Goal: Task Accomplishment & Management: Complete application form

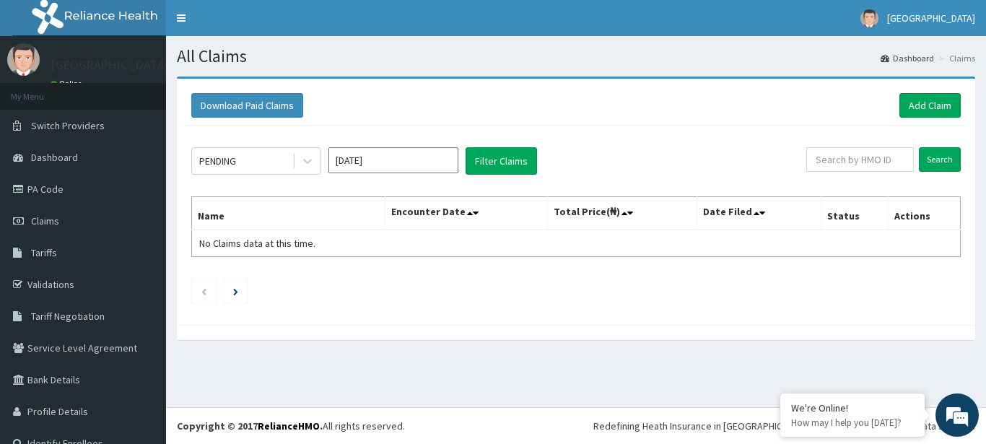
click at [699, 266] on div "PENDING Oct 2025 Filter Claims Search Name Encounter Date Total Price(₦) Date F…" at bounding box center [576, 222] width 784 height 192
click at [904, 97] on link "Add Claim" at bounding box center [930, 105] width 61 height 25
click at [910, 100] on link "Add Claim" at bounding box center [930, 105] width 61 height 25
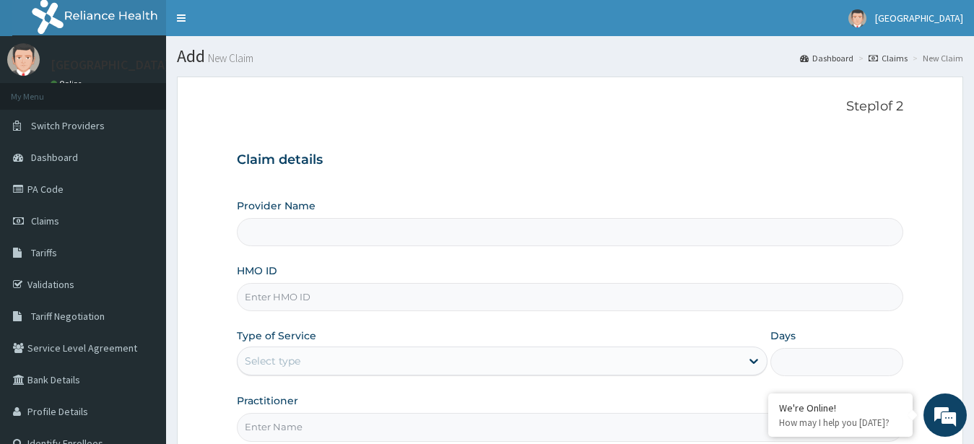
type input "St Lukes Hospital -ASABA"
click at [597, 294] on input "HMO ID" at bounding box center [570, 297] width 667 height 28
type input "FMC/11511/A"
click at [545, 355] on div "Select type" at bounding box center [490, 360] width 504 height 23
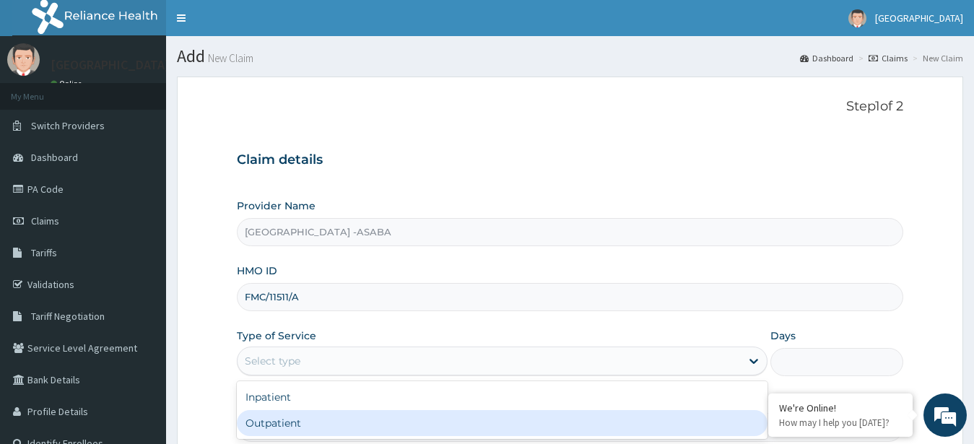
click at [525, 416] on div "Outpatient" at bounding box center [502, 423] width 531 height 26
type input "1"
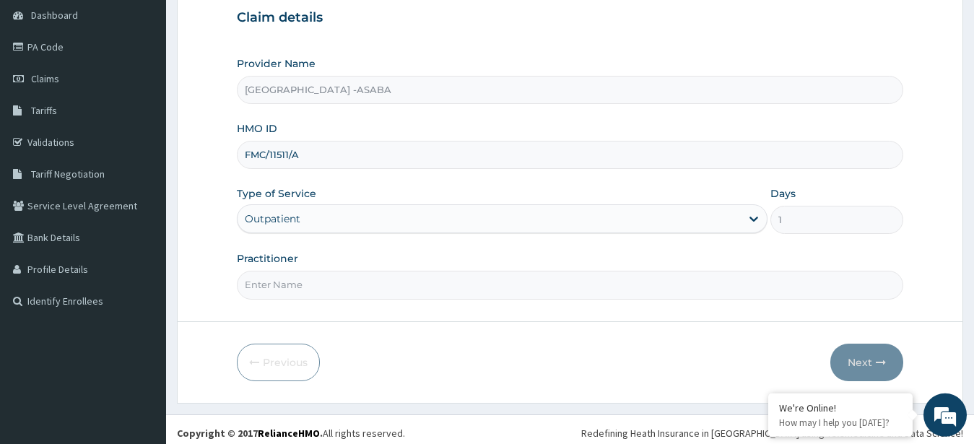
scroll to position [149, 0]
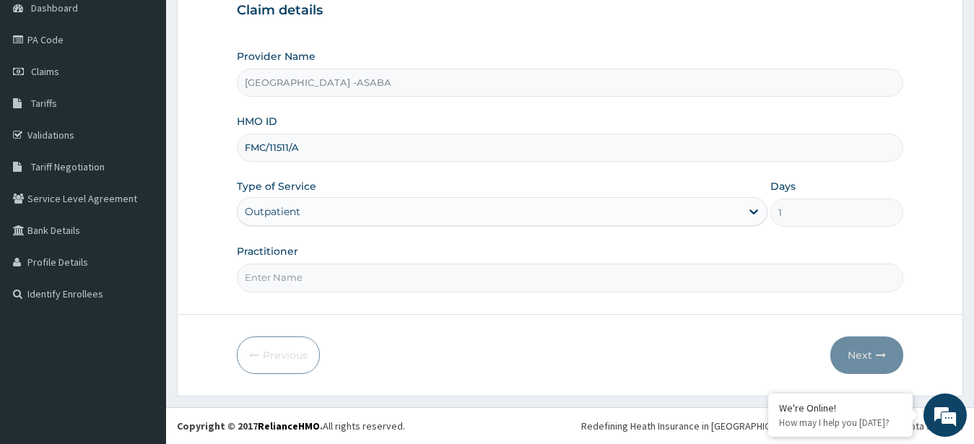
click at [455, 283] on input "Practitioner" at bounding box center [570, 278] width 667 height 28
type input "DR CHIBUIKE"
click at [863, 352] on button "Next" at bounding box center [866, 355] width 73 height 38
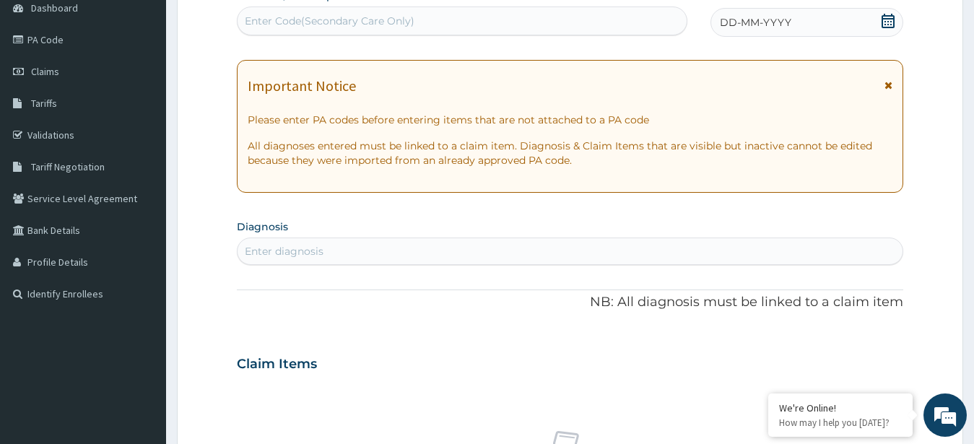
click at [552, 15] on div "Enter Code(Secondary Care Only)" at bounding box center [462, 20] width 449 height 23
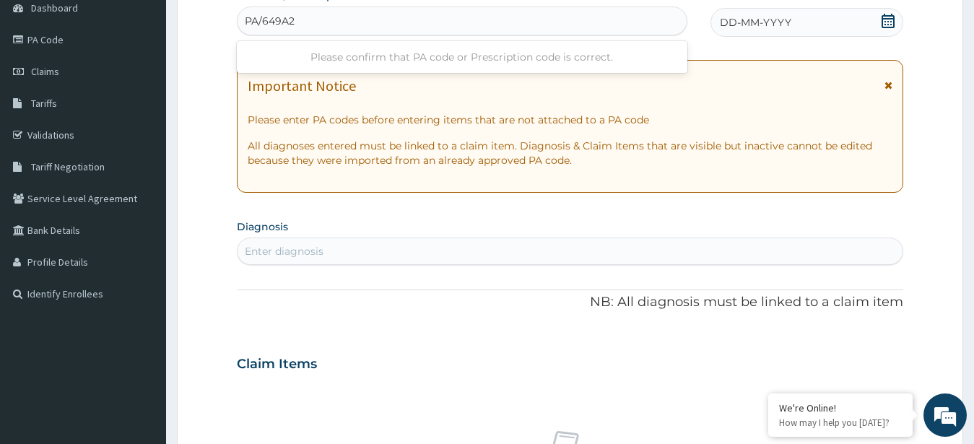
type input "PA/649A2A"
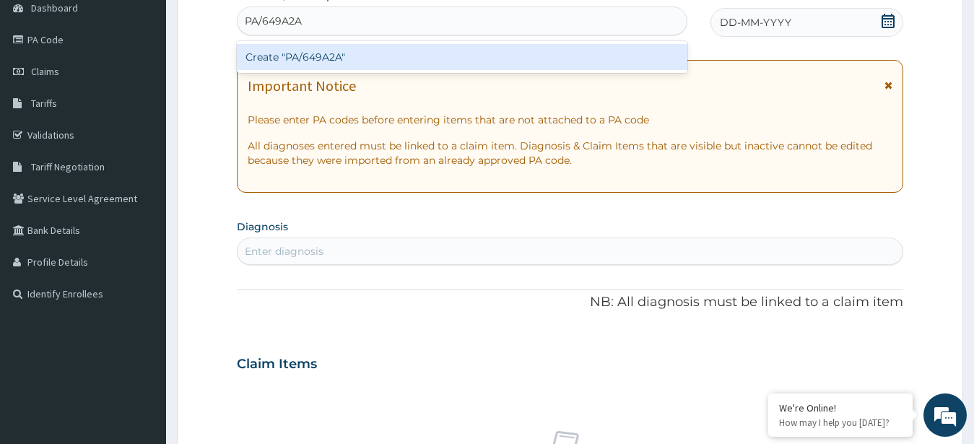
click at [478, 64] on div "Create "PA/649A2A"" at bounding box center [462, 57] width 451 height 26
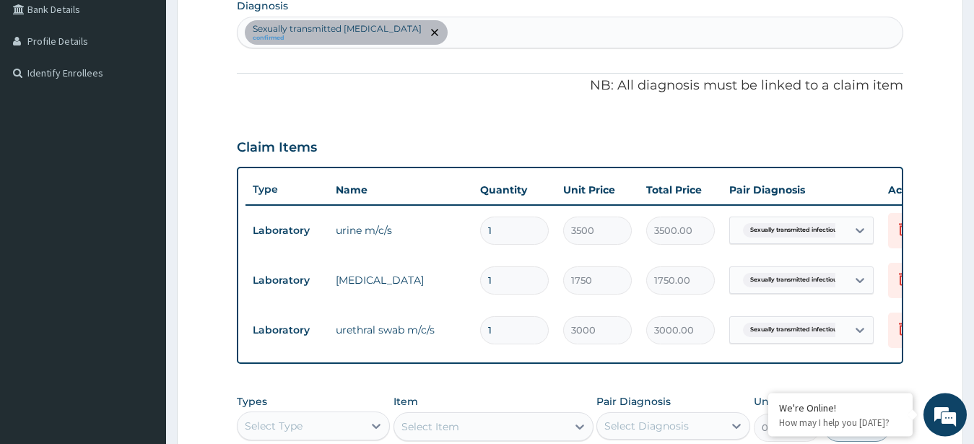
scroll to position [368, 0]
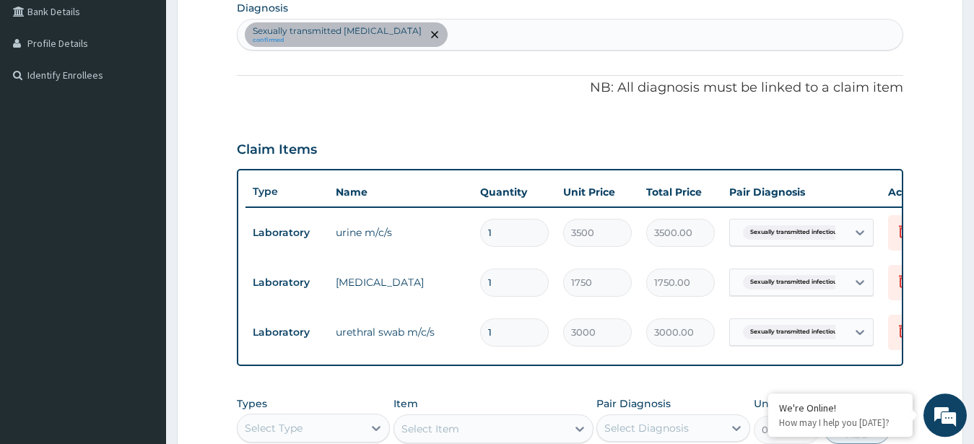
click at [546, 40] on div "Sexually transmitted infectious disease confirmed" at bounding box center [571, 34] width 666 height 30
type input "[MEDICAL_DATA]"
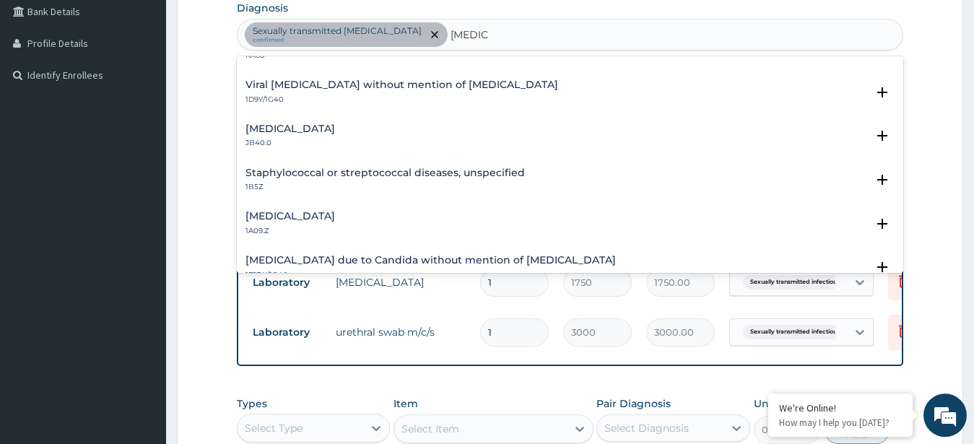
scroll to position [78, 0]
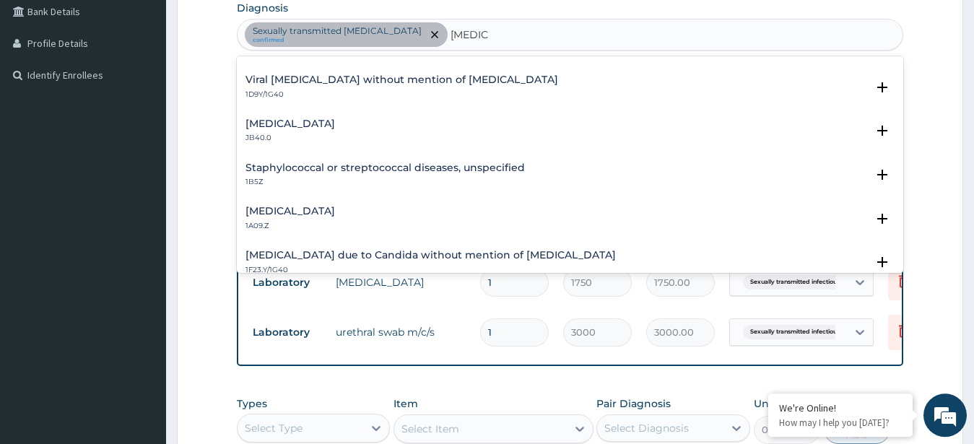
click at [310, 205] on div "Salmonella infection, unspecified 1A09.Z Select Status Query Query covers suspe…" at bounding box center [570, 222] width 667 height 44
click at [296, 209] on h4 "[MEDICAL_DATA]" at bounding box center [291, 211] width 90 height 11
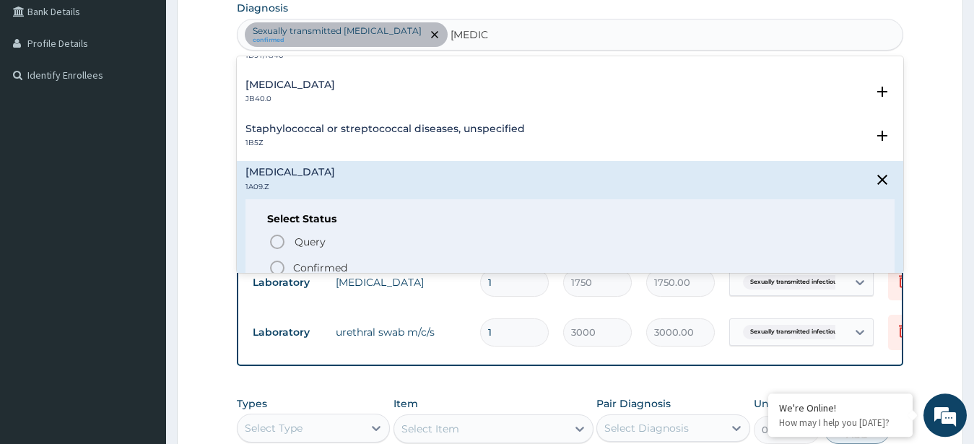
scroll to position [156, 0]
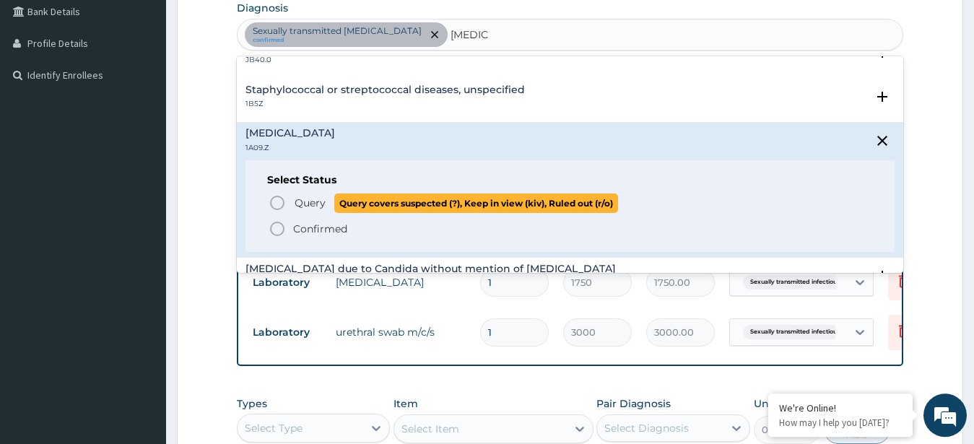
click at [280, 198] on circle "status option query" at bounding box center [277, 202] width 13 height 13
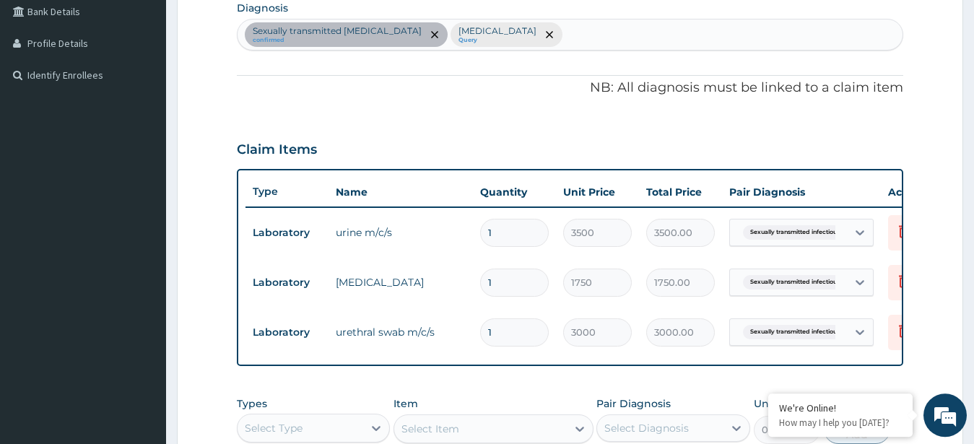
click at [754, 36] on div "Sexually transmitted infectious disease confirmed Salmonella infection, unspeci…" at bounding box center [571, 34] width 666 height 30
type input "UPPER RESPIRATORY"
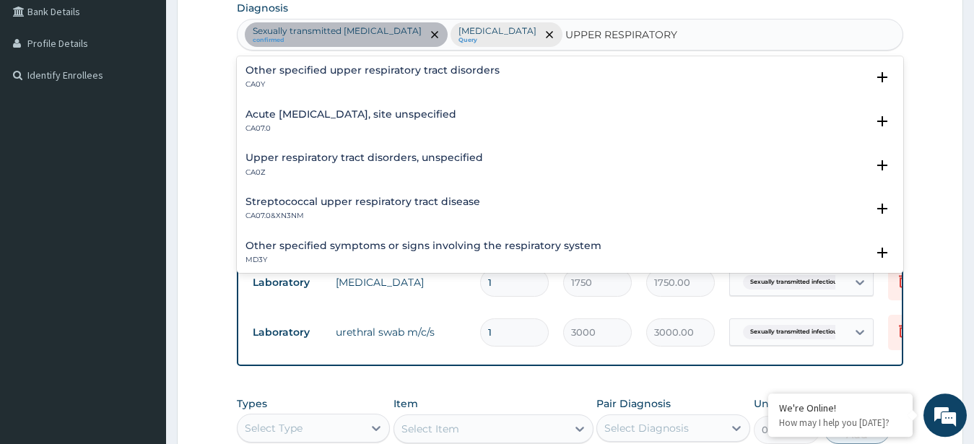
click at [369, 156] on h4 "Upper respiratory tract disorders, unspecified" at bounding box center [365, 157] width 238 height 11
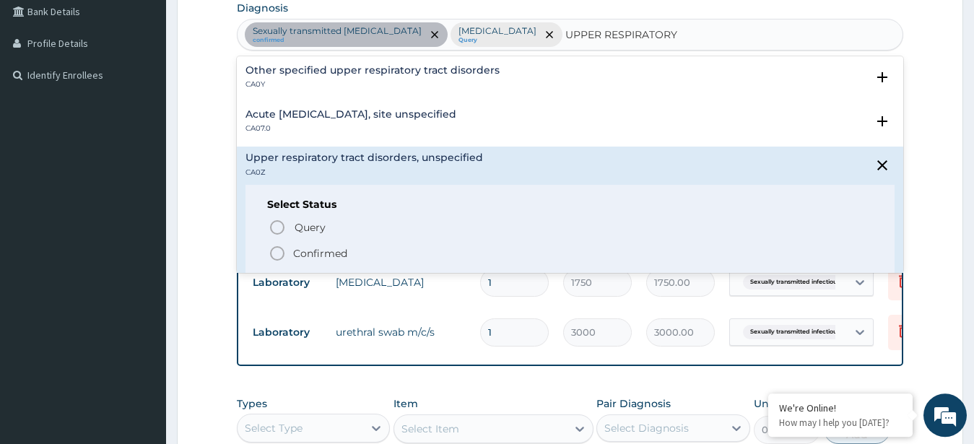
click at [272, 247] on icon "status option filled" at bounding box center [277, 253] width 17 height 17
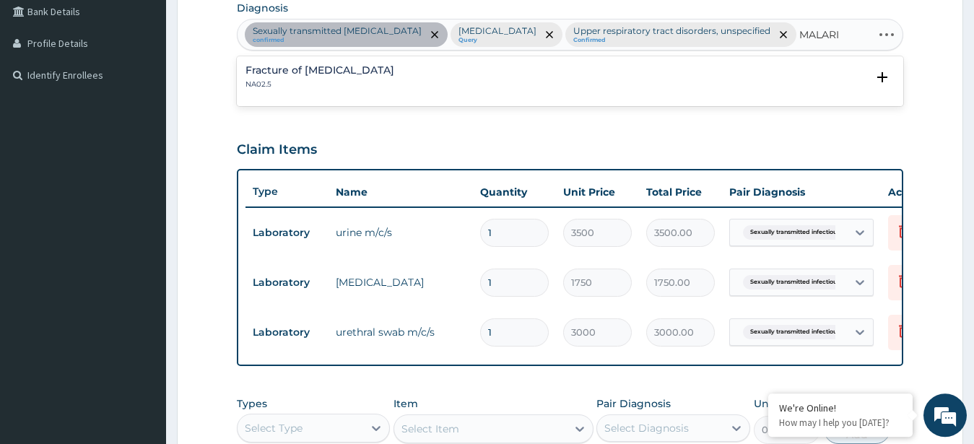
type input "[MEDICAL_DATA]"
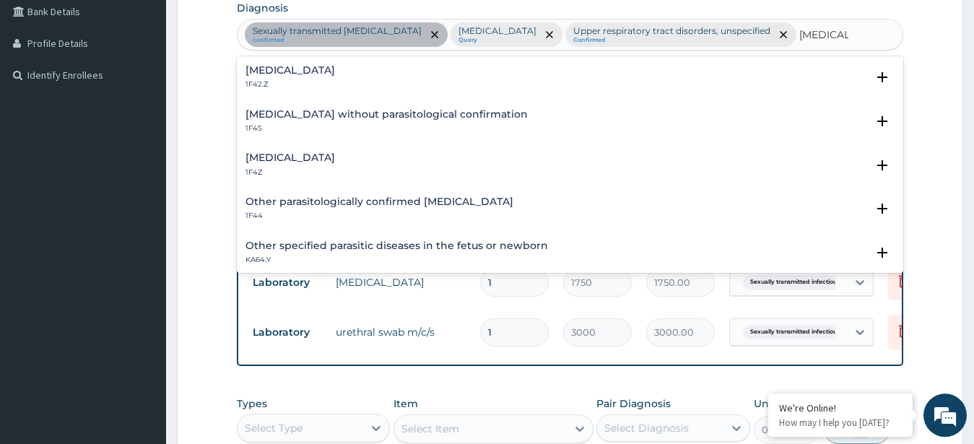
click at [301, 163] on h4 "[MEDICAL_DATA]" at bounding box center [291, 157] width 90 height 11
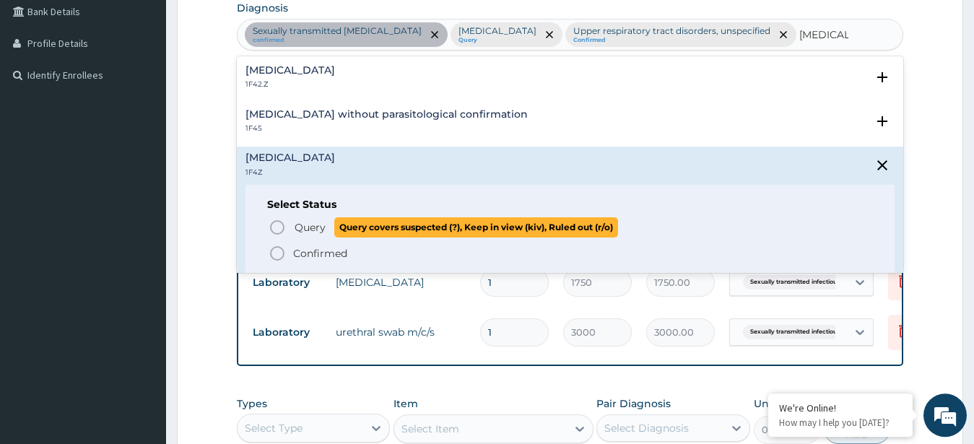
click at [279, 234] on circle "status option query" at bounding box center [277, 227] width 13 height 13
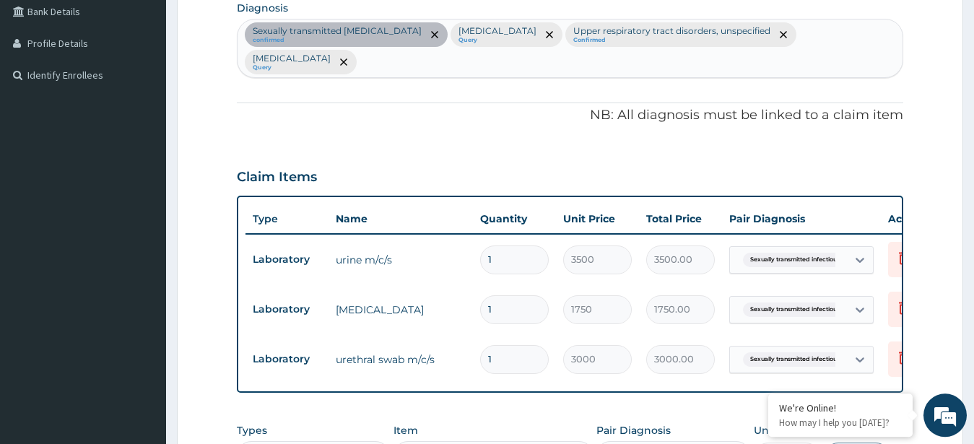
scroll to position [668, 0]
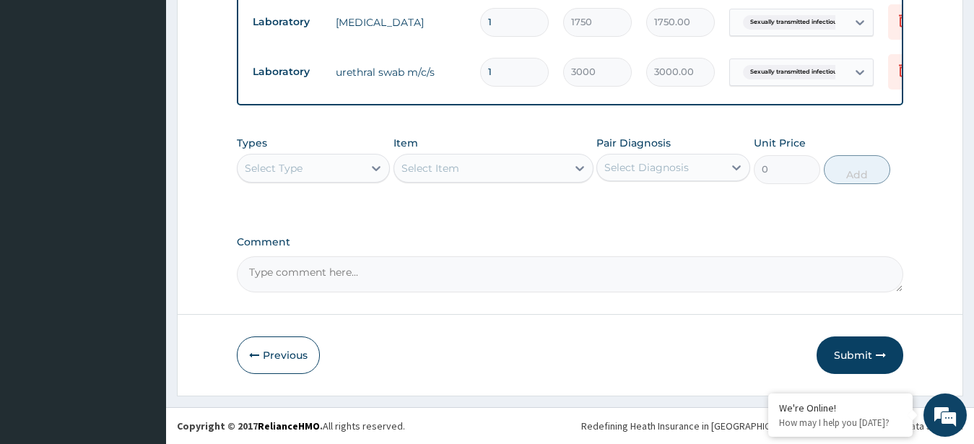
click at [359, 174] on div "Select Type" at bounding box center [301, 168] width 126 height 23
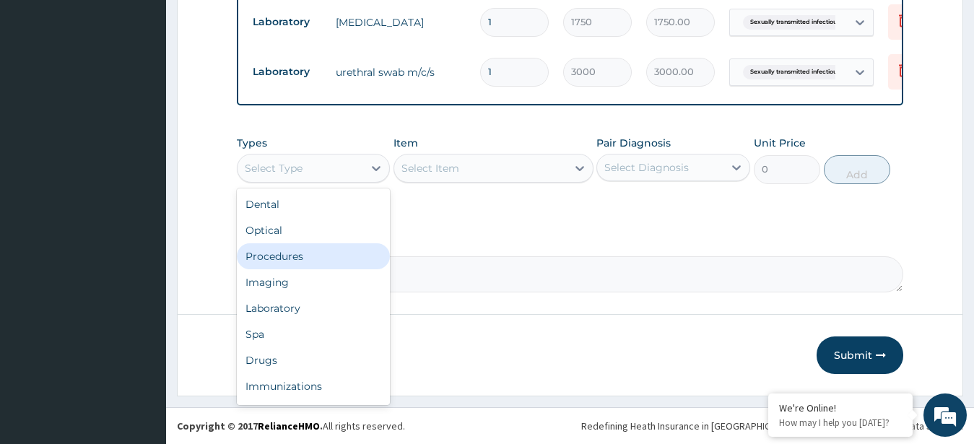
click at [320, 259] on div "Procedures" at bounding box center [314, 256] width 154 height 26
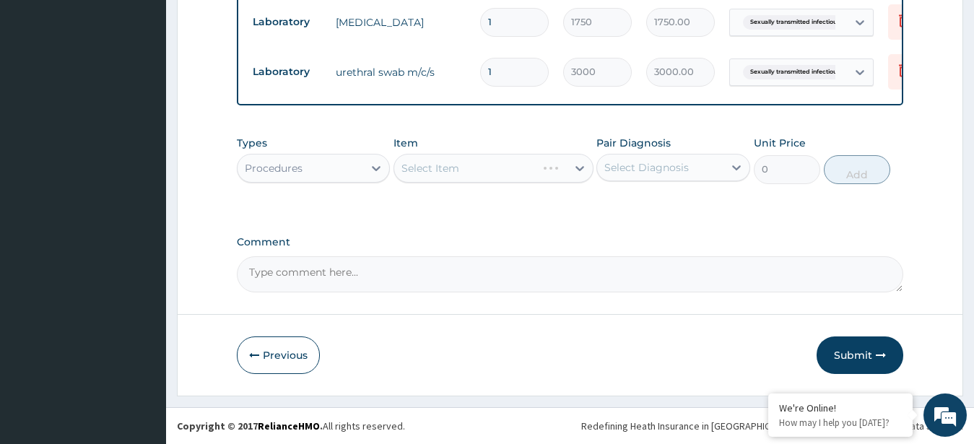
click at [507, 169] on div "Select Item" at bounding box center [494, 168] width 200 height 29
click at [507, 169] on div "Select Item" at bounding box center [480, 168] width 173 height 23
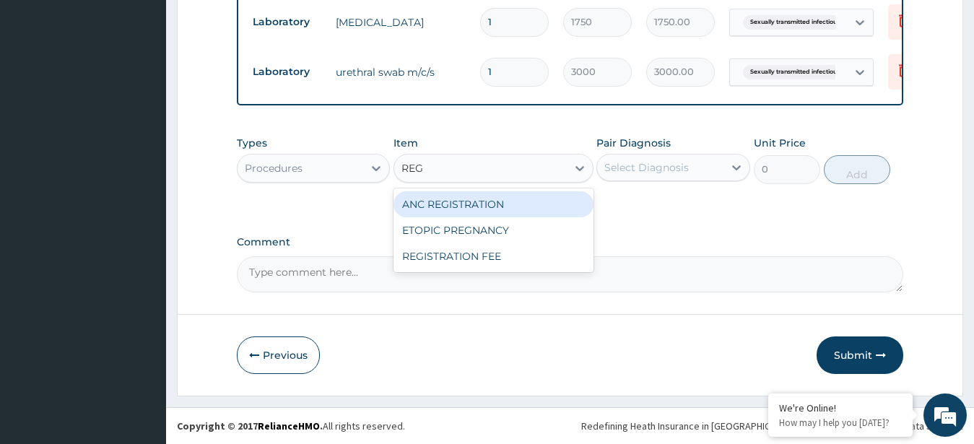
type input "REGI"
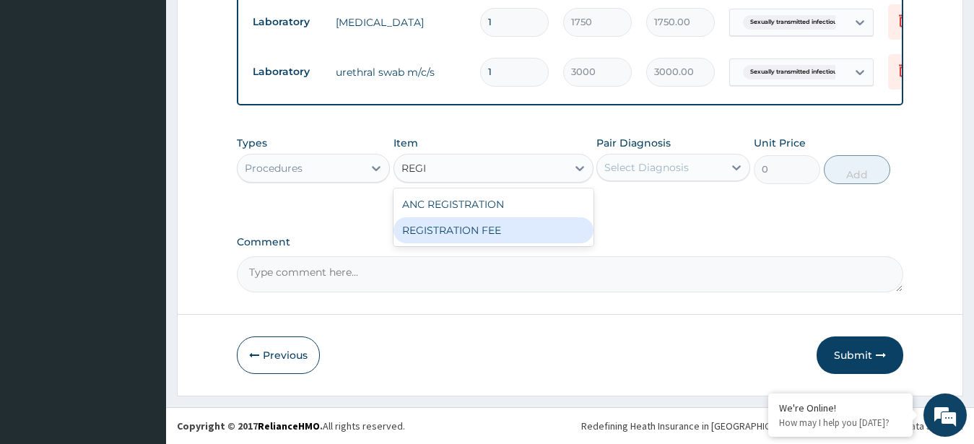
click at [516, 230] on div "REGISTRATION FEE" at bounding box center [494, 230] width 200 height 26
type input "10000"
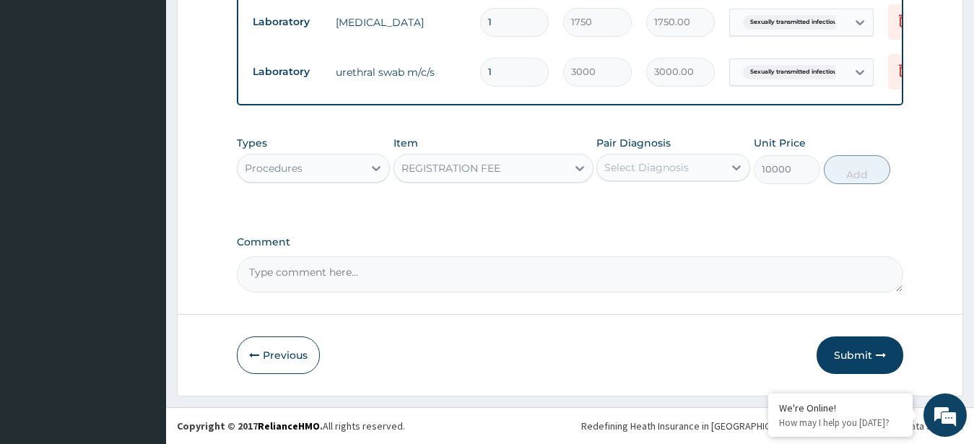
click at [675, 170] on div "Select Diagnosis" at bounding box center [646, 167] width 84 height 14
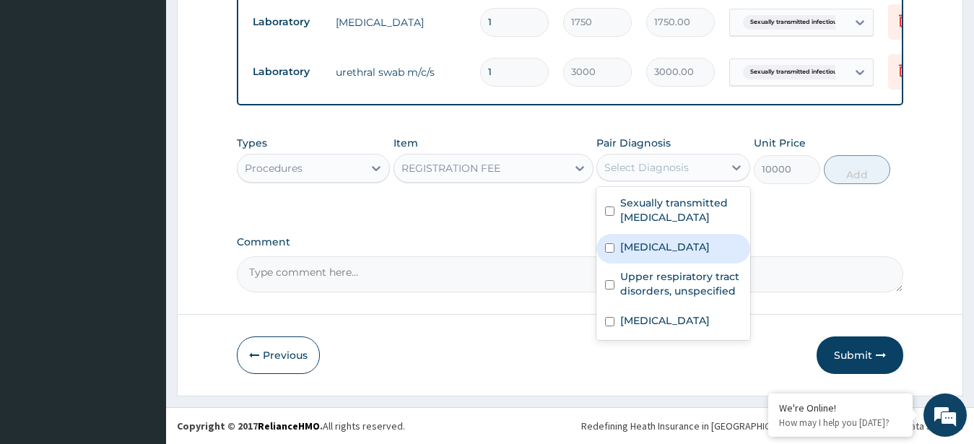
click at [663, 254] on label "[MEDICAL_DATA]" at bounding box center [665, 247] width 90 height 14
checkbox input "true"
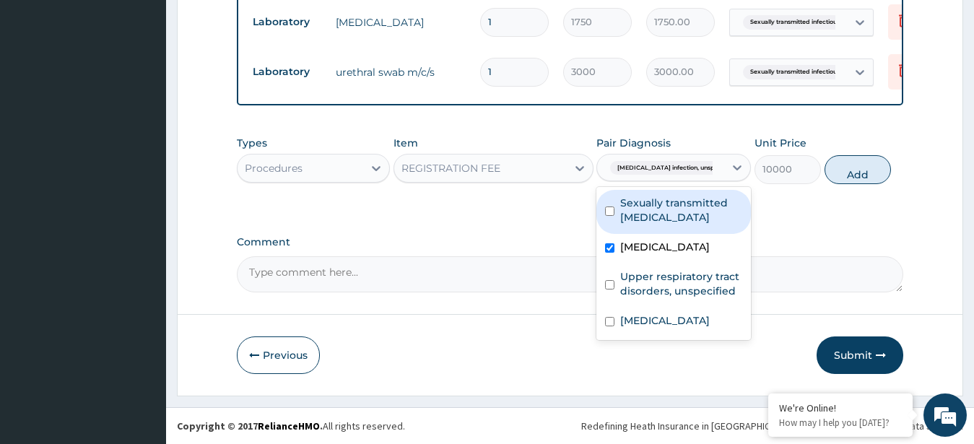
click at [668, 207] on label "Sexually transmitted infectious disease" at bounding box center [681, 210] width 122 height 29
checkbox input "true"
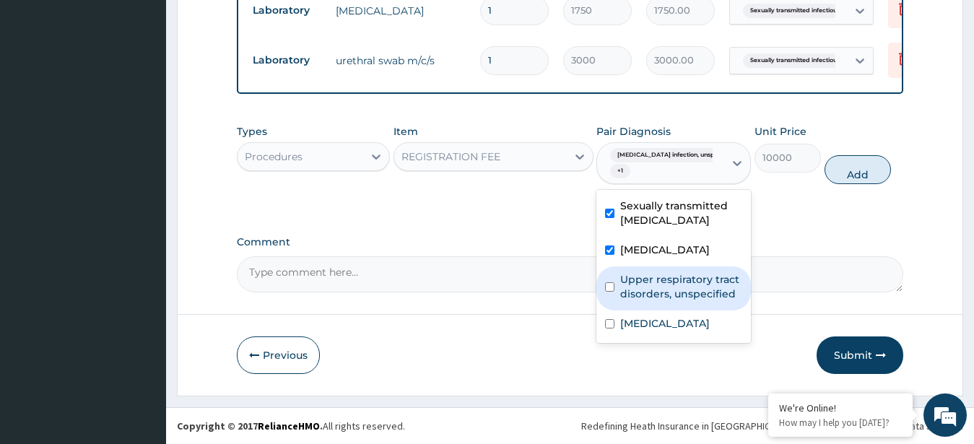
click at [683, 301] on label "Upper respiratory tract disorders, unspecified" at bounding box center [681, 286] width 122 height 29
checkbox input "true"
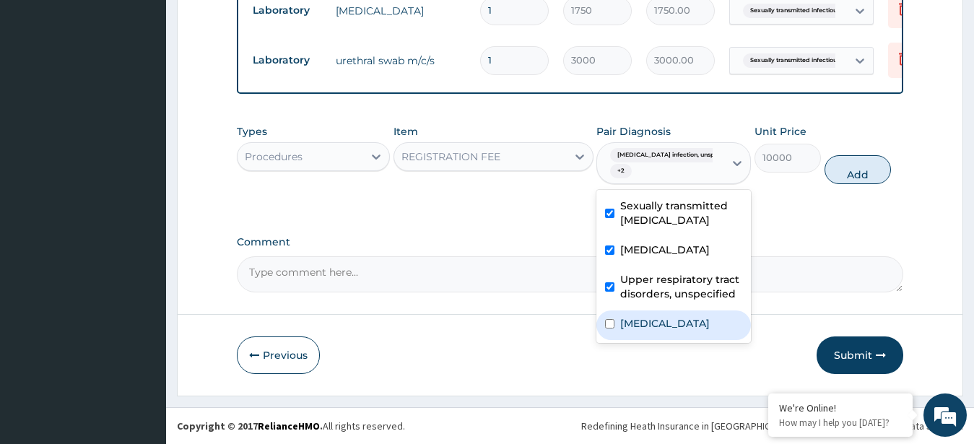
click at [684, 331] on label "[MEDICAL_DATA]" at bounding box center [665, 323] width 90 height 14
checkbox input "true"
click at [851, 178] on button "Add" at bounding box center [858, 169] width 66 height 29
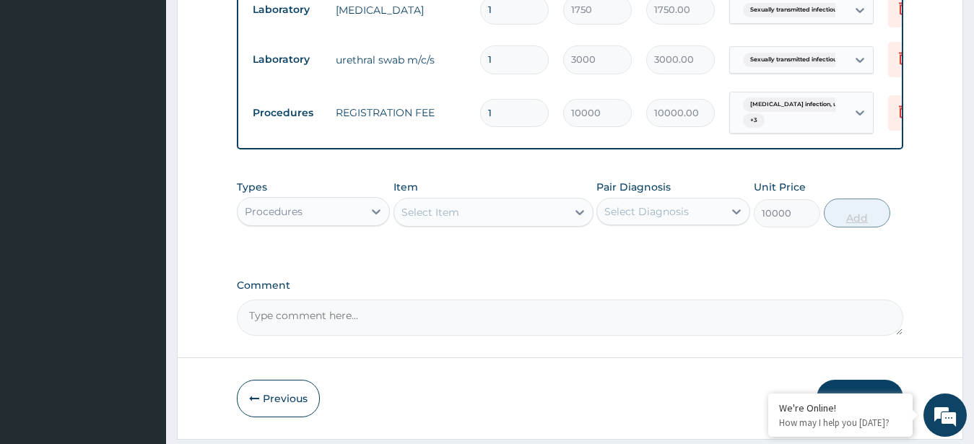
type input "0"
click at [479, 220] on div "Select Item" at bounding box center [480, 212] width 173 height 23
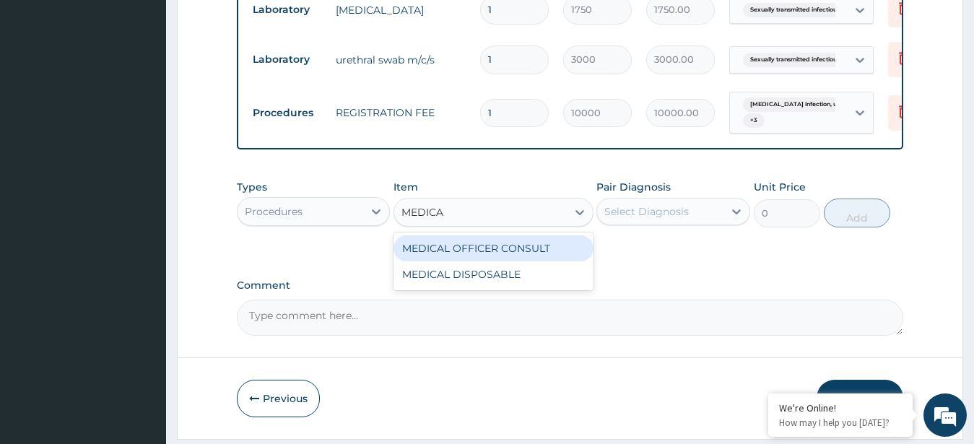
type input "MEDICAL"
click at [496, 257] on div "MEDICAL OFFICER CONSULT" at bounding box center [494, 248] width 200 height 26
type input "10000"
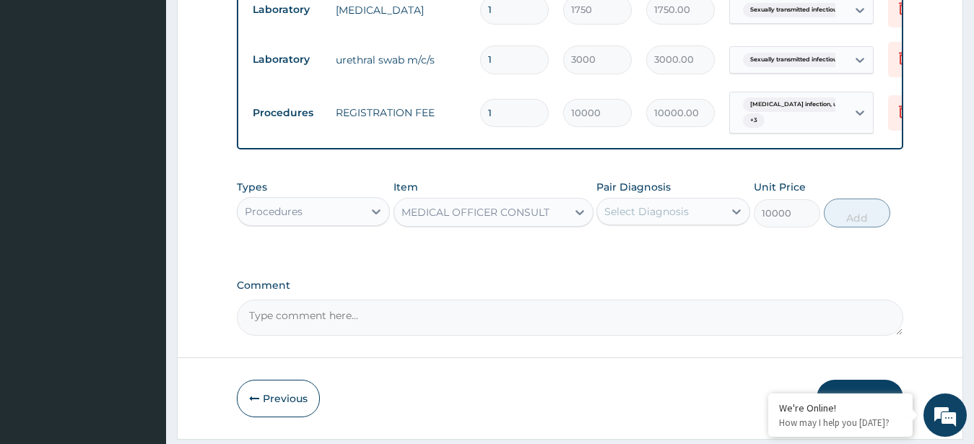
click at [677, 219] on div "Select Diagnosis" at bounding box center [646, 211] width 84 height 14
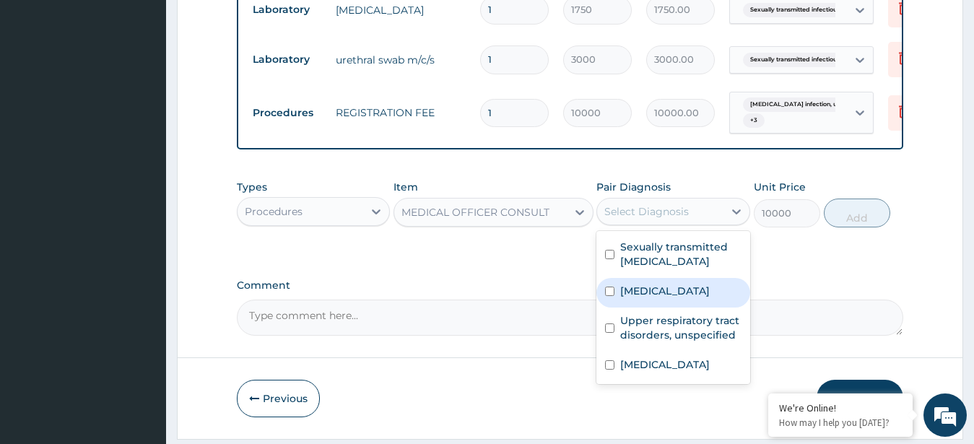
click at [672, 308] on div "[MEDICAL_DATA]" at bounding box center [673, 293] width 154 height 30
checkbox input "true"
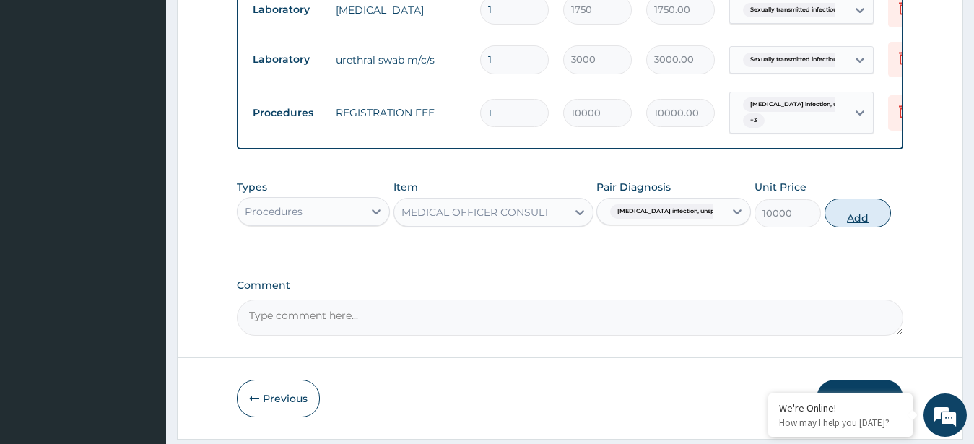
click at [855, 221] on button "Add" at bounding box center [858, 213] width 66 height 29
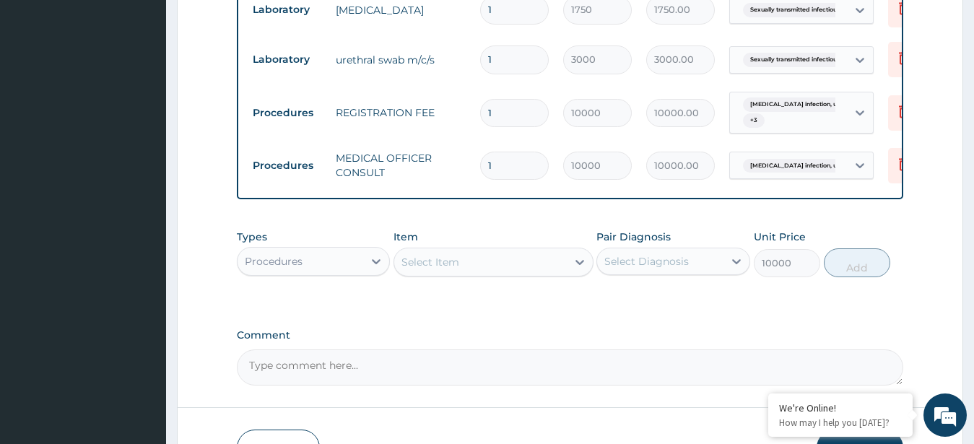
type input "0"
click at [360, 269] on div "Procedures" at bounding box center [301, 261] width 126 height 23
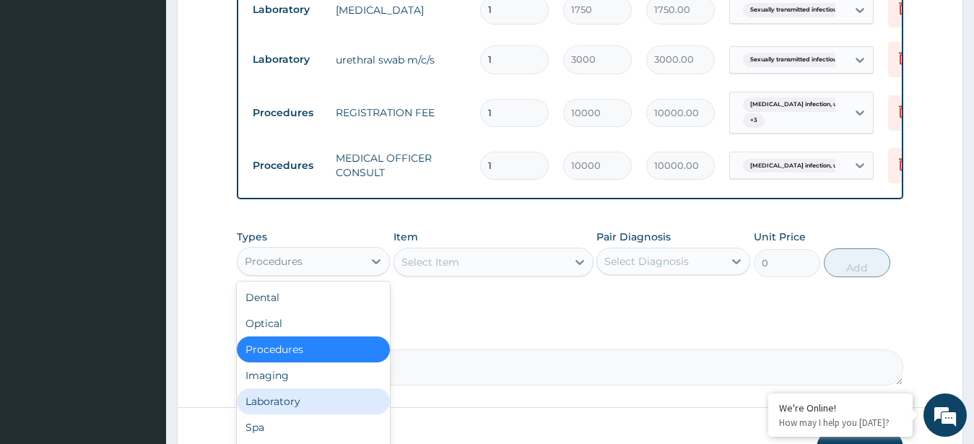
click at [298, 413] on div "Laboratory" at bounding box center [314, 401] width 154 height 26
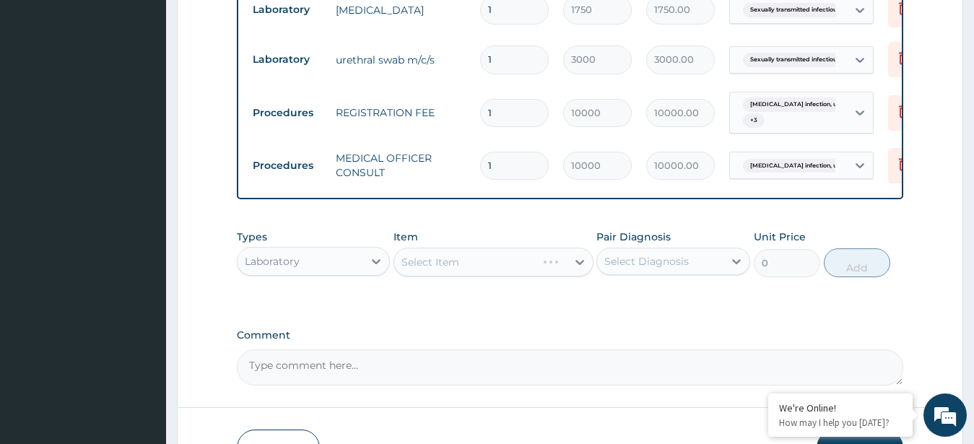
scroll to position [773, 0]
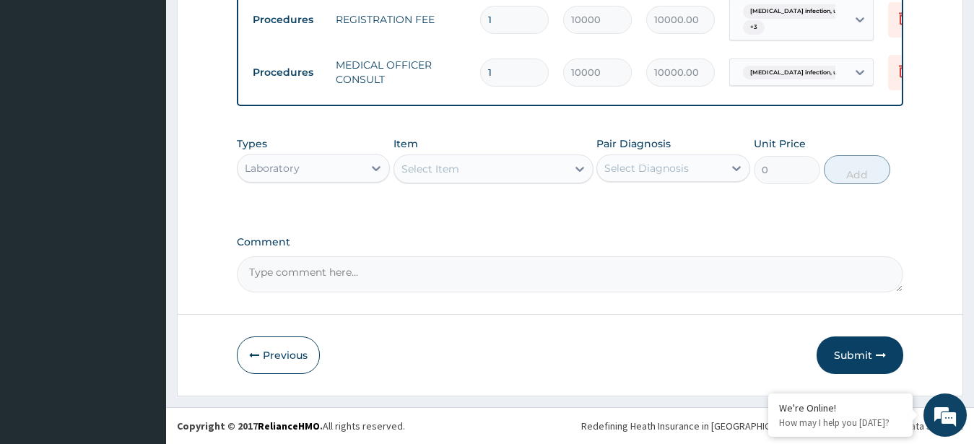
click at [479, 170] on div "Select Item" at bounding box center [480, 168] width 173 height 23
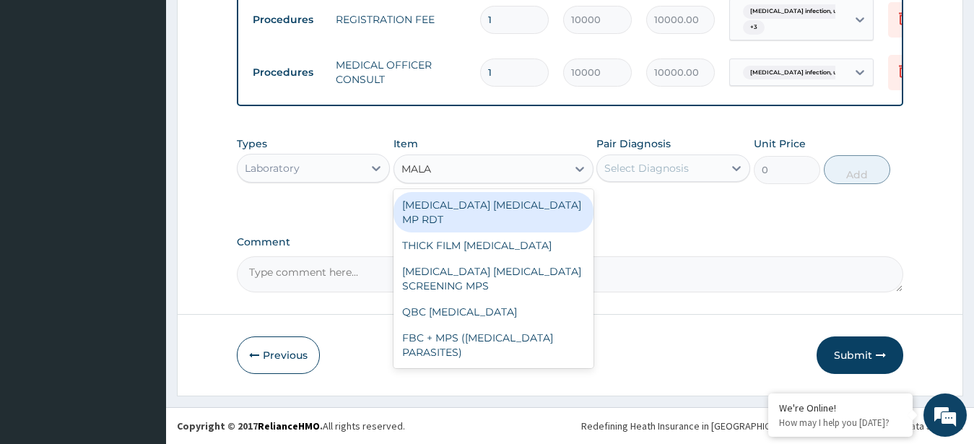
type input "MALAR"
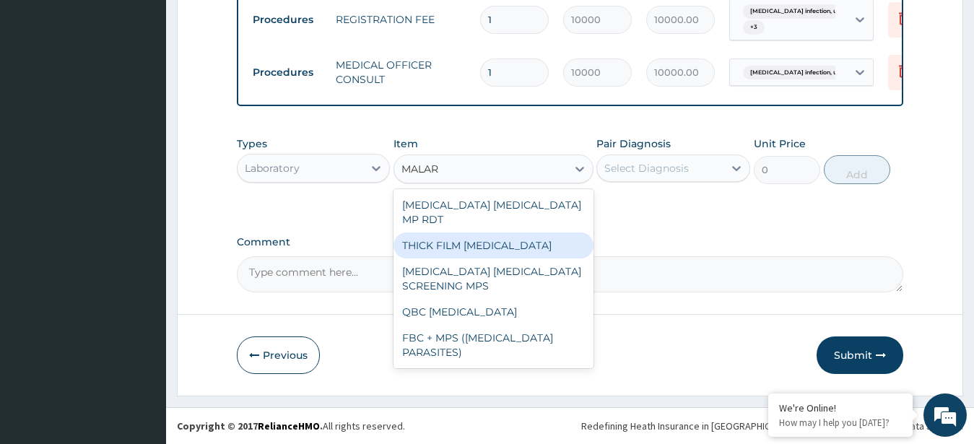
click at [465, 233] on div "THICK FILM [MEDICAL_DATA]" at bounding box center [494, 246] width 200 height 26
type input "2500"
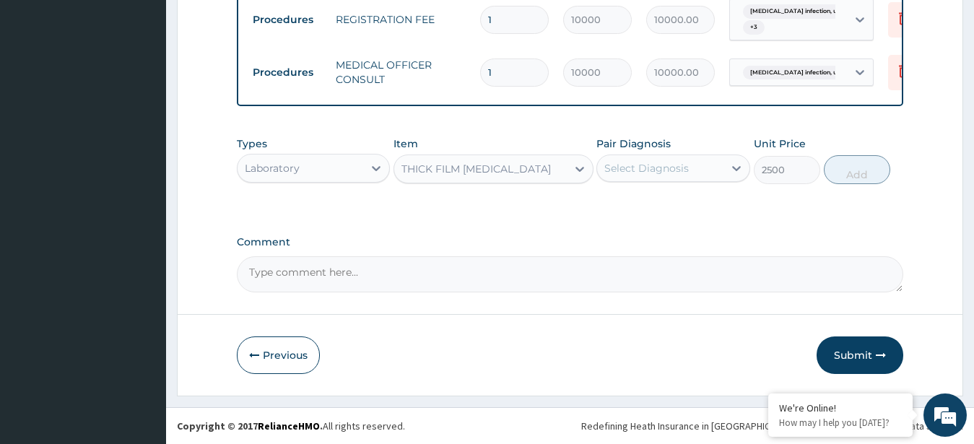
click at [679, 162] on div "Select Diagnosis" at bounding box center [646, 168] width 84 height 14
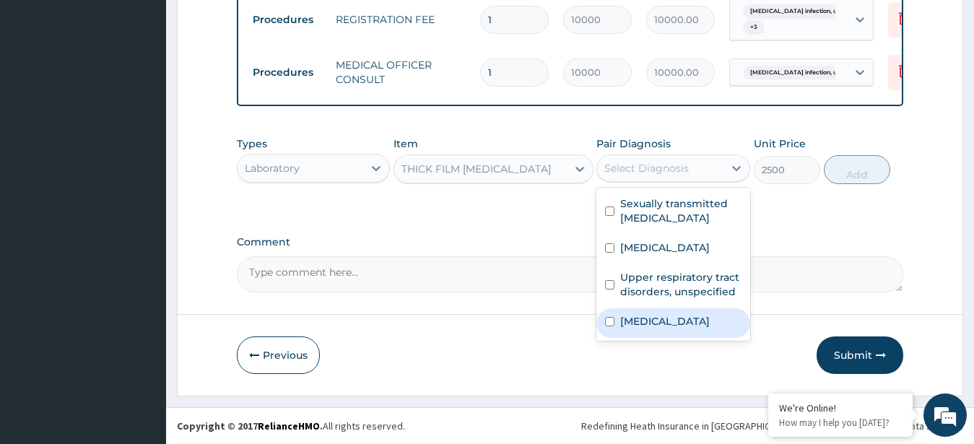
click at [665, 325] on div "[MEDICAL_DATA]" at bounding box center [673, 323] width 154 height 30
checkbox input "true"
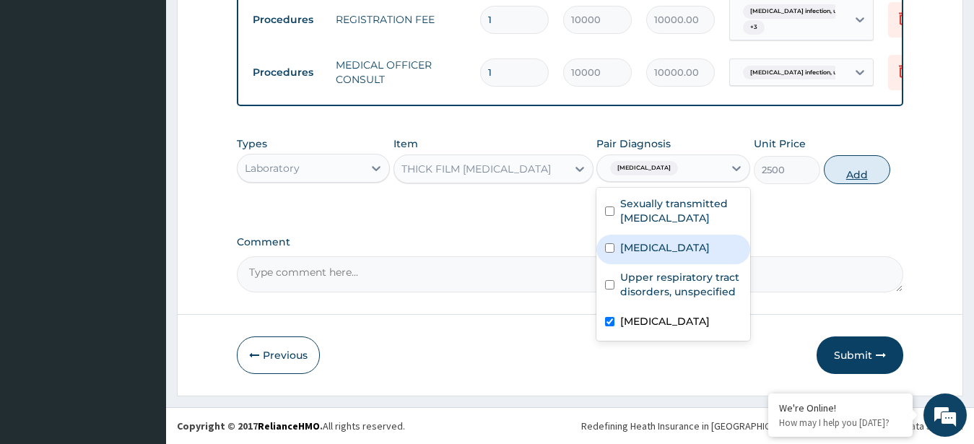
click at [846, 166] on button "Add" at bounding box center [857, 169] width 66 height 29
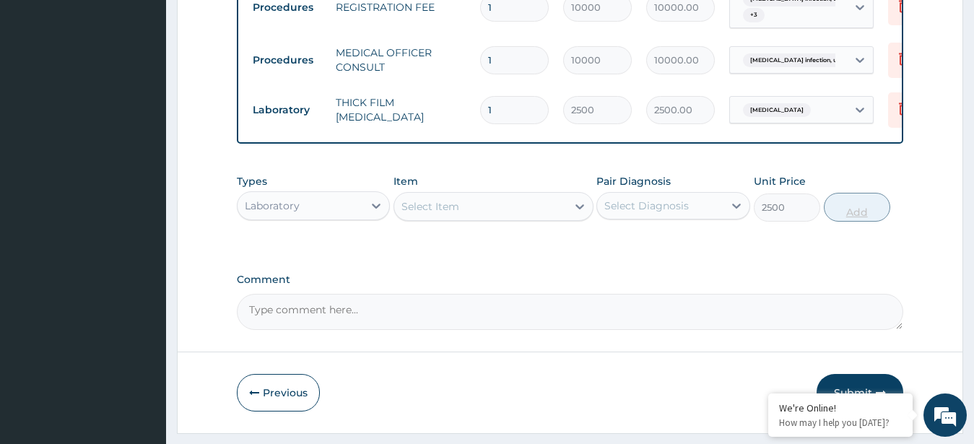
type input "0"
click at [498, 213] on div "Select Item" at bounding box center [480, 206] width 173 height 23
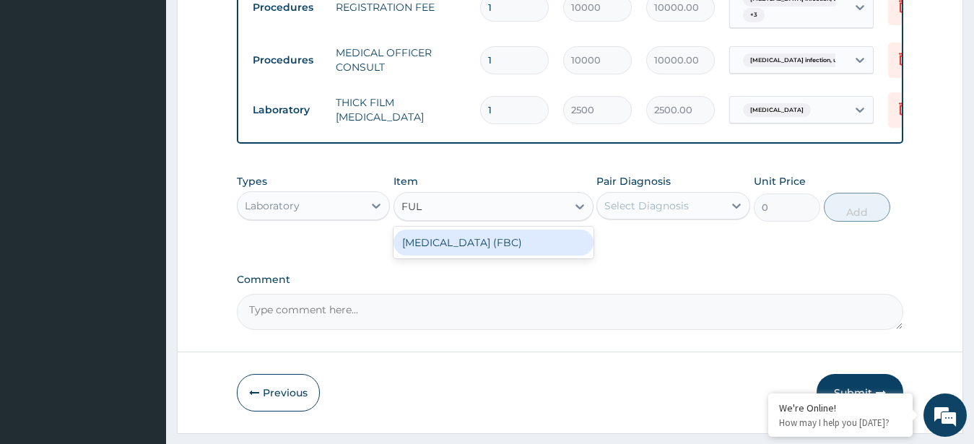
type input "FULL"
click at [510, 256] on div "[MEDICAL_DATA] (FBC)" at bounding box center [494, 243] width 200 height 26
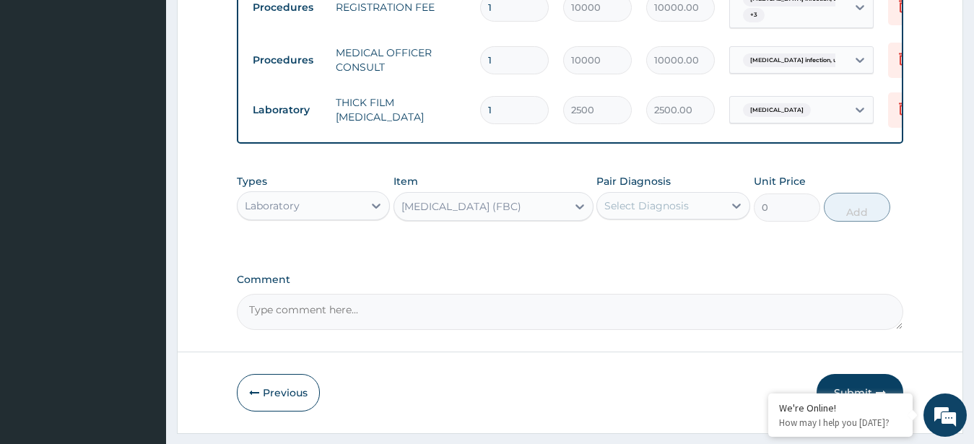
type input "8000"
click at [690, 214] on div "Select Diagnosis" at bounding box center [660, 205] width 126 height 23
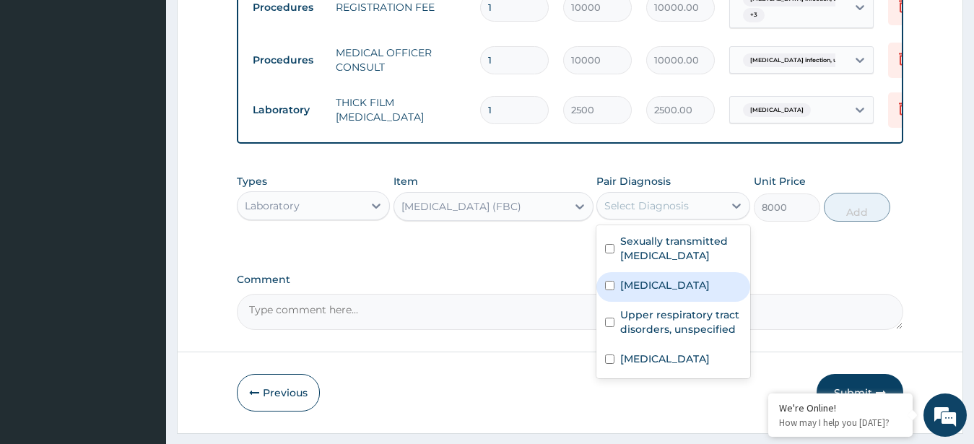
click at [655, 292] on label "[MEDICAL_DATA]" at bounding box center [665, 285] width 90 height 14
checkbox input "true"
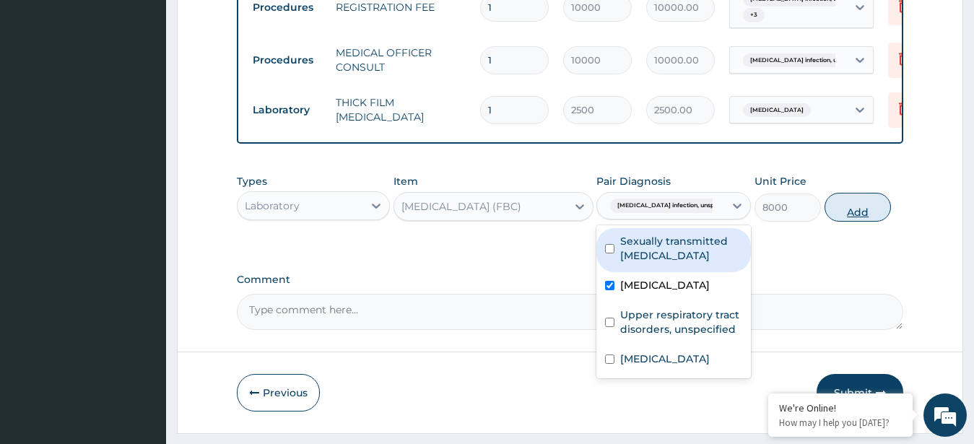
click at [851, 219] on button "Add" at bounding box center [858, 207] width 66 height 29
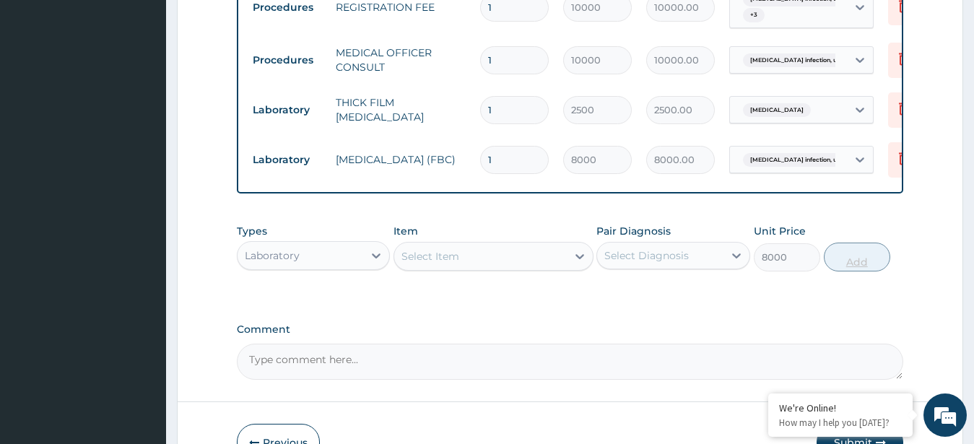
type input "0"
click at [341, 267] on div "Laboratory" at bounding box center [301, 255] width 126 height 23
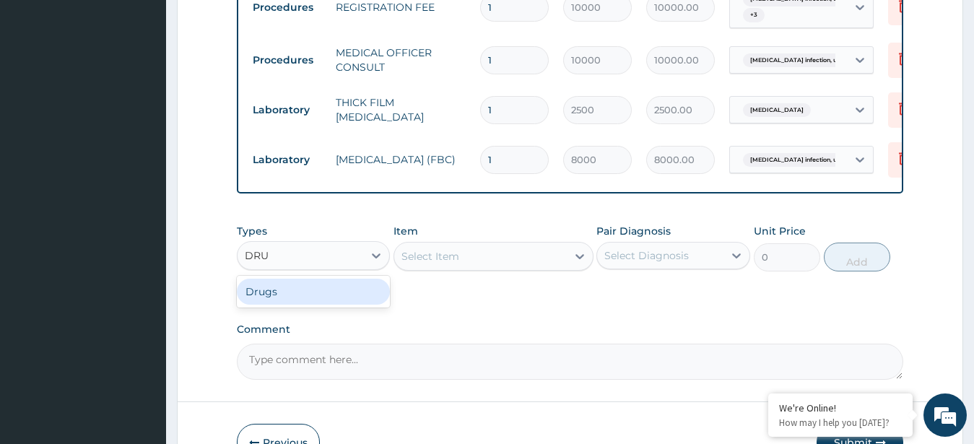
type input "DRUG"
click at [311, 299] on div "Drugs" at bounding box center [314, 292] width 154 height 26
click at [503, 271] on div "Select Item" at bounding box center [494, 256] width 200 height 29
click at [491, 262] on div "Select Item" at bounding box center [480, 256] width 173 height 23
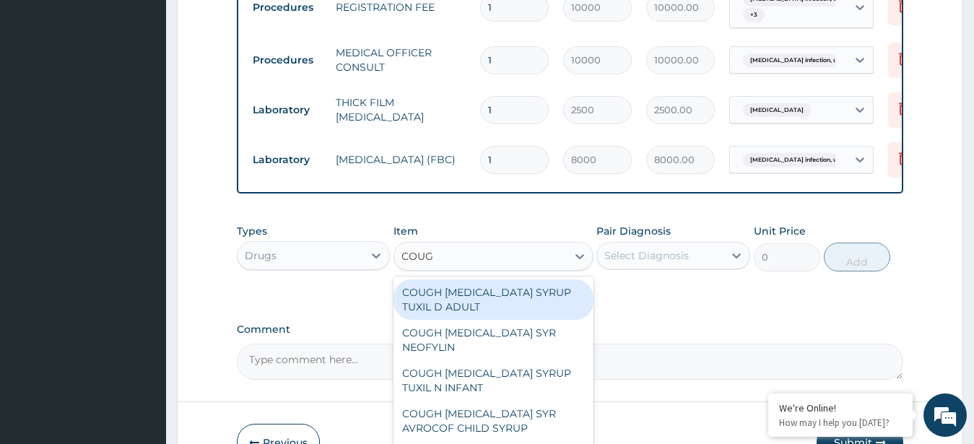
type input "COUGH"
click at [501, 320] on div "COUGH EXPECTORANT SYRUP TUXIL D ADULT" at bounding box center [494, 299] width 200 height 40
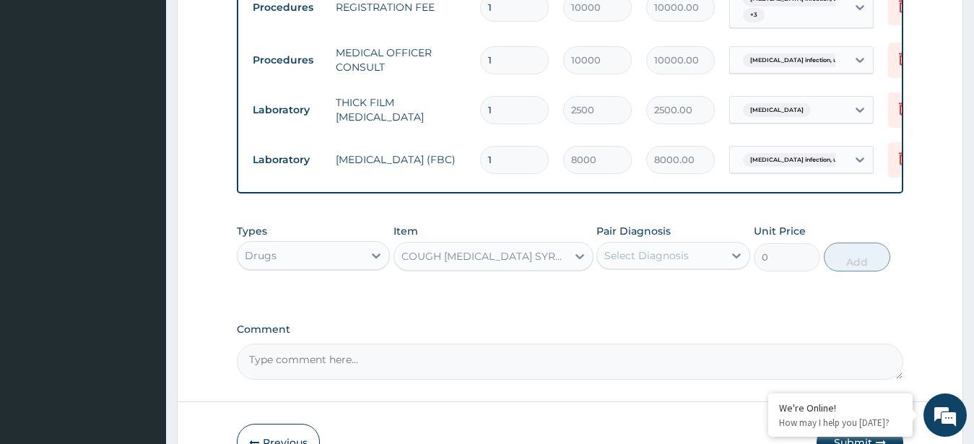
type input "1500"
click at [665, 261] on div "Select Diagnosis" at bounding box center [646, 255] width 84 height 14
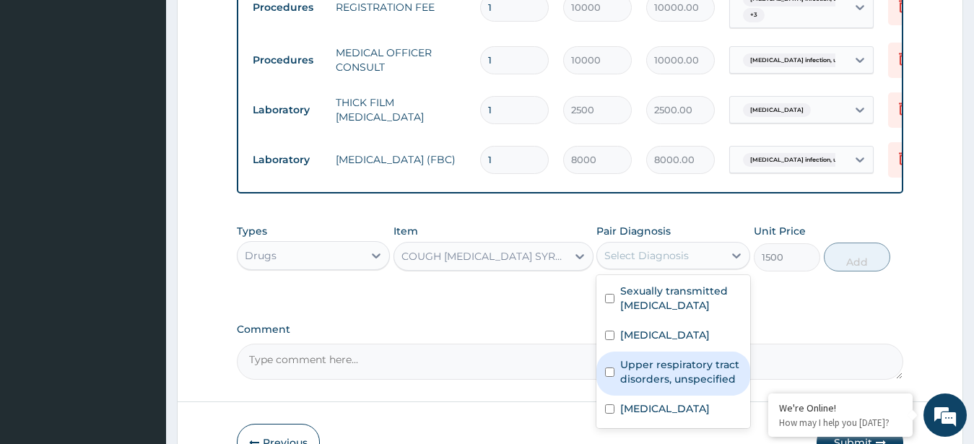
click at [678, 386] on label "Upper respiratory tract disorders, unspecified" at bounding box center [680, 371] width 121 height 29
checkbox input "true"
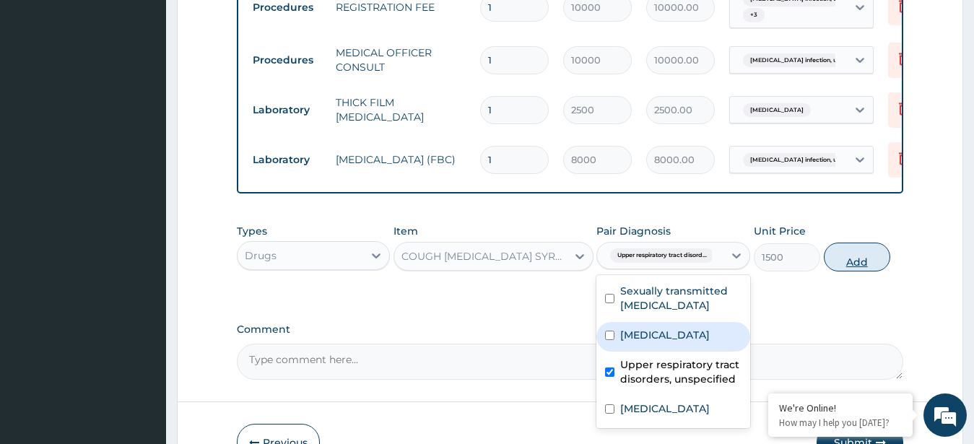
click at [865, 264] on button "Add" at bounding box center [857, 257] width 66 height 29
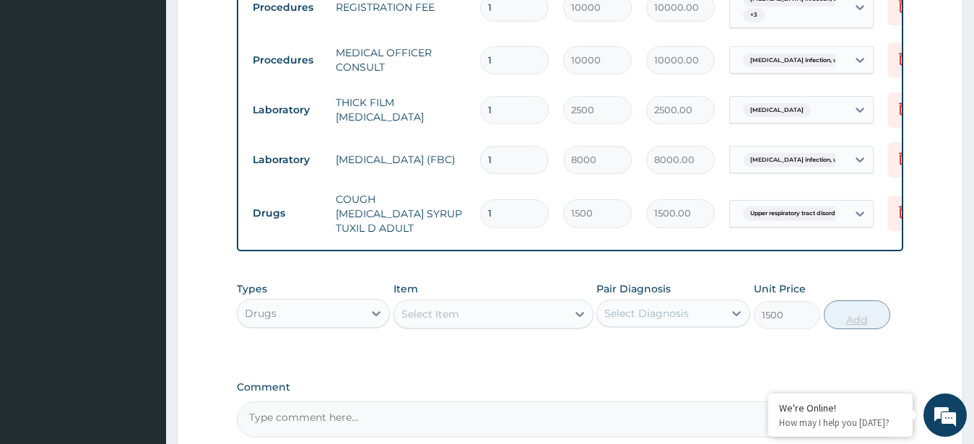
type input "0"
type input "0.00"
type input "1"
type input "1500.00"
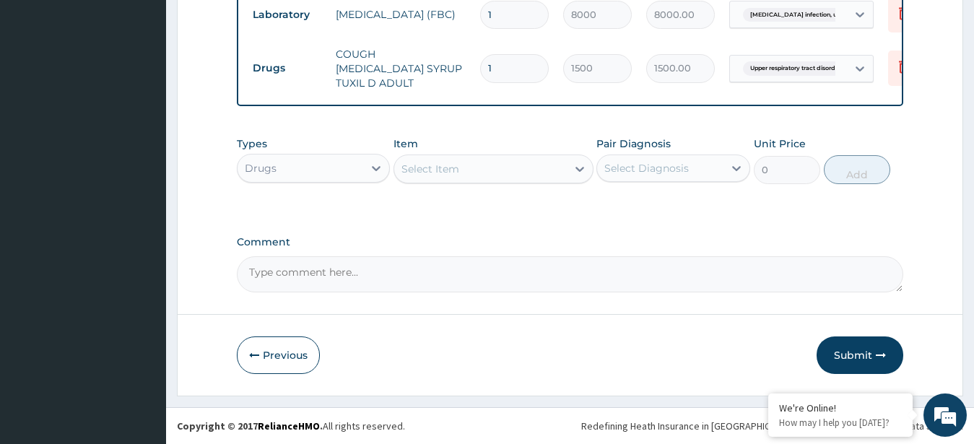
click at [524, 163] on div "Select Item" at bounding box center [480, 168] width 173 height 23
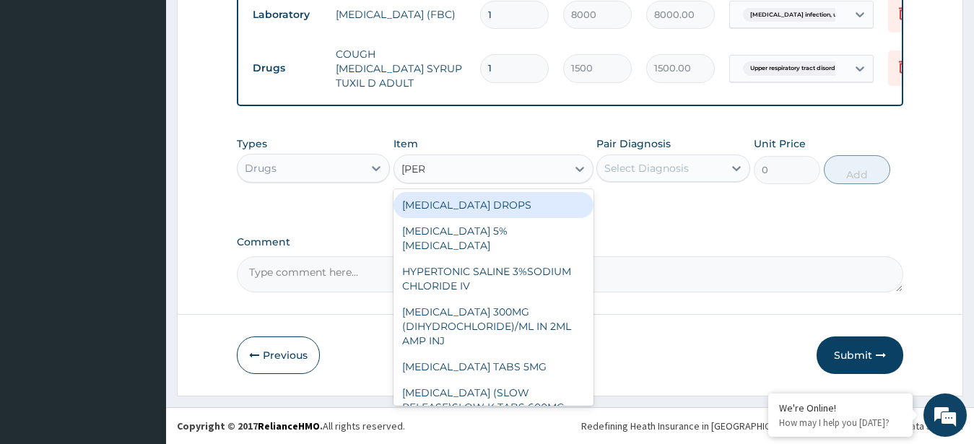
type input "LORAT"
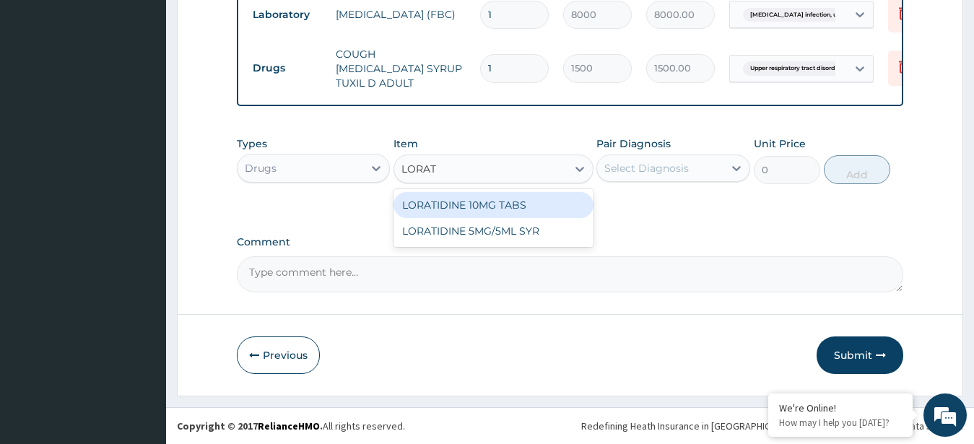
click at [548, 207] on div "LORATIDINE 10MG TABS" at bounding box center [494, 205] width 200 height 26
type input "80"
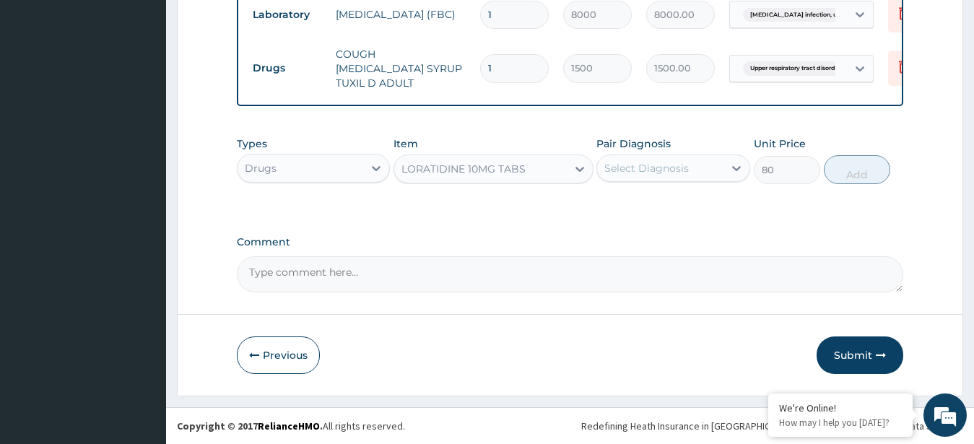
click at [695, 174] on div "Select Diagnosis" at bounding box center [660, 168] width 126 height 23
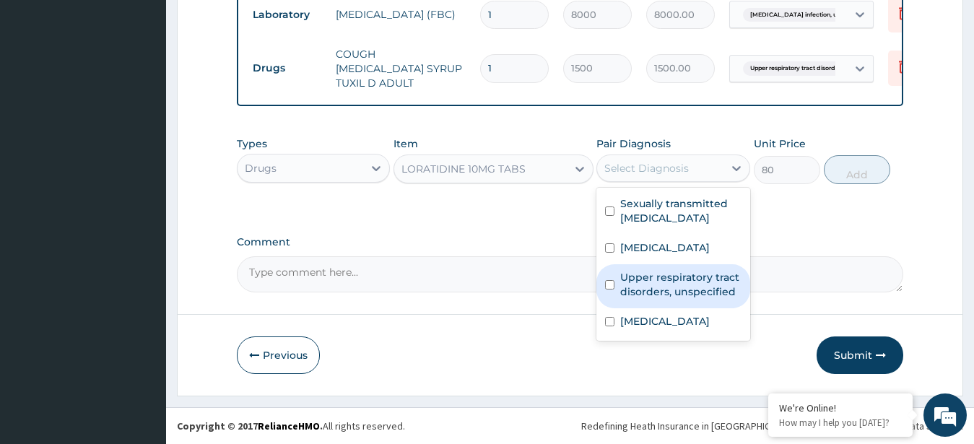
click at [677, 299] on label "Upper respiratory tract disorders, unspecified" at bounding box center [680, 284] width 121 height 29
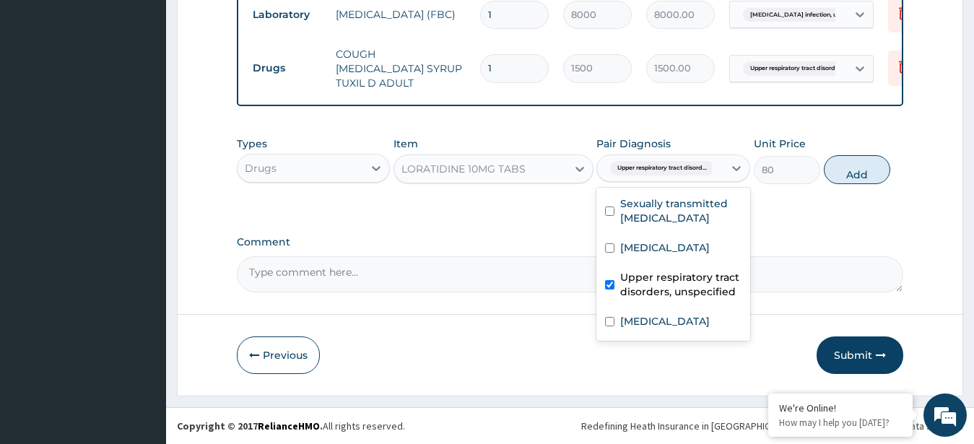
checkbox input "true"
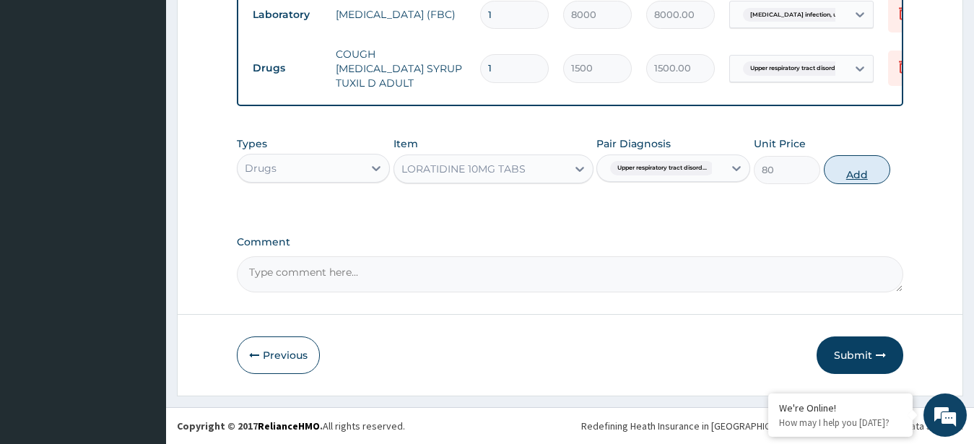
click at [857, 171] on button "Add" at bounding box center [857, 169] width 66 height 29
type input "0"
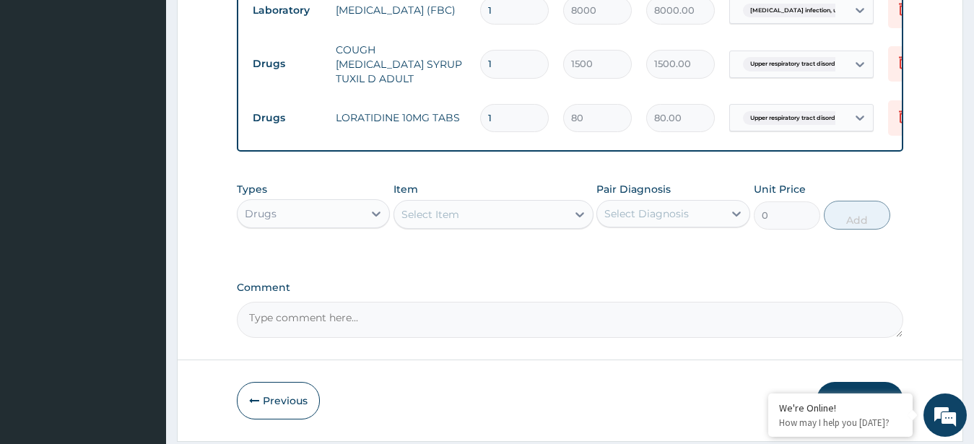
click at [494, 114] on input "1" at bounding box center [514, 118] width 69 height 28
type input "10"
type input "800.00"
type input "10"
click at [451, 211] on div "Select Item" at bounding box center [480, 214] width 173 height 23
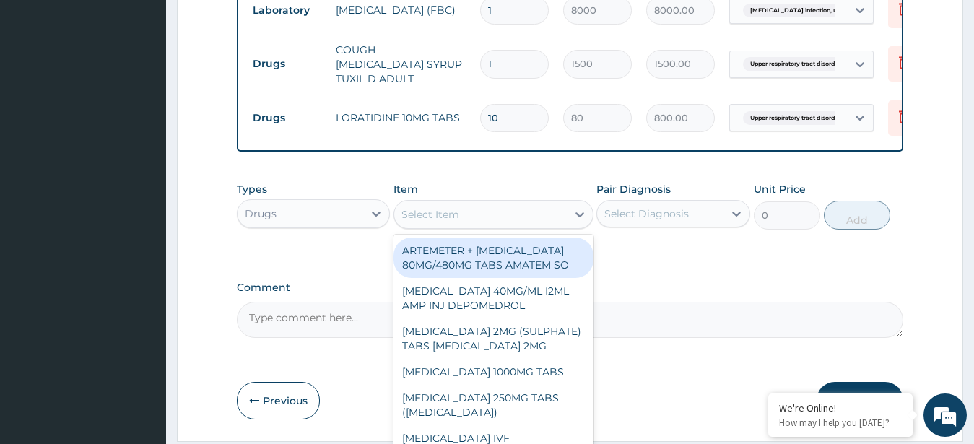
click at [451, 218] on div "Select Item" at bounding box center [430, 214] width 58 height 14
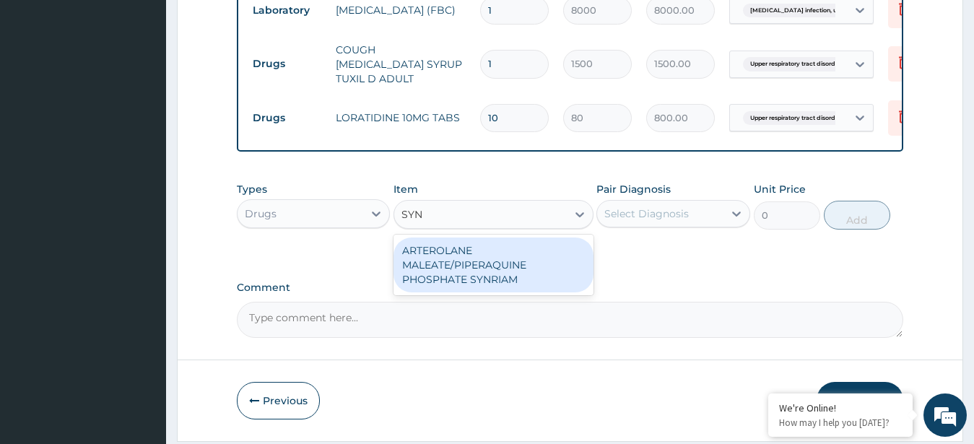
type input "SYNR"
click at [489, 267] on div "ARTEROLANE MALEATE/PIPERAQUINE PHOSPHATE SYNRIAM" at bounding box center [494, 265] width 200 height 55
type input "7500"
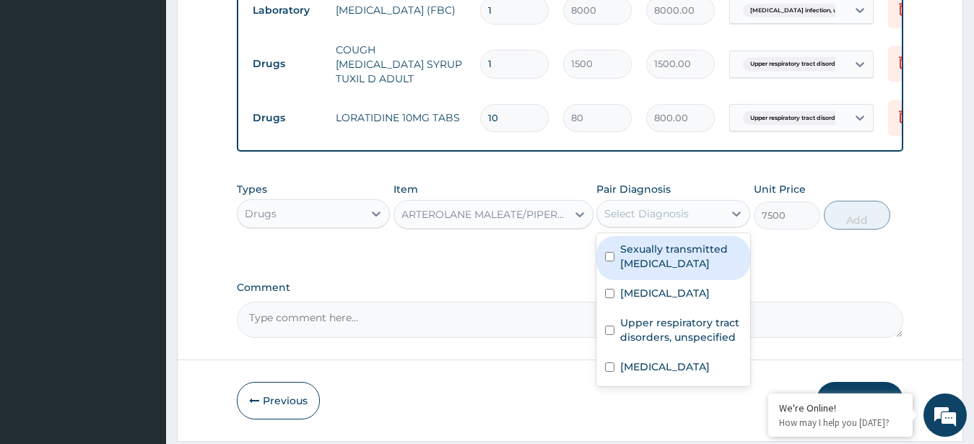
click at [699, 217] on div "Select Diagnosis" at bounding box center [660, 213] width 126 height 23
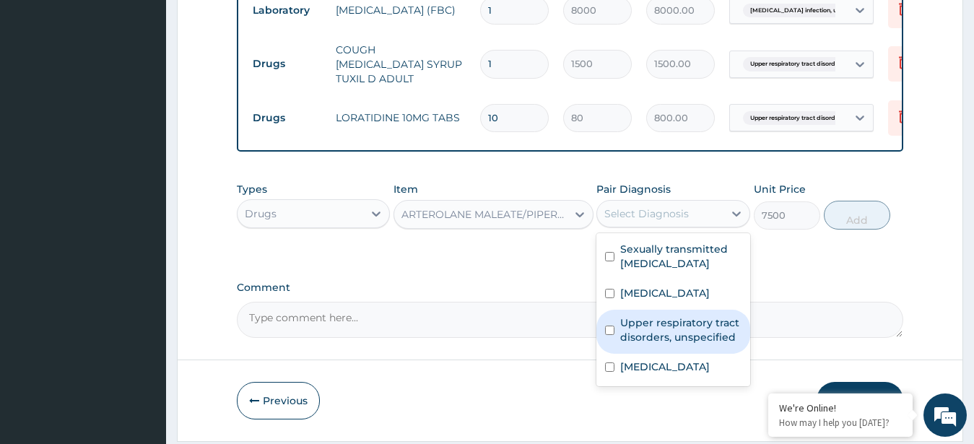
click at [680, 354] on div "Upper respiratory tract disorders, unspecified" at bounding box center [673, 332] width 154 height 44
checkbox input "true"
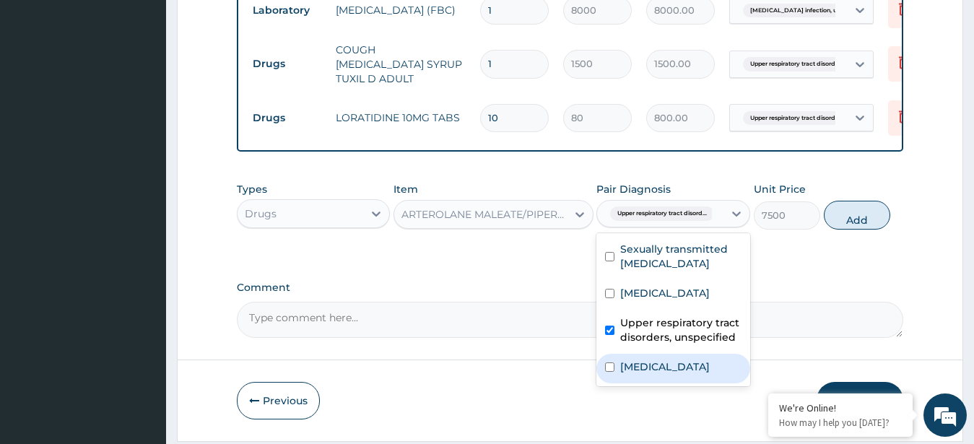
click at [682, 374] on label "[MEDICAL_DATA]" at bounding box center [665, 367] width 90 height 14
checkbox input "true"
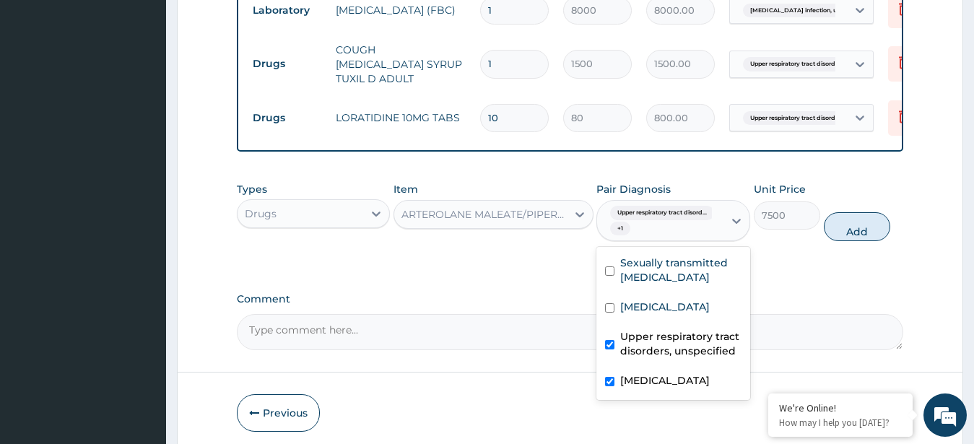
click at [682, 358] on label "Upper respiratory tract disorders, unspecified" at bounding box center [680, 343] width 121 height 29
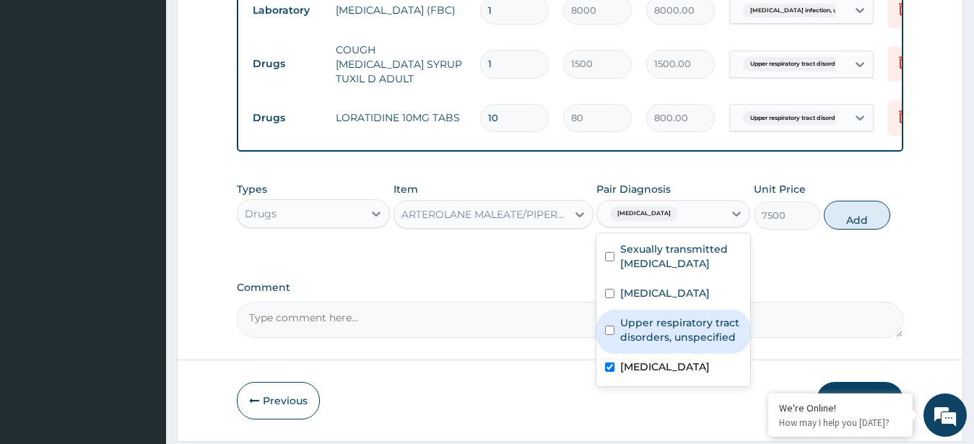
checkbox input "false"
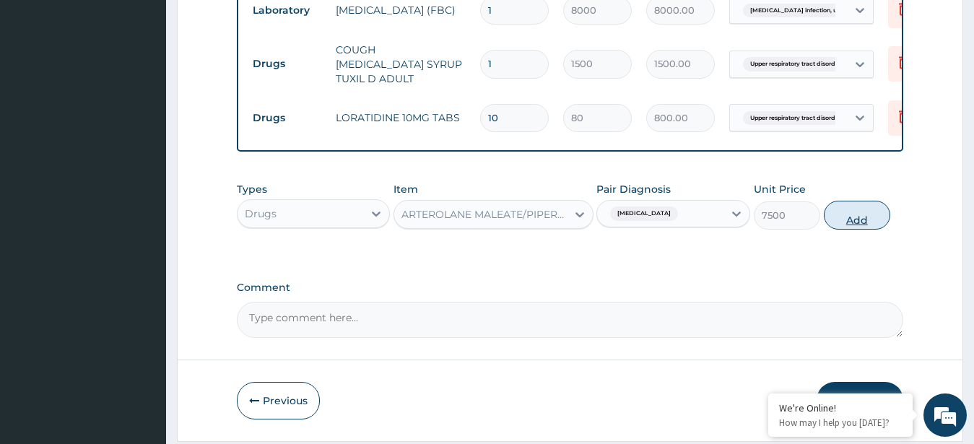
click at [849, 212] on button "Add" at bounding box center [857, 215] width 66 height 29
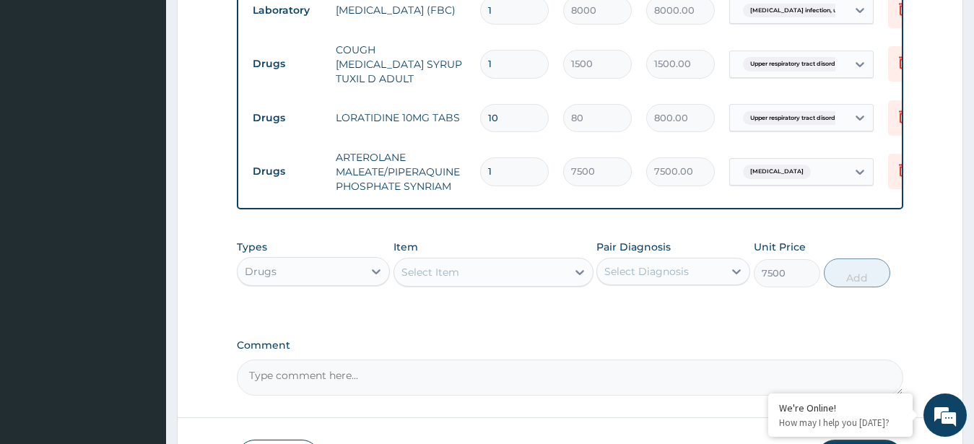
type input "0"
click at [477, 268] on div "Select Item" at bounding box center [480, 272] width 173 height 23
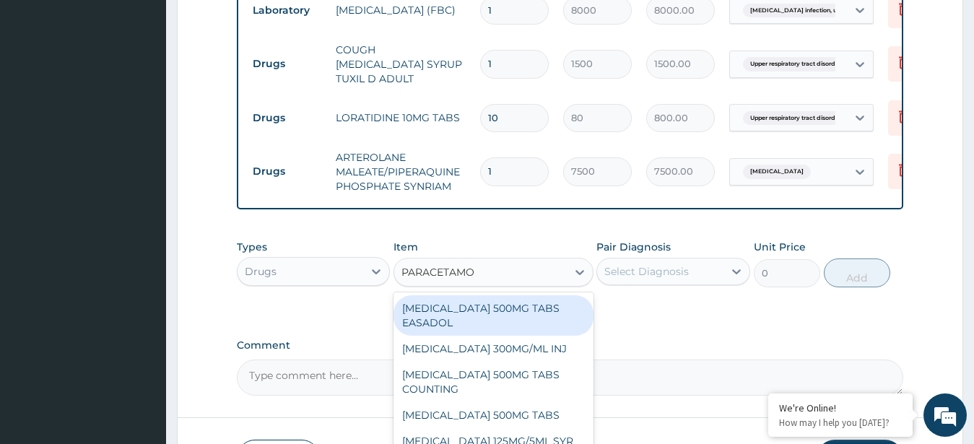
type input "PARACETAMOL"
click at [471, 311] on div "PARACETAMOL 500MG TABS EASADOL" at bounding box center [494, 315] width 200 height 40
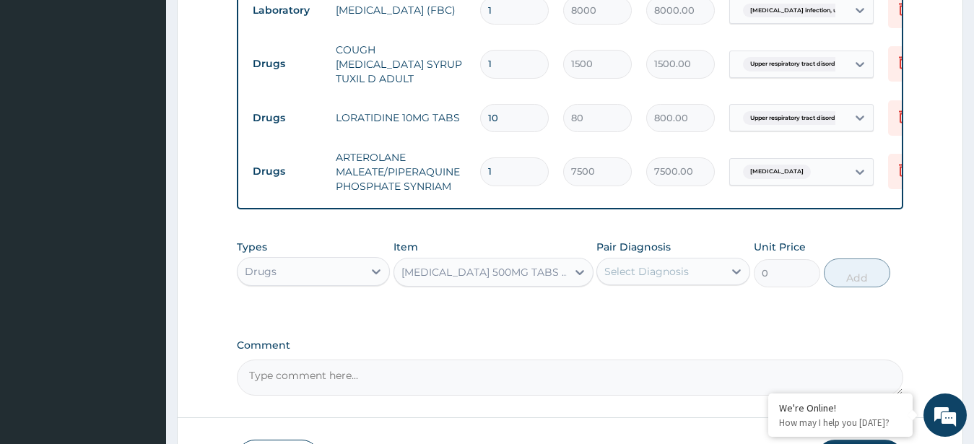
type input "30"
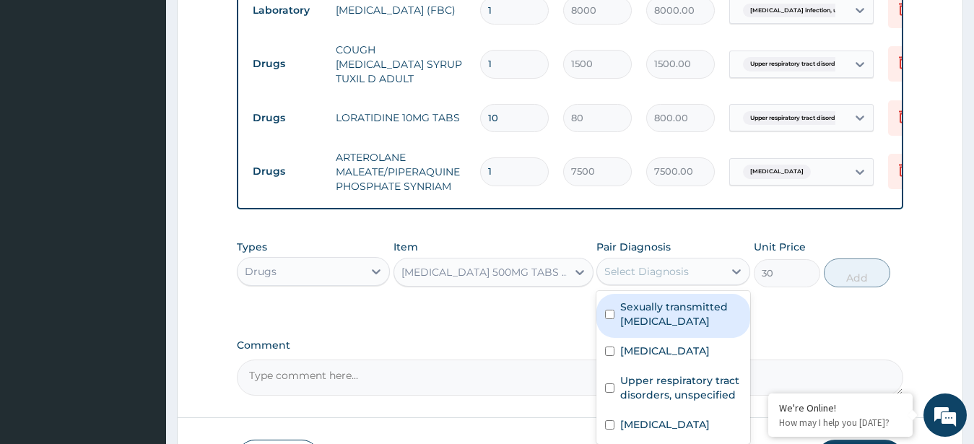
click at [704, 283] on div "Select Diagnosis" at bounding box center [660, 271] width 126 height 23
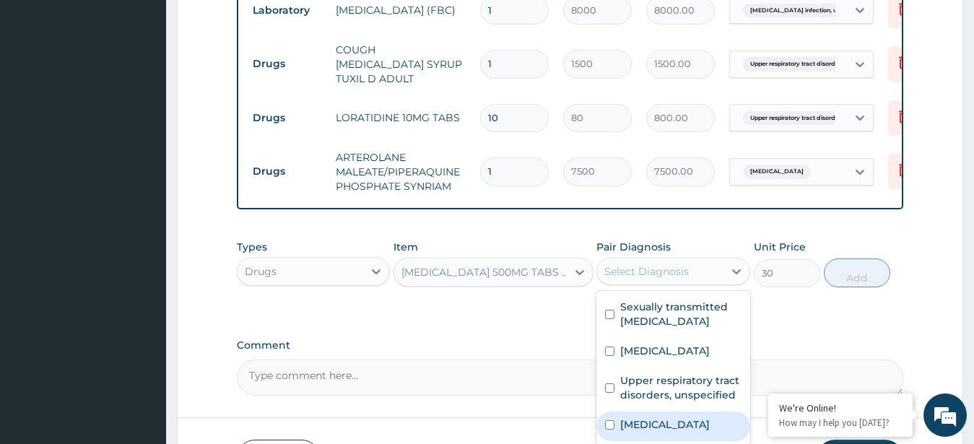
click at [682, 432] on label "[MEDICAL_DATA]" at bounding box center [665, 424] width 90 height 14
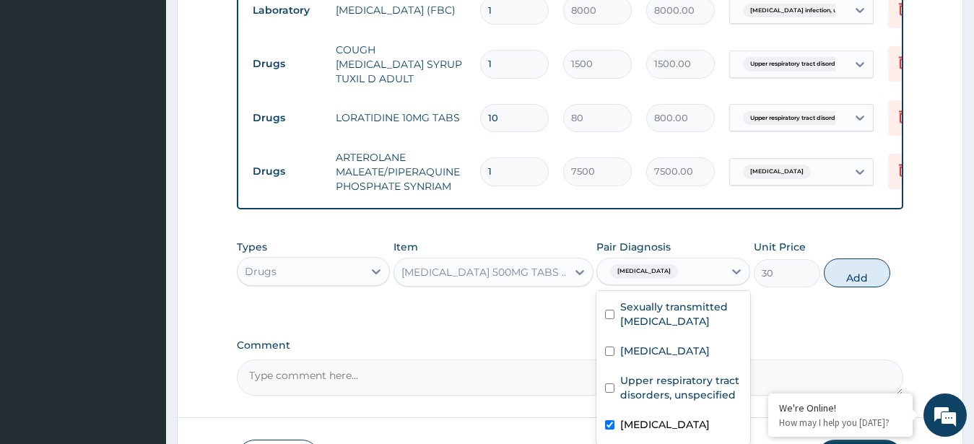
checkbox input "true"
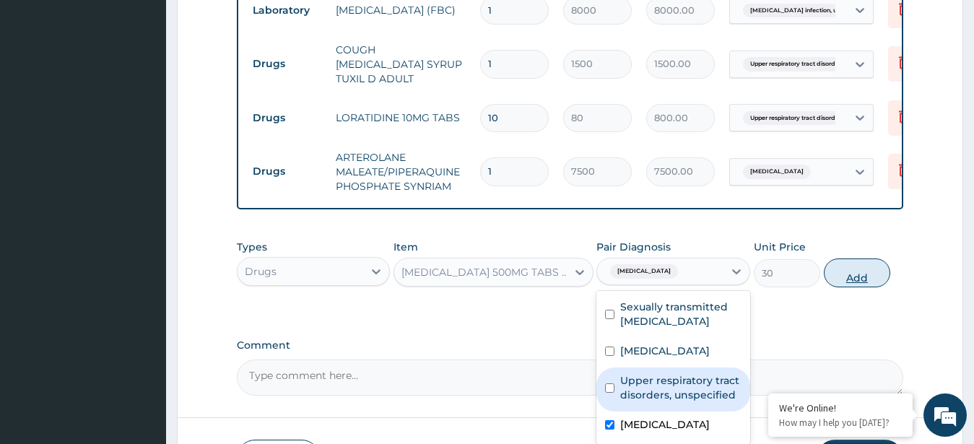
click at [857, 274] on button "Add" at bounding box center [857, 273] width 66 height 29
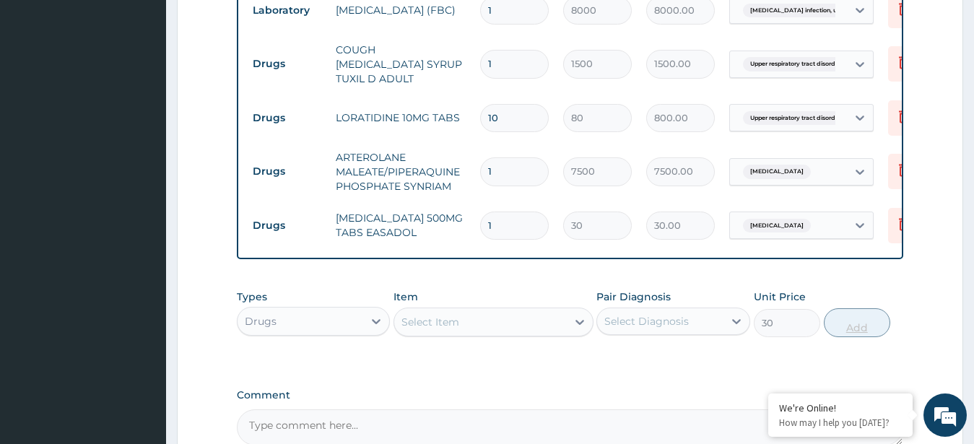
type input "0"
click at [518, 218] on input "1" at bounding box center [514, 226] width 69 height 28
type input "0.00"
type input "2"
type input "60.00"
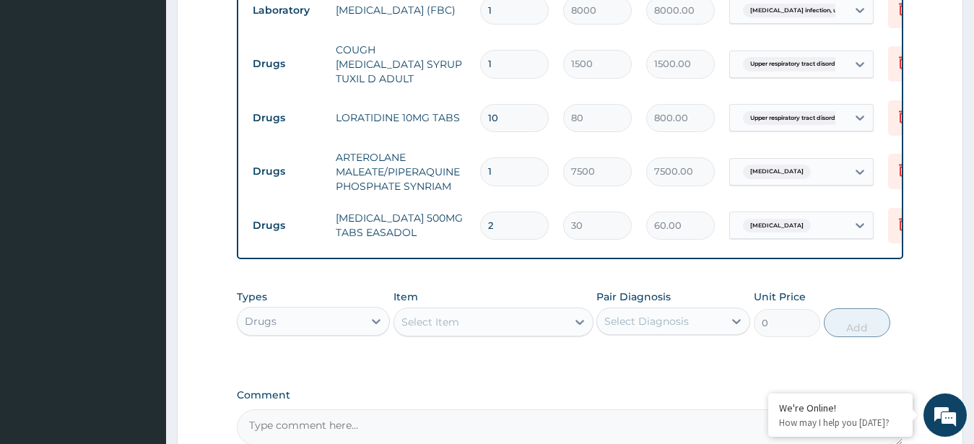
type input "20"
type input "600.00"
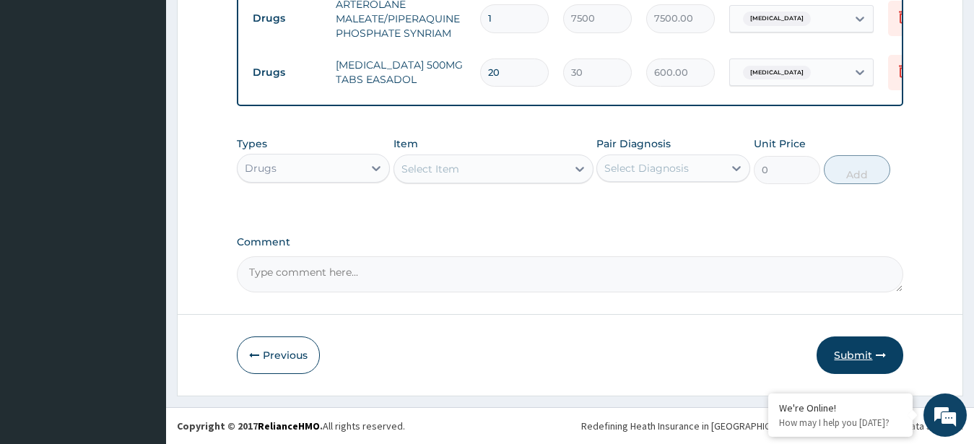
type input "20"
click at [850, 349] on button "Submit" at bounding box center [860, 355] width 87 height 38
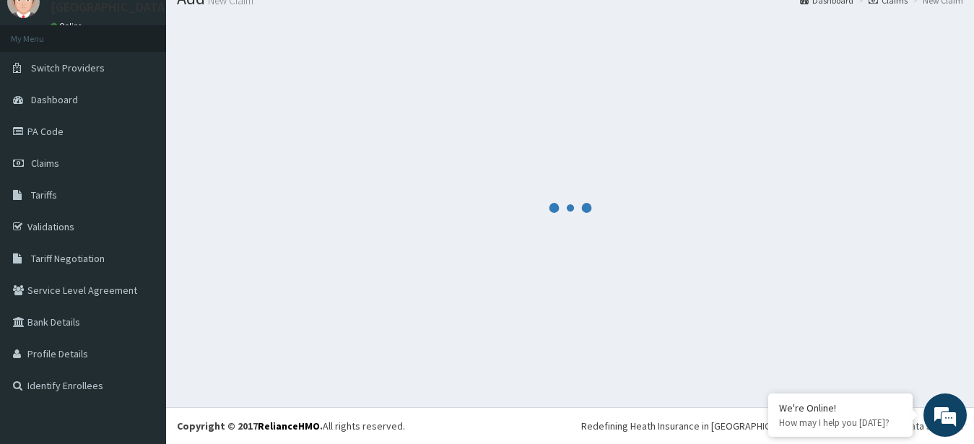
scroll to position [58, 0]
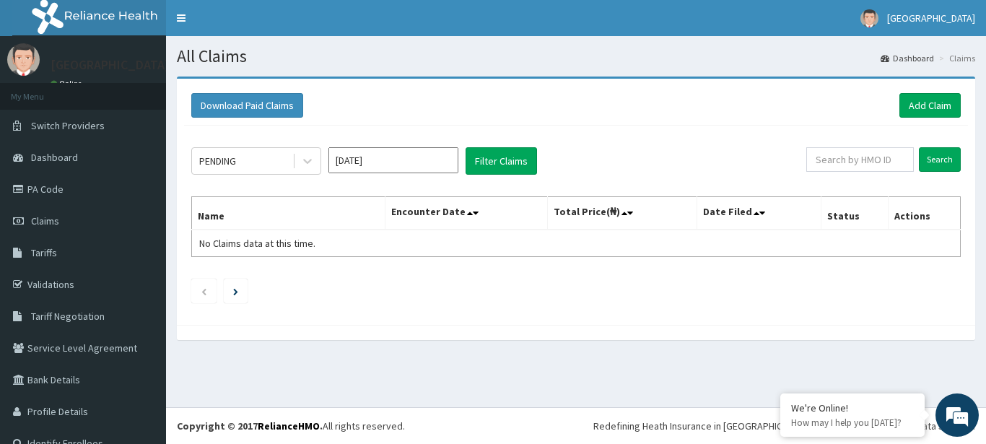
click at [439, 158] on input "[DATE]" at bounding box center [394, 160] width 130 height 26
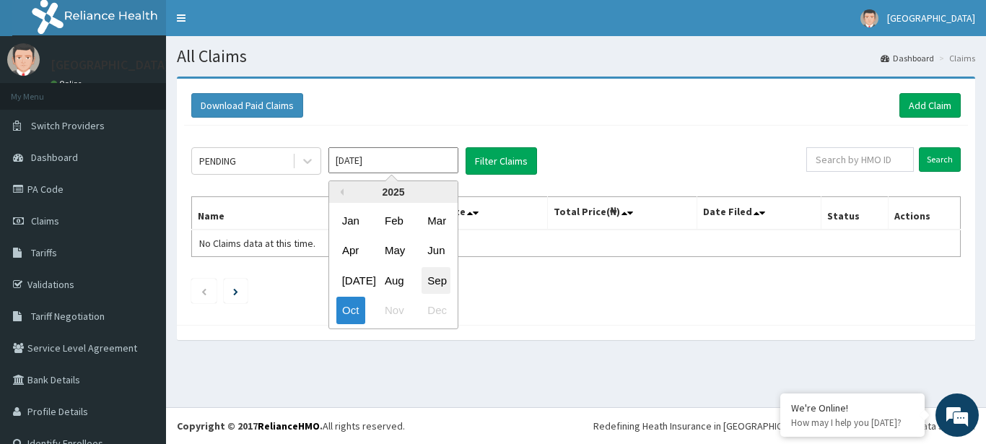
click at [433, 274] on div "Sep" at bounding box center [436, 280] width 29 height 27
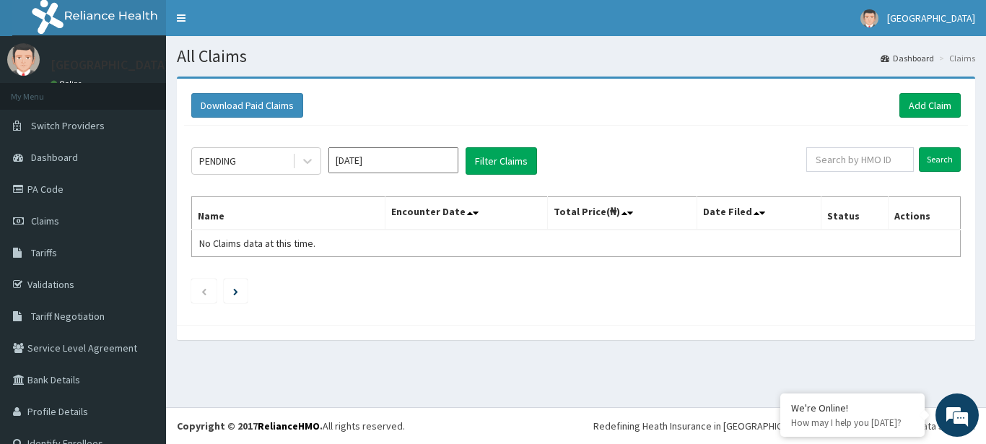
type input "Sep 2025"
click at [505, 162] on button "Filter Claims" at bounding box center [501, 160] width 71 height 27
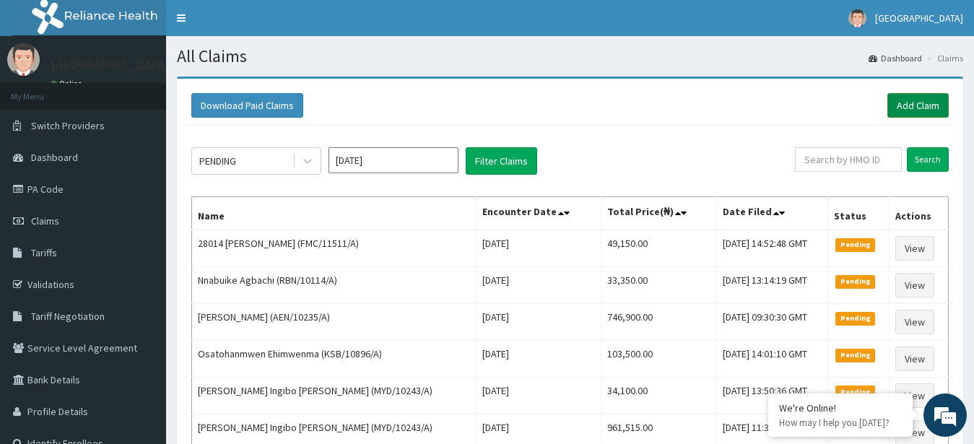
click at [916, 102] on link "Add Claim" at bounding box center [917, 105] width 61 height 25
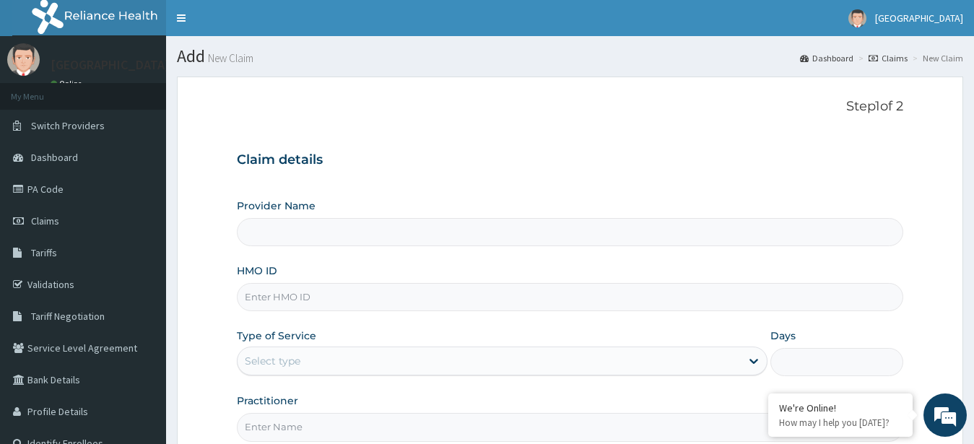
type input "[GEOGRAPHIC_DATA] -ASABA"
click at [455, 285] on input "HMO ID" at bounding box center [570, 297] width 667 height 28
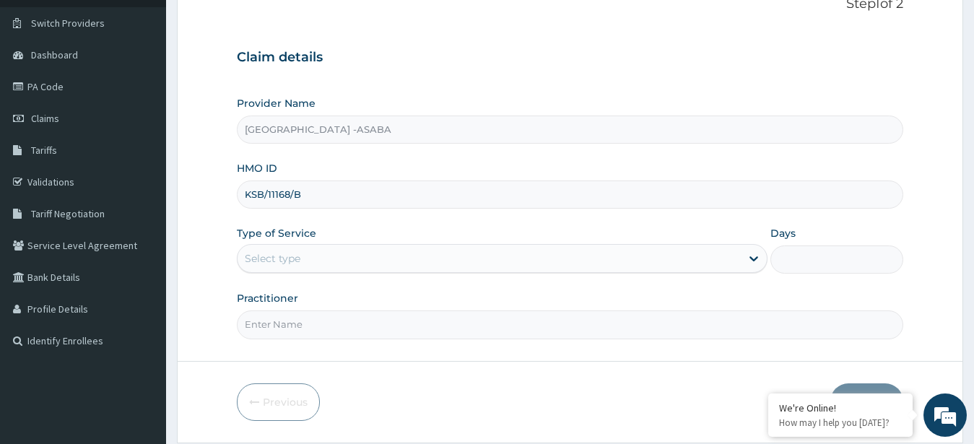
scroll to position [149, 0]
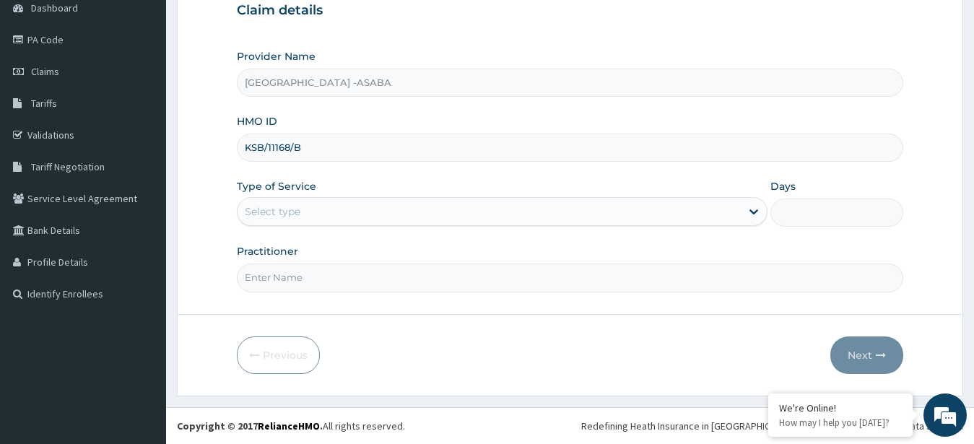
type input "KSB/11168/B"
click at [587, 217] on div "Select type" at bounding box center [490, 211] width 504 height 23
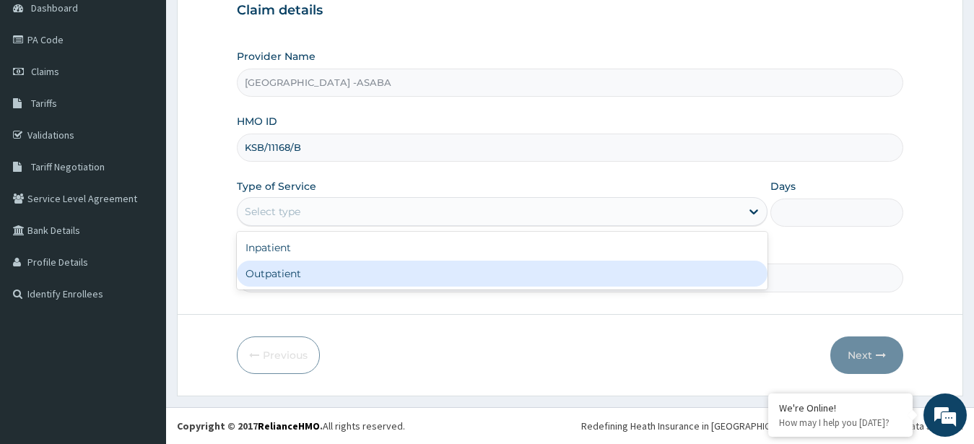
click at [545, 278] on div "Outpatient" at bounding box center [502, 274] width 531 height 26
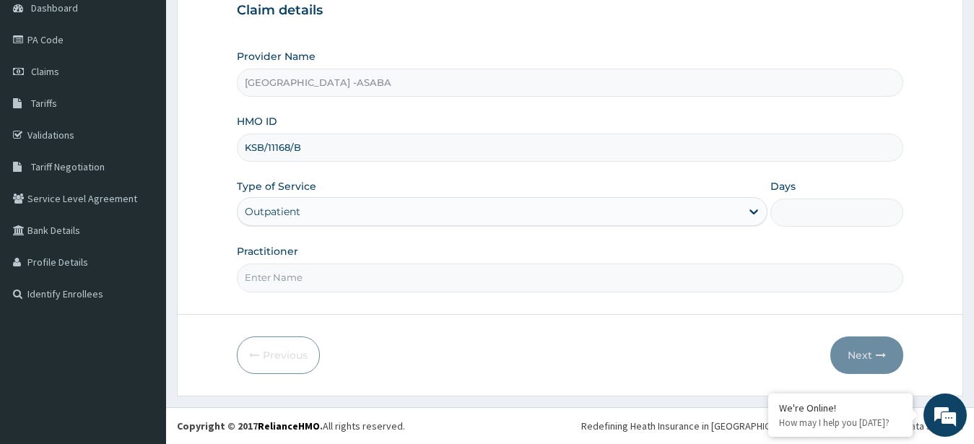
type input "1"
click at [526, 277] on input "Practitioner" at bounding box center [570, 278] width 667 height 28
type input "DR NJOKU"
click at [864, 347] on button "Next" at bounding box center [866, 355] width 73 height 38
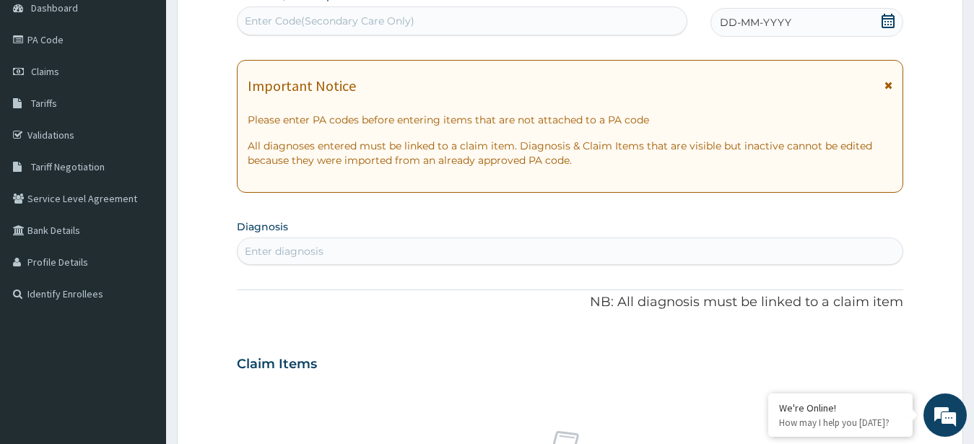
click at [568, 17] on div "Enter Code(Secondary Care Only)" at bounding box center [462, 20] width 449 height 23
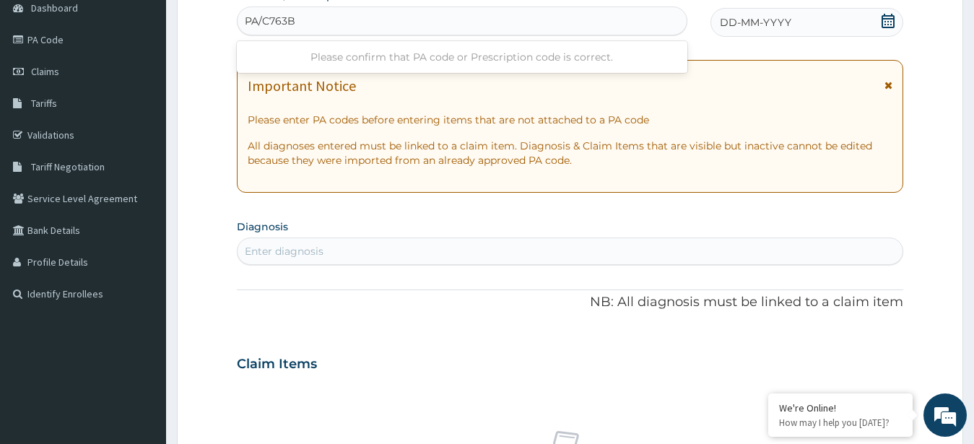
type input "PA/C763B3"
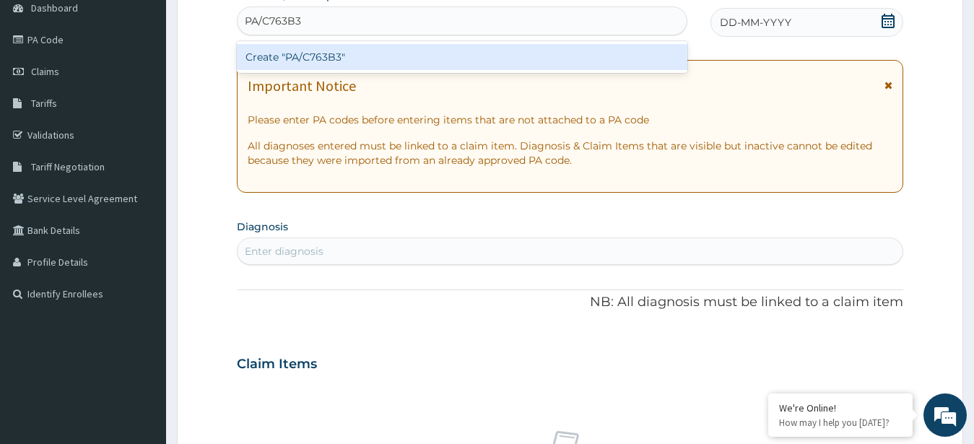
click at [518, 61] on div "Create "PA/C763B3"" at bounding box center [462, 57] width 451 height 26
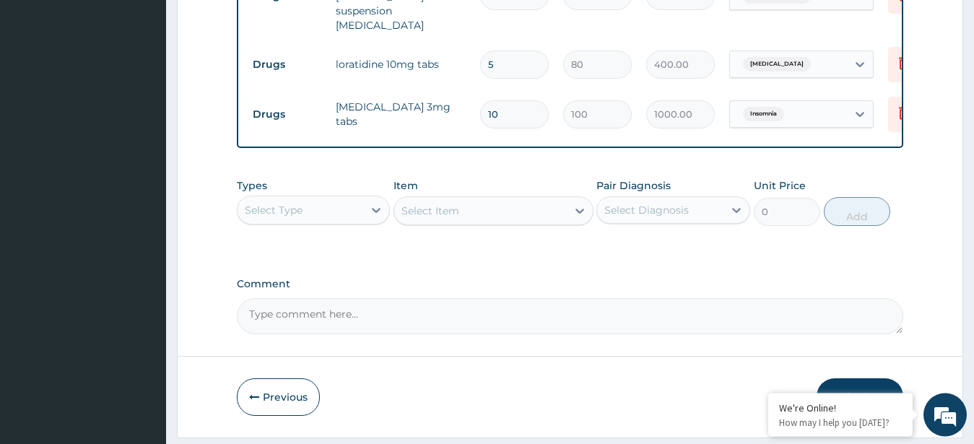
scroll to position [698, 0]
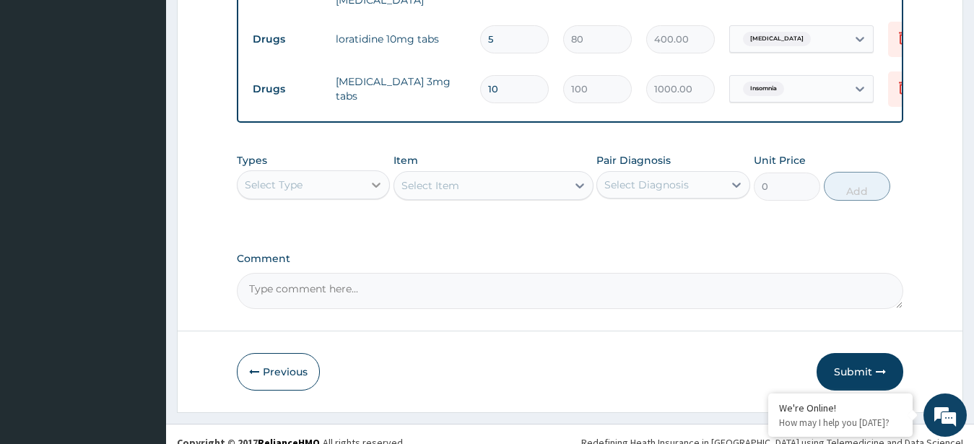
click at [380, 178] on icon at bounding box center [376, 185] width 14 height 14
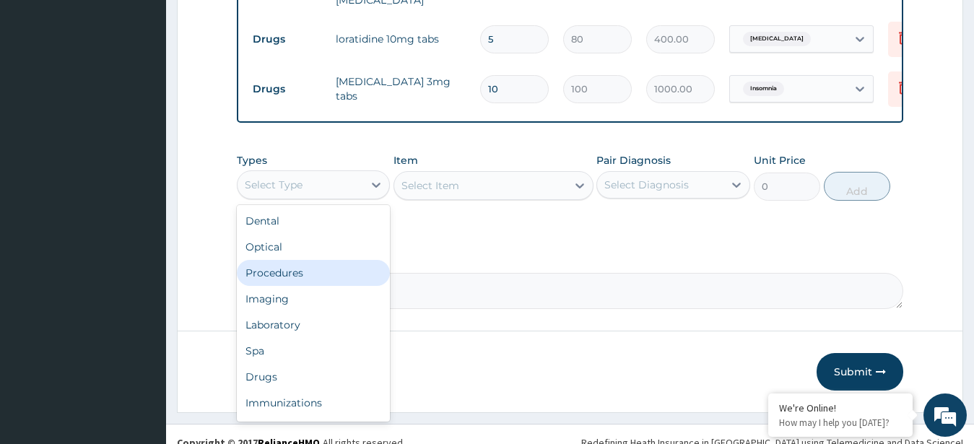
click at [303, 260] on div "Procedures" at bounding box center [314, 273] width 154 height 26
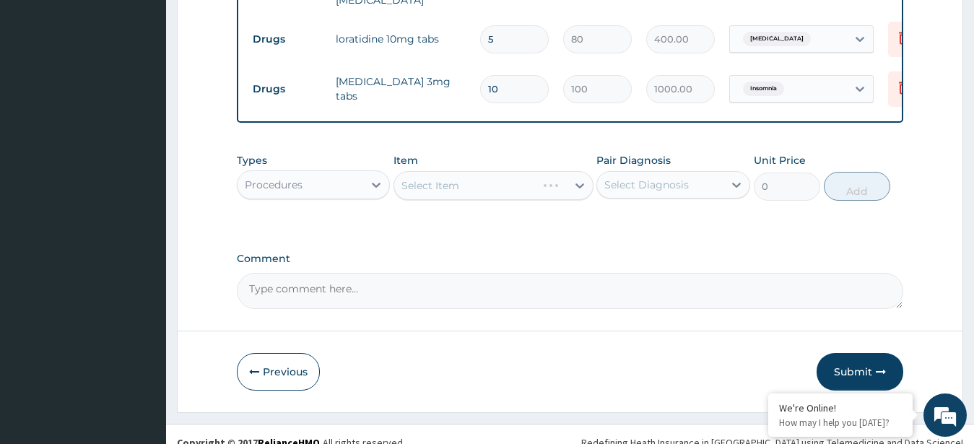
click at [495, 173] on div "Select Item" at bounding box center [494, 185] width 200 height 29
click at [510, 171] on div "Select Item" at bounding box center [494, 185] width 200 height 29
click at [517, 174] on div "Select Item" at bounding box center [480, 185] width 173 height 23
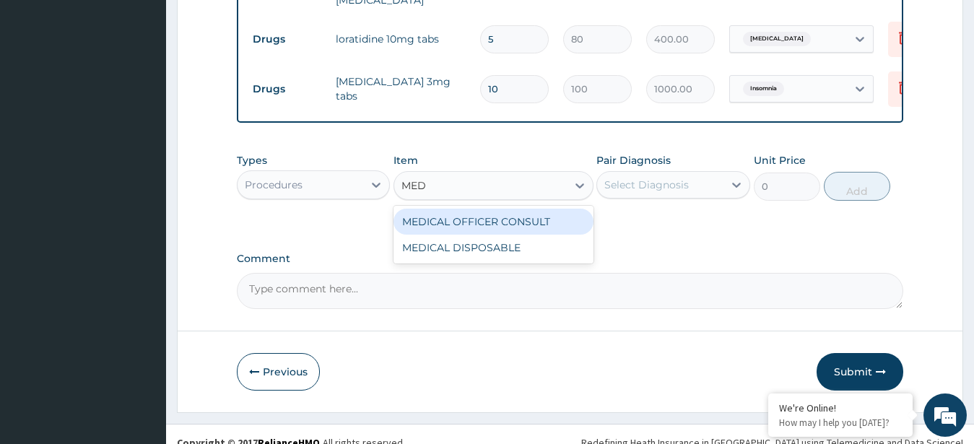
type input "MEDI"
click at [549, 211] on div "MEDICAL OFFICER CONSULT" at bounding box center [494, 222] width 200 height 26
type input "10000"
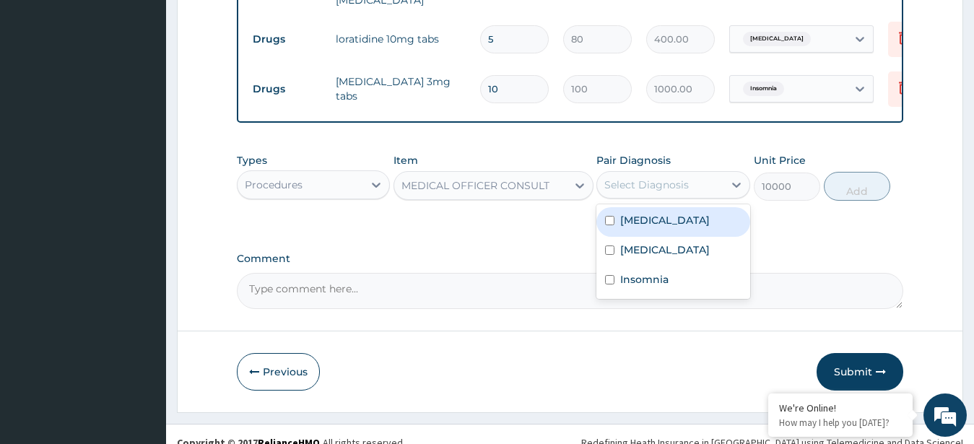
click at [672, 178] on div "Select Diagnosis" at bounding box center [646, 185] width 84 height 14
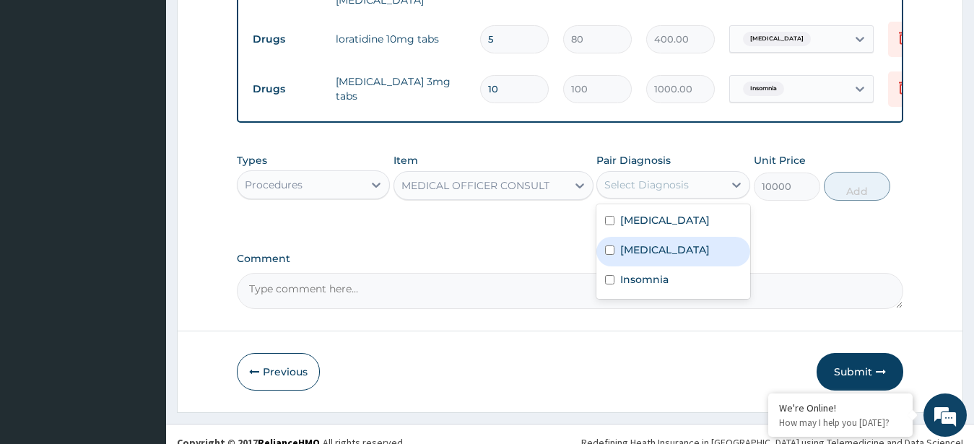
click at [682, 247] on label "Upper respiratory infection" at bounding box center [665, 250] width 90 height 14
checkbox input "true"
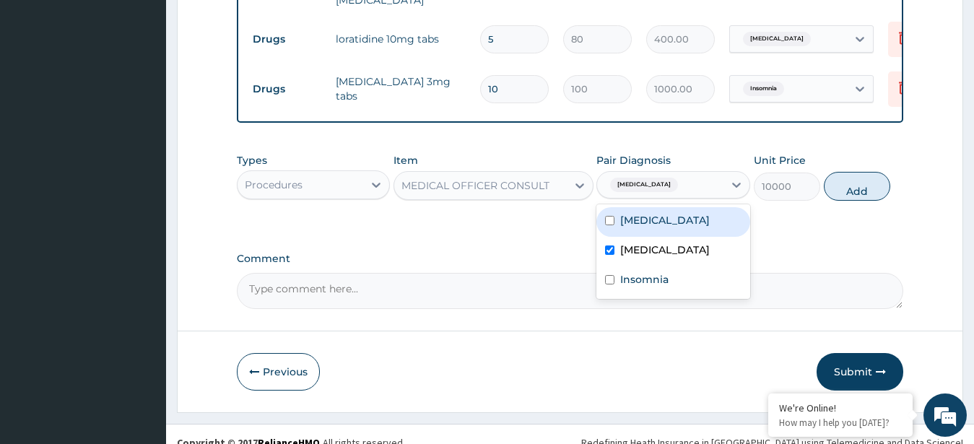
click at [683, 209] on div "Peptic ulcer" at bounding box center [673, 222] width 154 height 30
checkbox input "true"
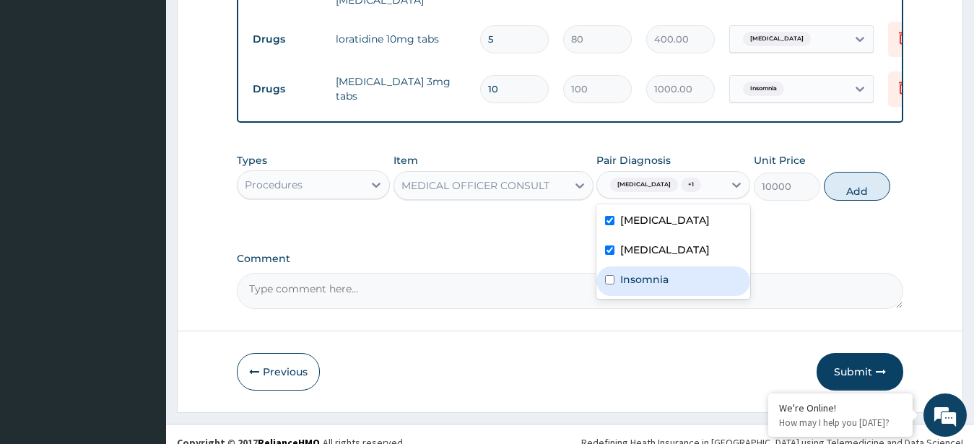
click at [696, 285] on div "Insomnia" at bounding box center [673, 281] width 154 height 30
checkbox input "true"
click at [862, 182] on button "Add" at bounding box center [857, 186] width 66 height 29
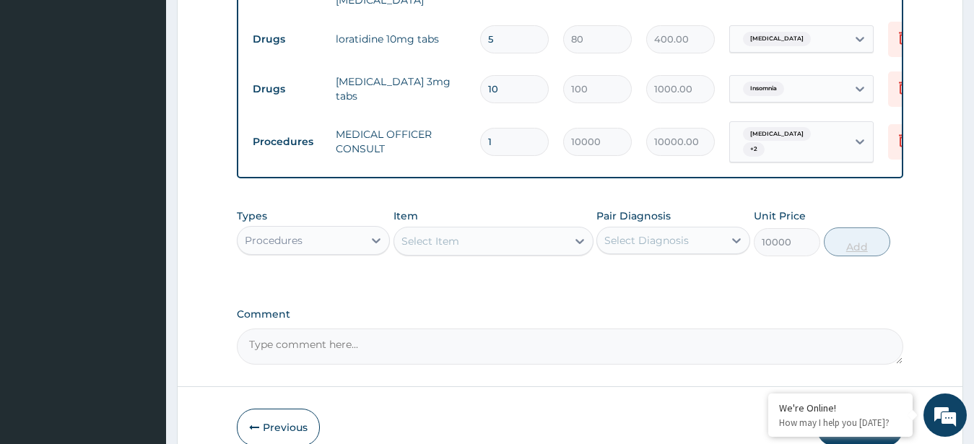
type input "0"
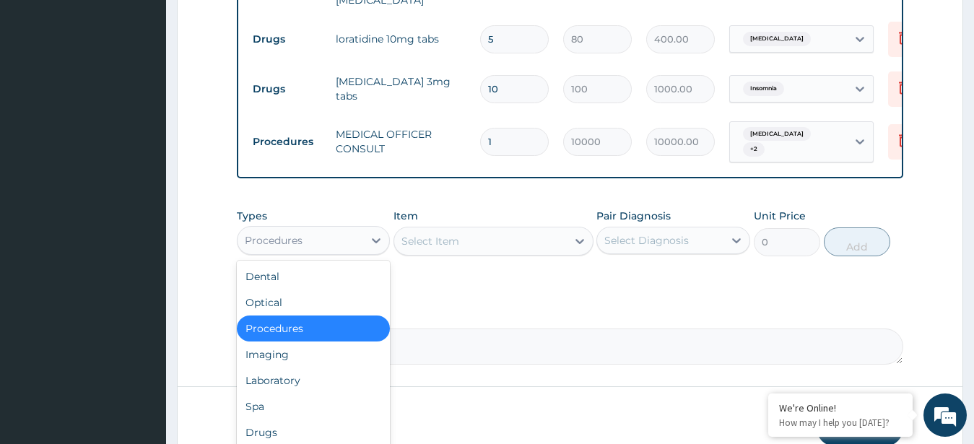
click at [363, 229] on div "Procedures" at bounding box center [301, 240] width 126 height 23
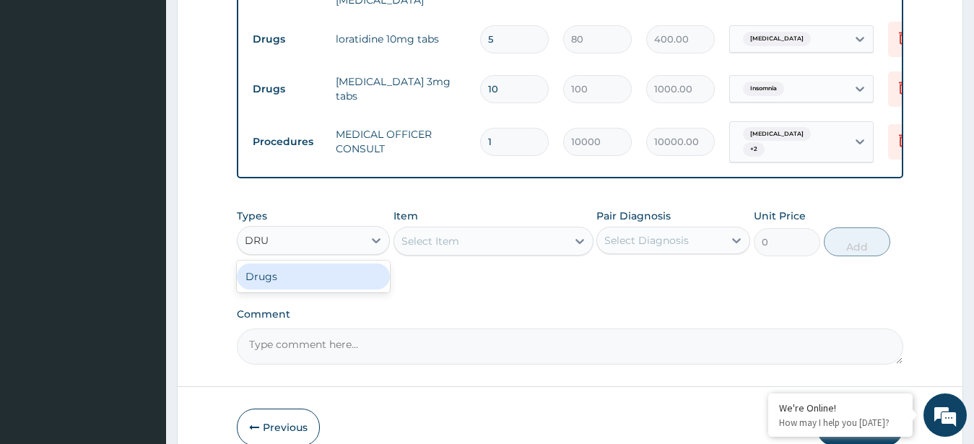
type input "DRUG"
click at [329, 264] on div "Drugs" at bounding box center [314, 277] width 154 height 26
click at [495, 227] on div "Select Item" at bounding box center [494, 241] width 200 height 29
click at [526, 233] on div "Select Item" at bounding box center [480, 241] width 173 height 23
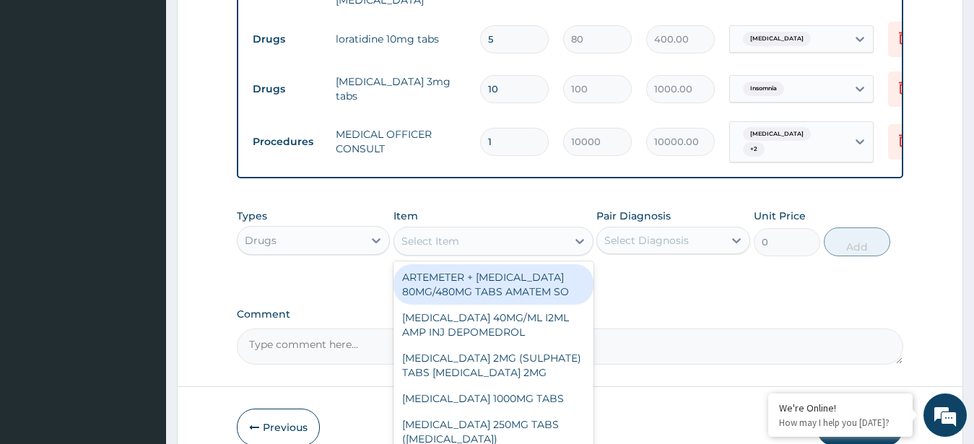
click at [523, 230] on div "Select Item" at bounding box center [480, 241] width 173 height 23
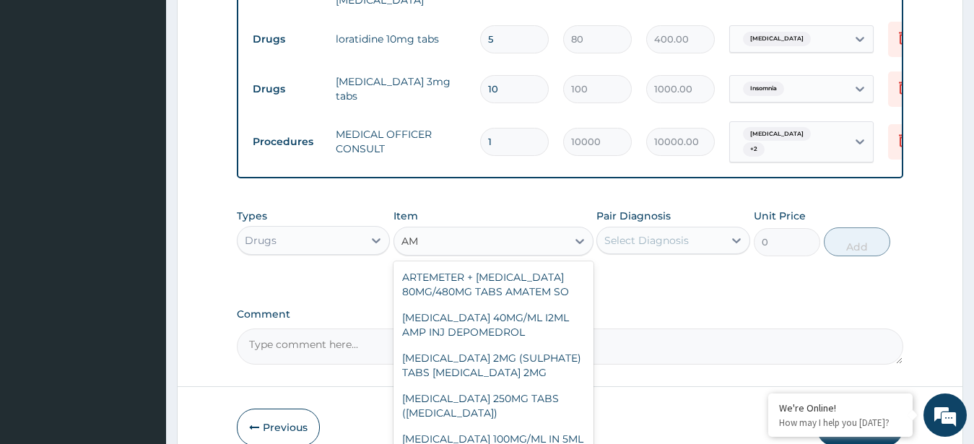
type input "A"
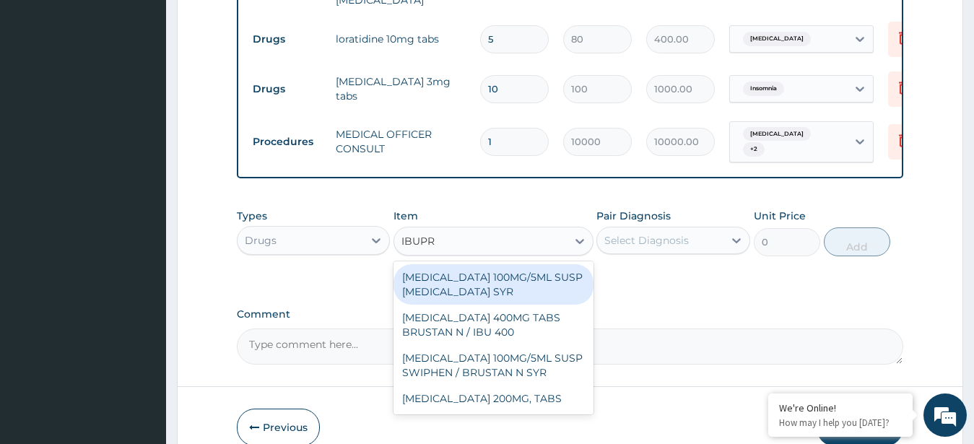
type input "IBUPRO"
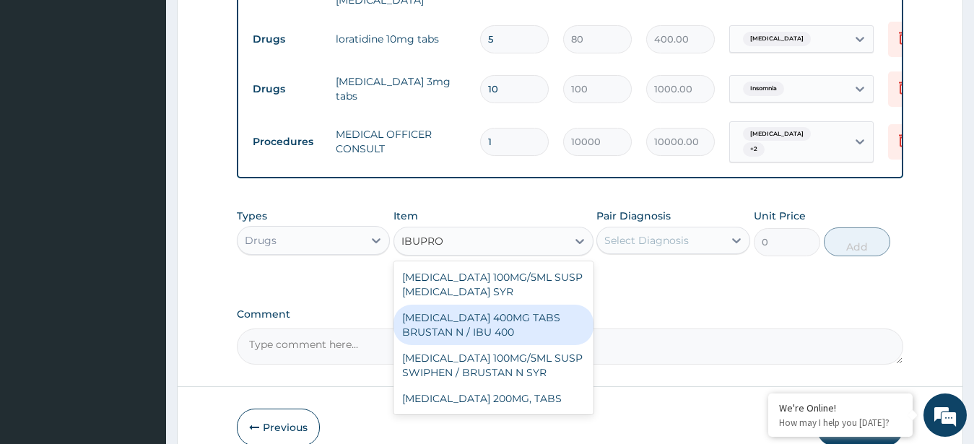
click at [464, 305] on div "IBUPROFEN 400MG TABS BRUSTAN N / IBU 400" at bounding box center [494, 325] width 200 height 40
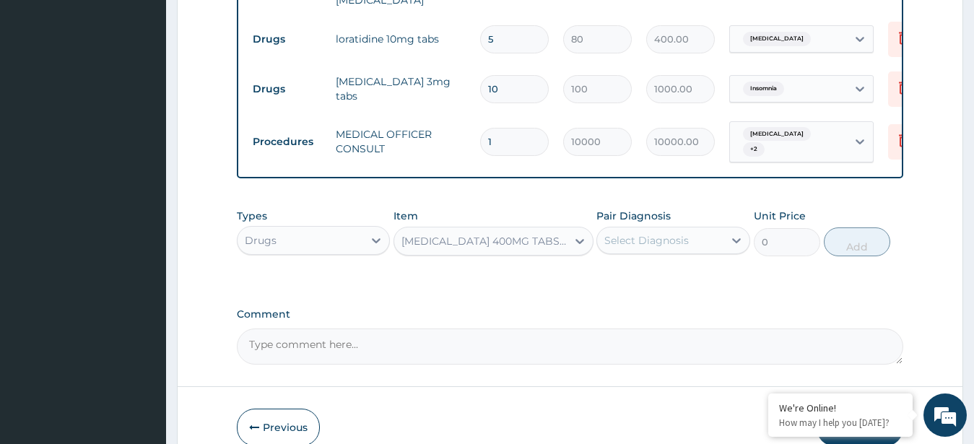
type input "100"
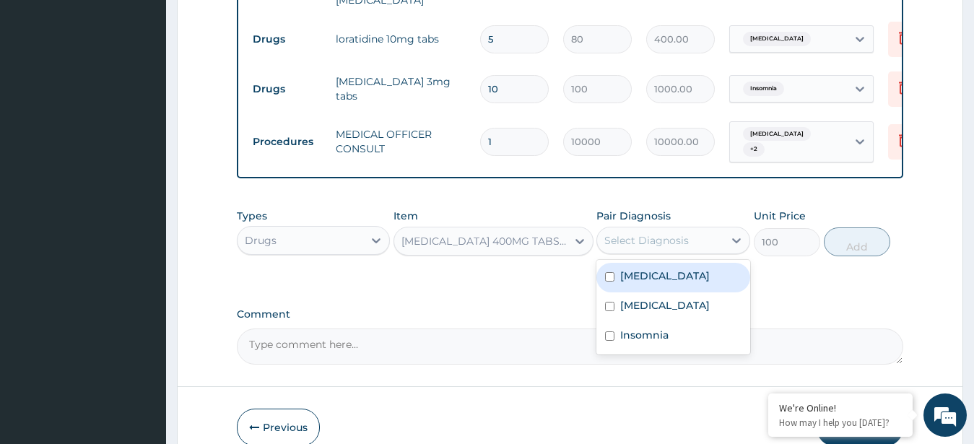
click at [670, 233] on div "Select Diagnosis" at bounding box center [646, 240] width 84 height 14
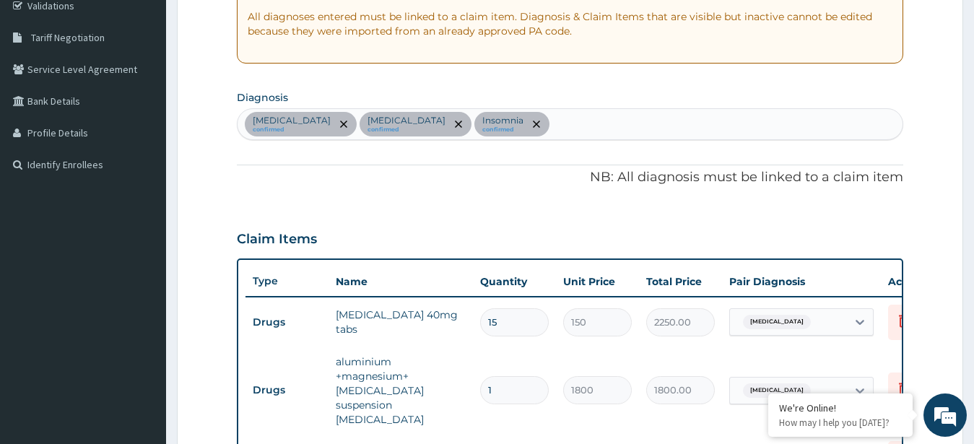
click at [674, 126] on div "Peptic ulcer confirmed Upper respiratory infection confirmed Insomnia confirmed" at bounding box center [571, 124] width 666 height 30
type input "PAIN"
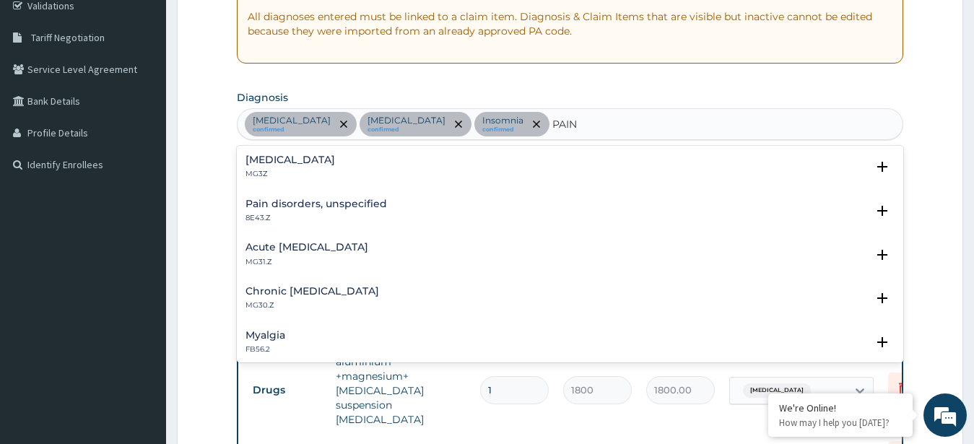
click at [259, 148] on div "Pain, unspecified MG3Z Select Status Query Query covers suspected (?), Keep in …" at bounding box center [570, 254] width 667 height 217
click at [259, 160] on h4 "Pain, unspecified" at bounding box center [291, 160] width 90 height 11
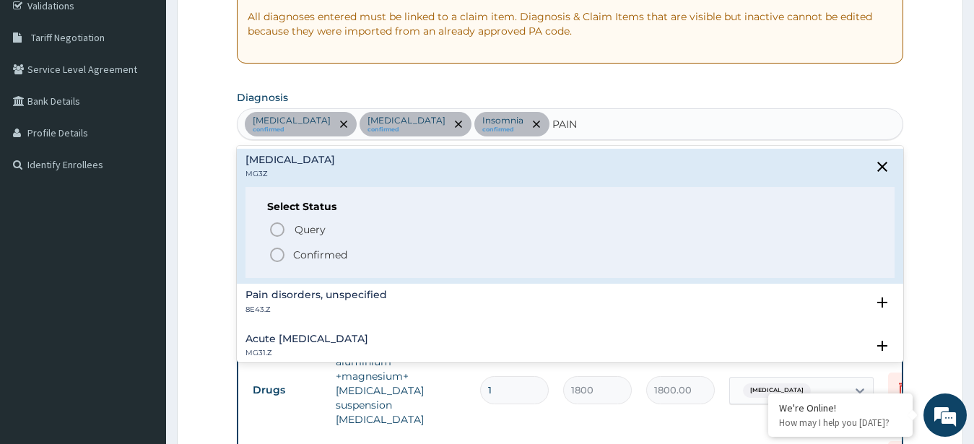
click at [267, 256] on div "Query Query covers suspected (?), Keep in view (kiv), Ruled out (r/o) Confirmed" at bounding box center [570, 242] width 607 height 44
click at [281, 252] on icon "status option filled" at bounding box center [277, 254] width 17 height 17
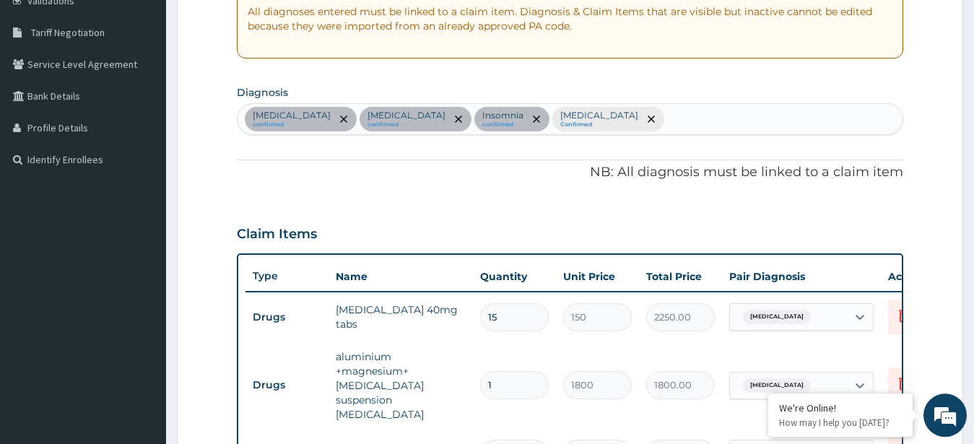
scroll to position [698, 0]
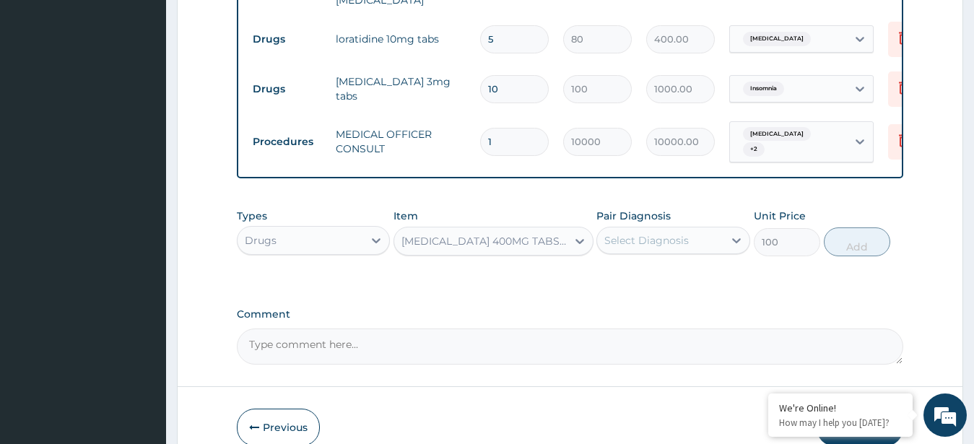
click at [654, 229] on div "Select Diagnosis" at bounding box center [660, 240] width 126 height 23
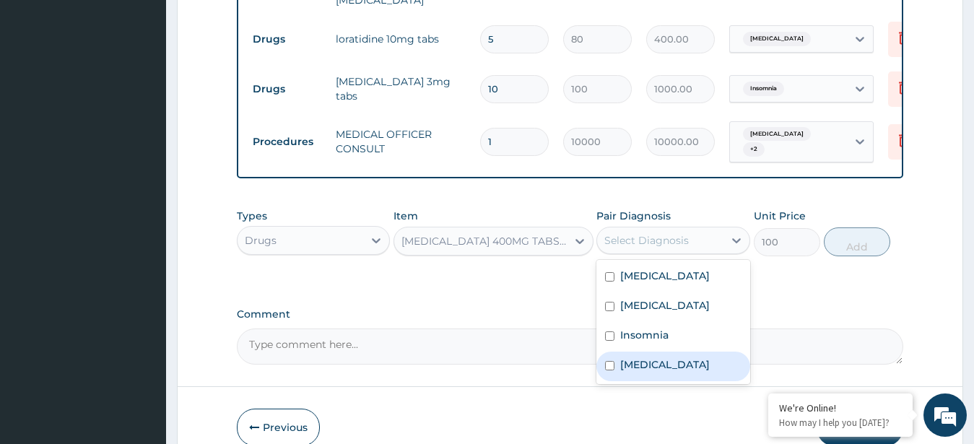
click at [672, 360] on label "Pain, unspecified" at bounding box center [665, 364] width 90 height 14
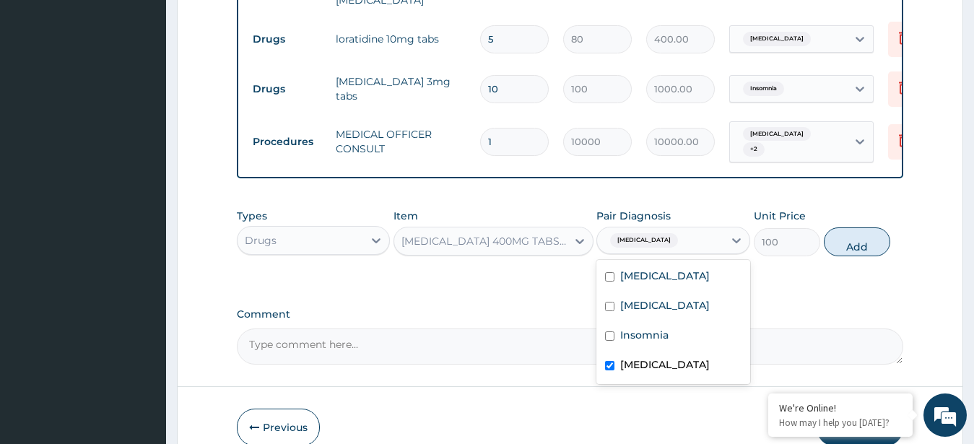
checkbox input "true"
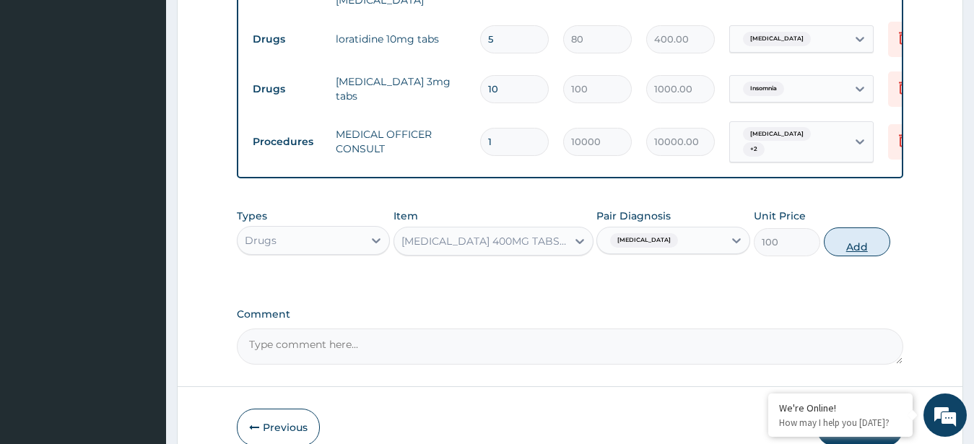
click at [848, 227] on button "Add" at bounding box center [857, 241] width 66 height 29
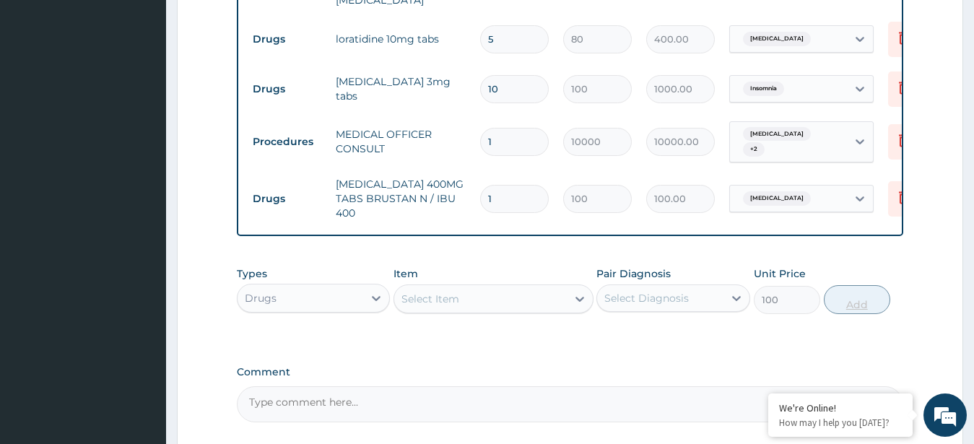
type input "0"
click at [509, 185] on input "1" at bounding box center [514, 199] width 69 height 28
type input "10"
type input "1000.00"
click at [509, 185] on input "10" at bounding box center [514, 199] width 69 height 28
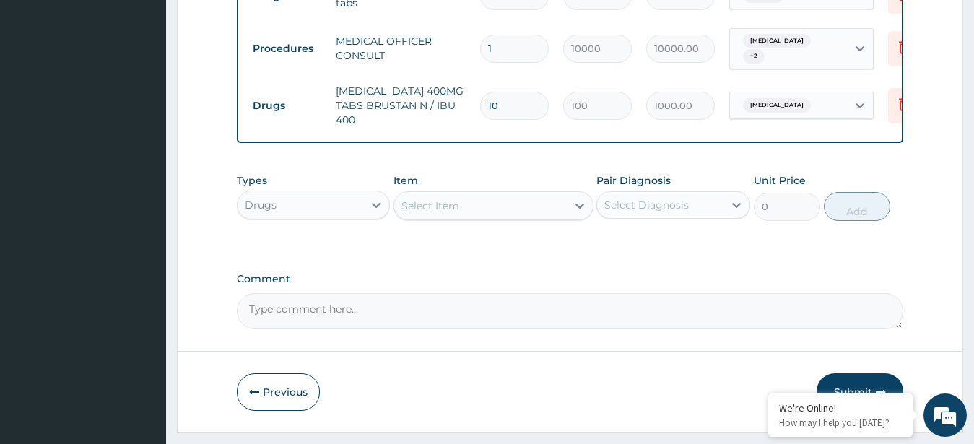
scroll to position [812, 0]
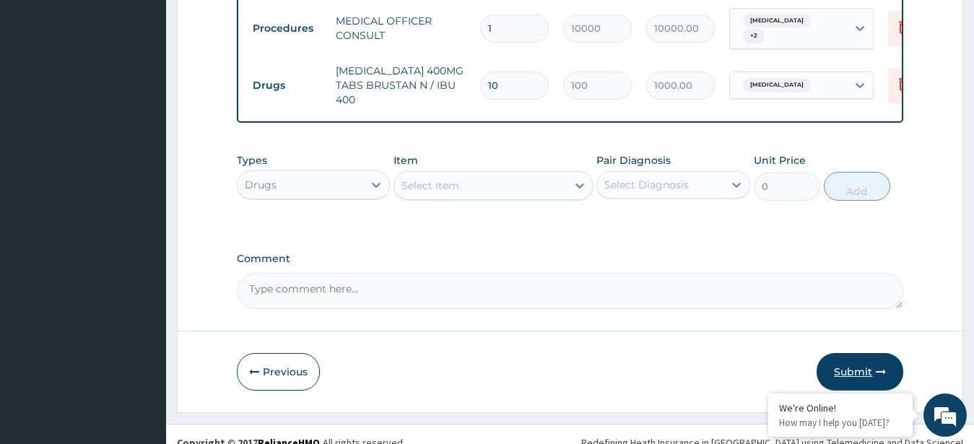
type input "10"
click at [856, 358] on button "Submit" at bounding box center [860, 372] width 87 height 38
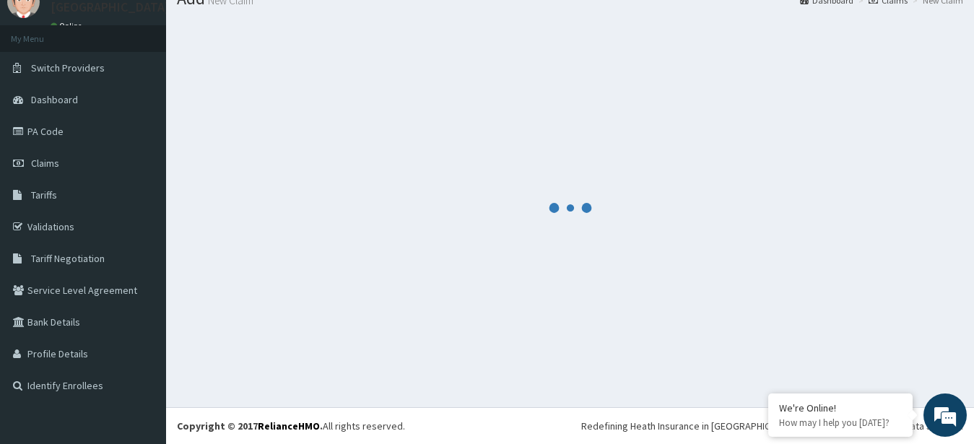
scroll to position [58, 0]
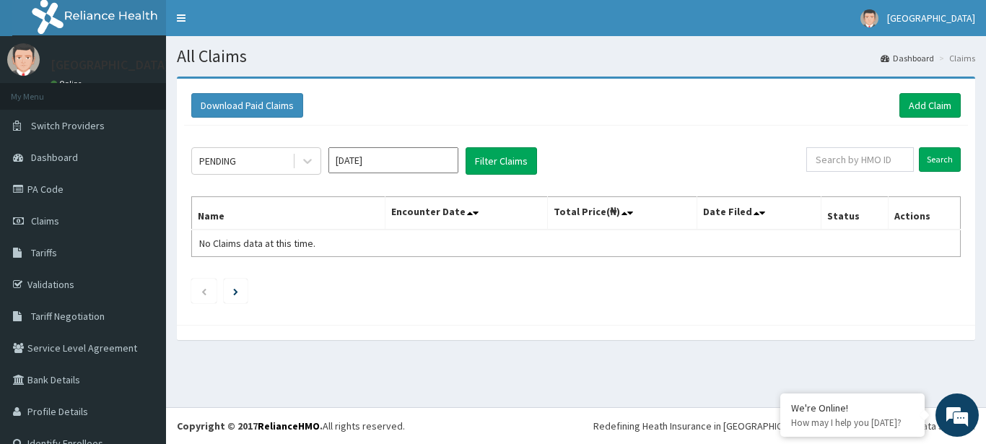
click at [384, 160] on input "[DATE]" at bounding box center [394, 160] width 130 height 26
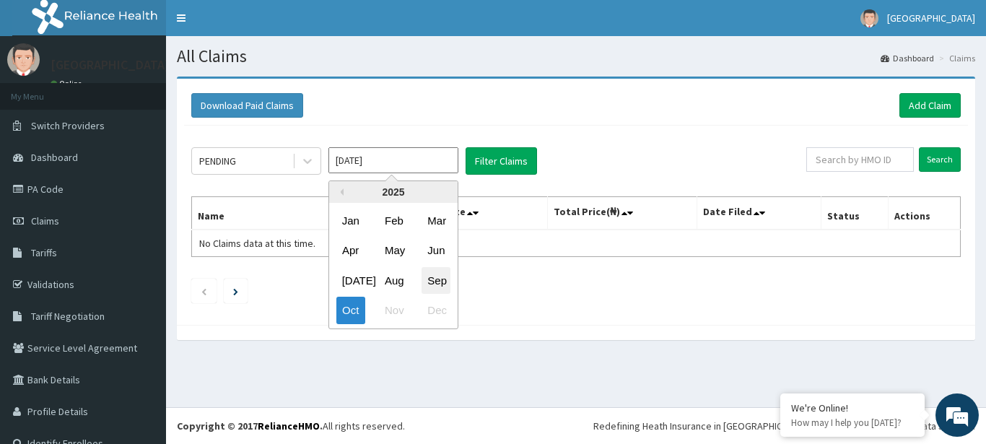
click at [437, 279] on div "Sep" at bounding box center [436, 280] width 29 height 27
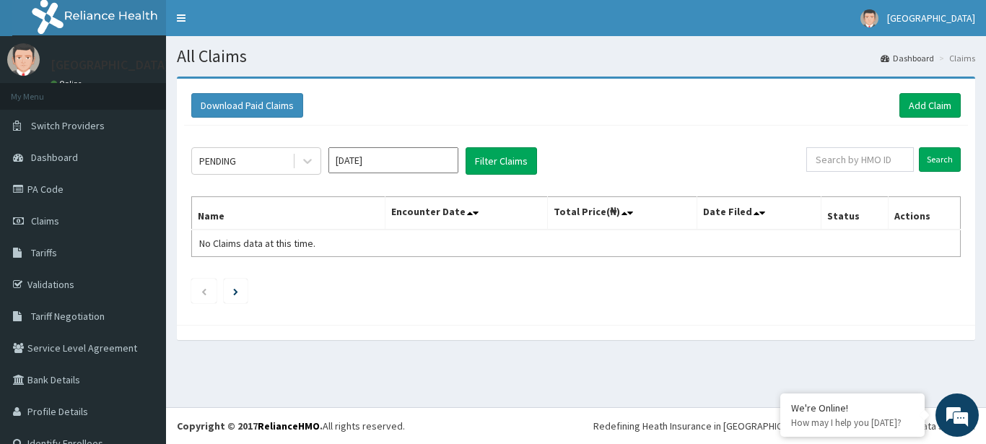
type input "[DATE]"
click at [487, 152] on button "Filter Claims" at bounding box center [501, 160] width 71 height 27
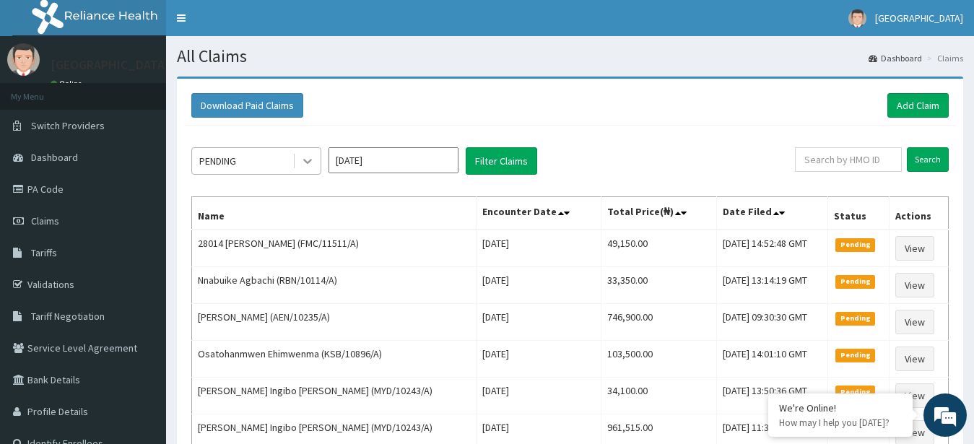
click at [309, 157] on icon at bounding box center [307, 161] width 14 height 14
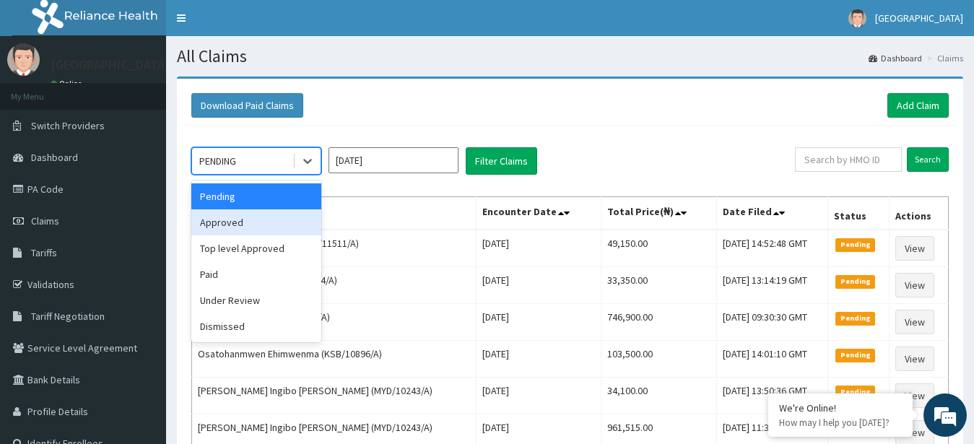
click at [239, 217] on div "Approved" at bounding box center [256, 222] width 130 height 26
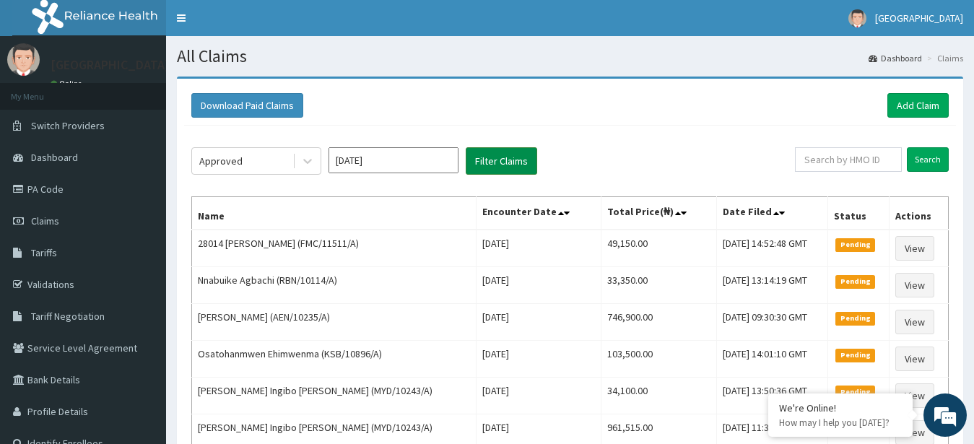
click at [492, 155] on button "Filter Claims" at bounding box center [501, 160] width 71 height 27
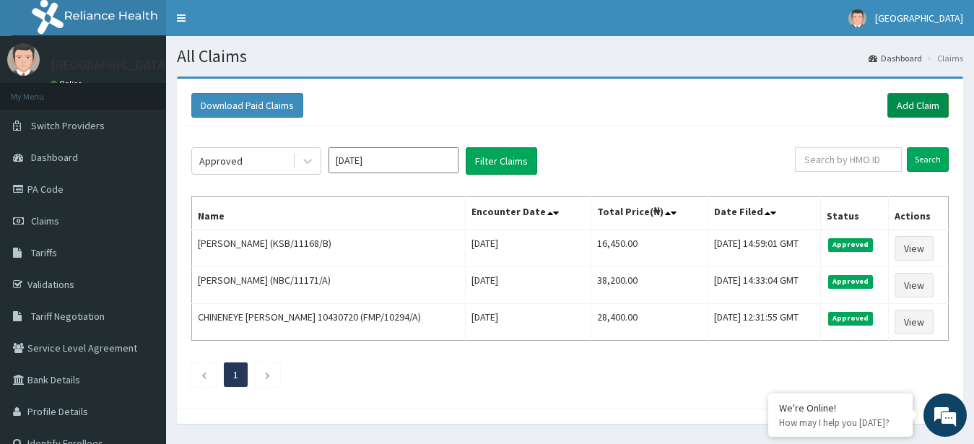
click at [929, 98] on link "Add Claim" at bounding box center [917, 105] width 61 height 25
click at [907, 104] on link "Add Claim" at bounding box center [917, 105] width 61 height 25
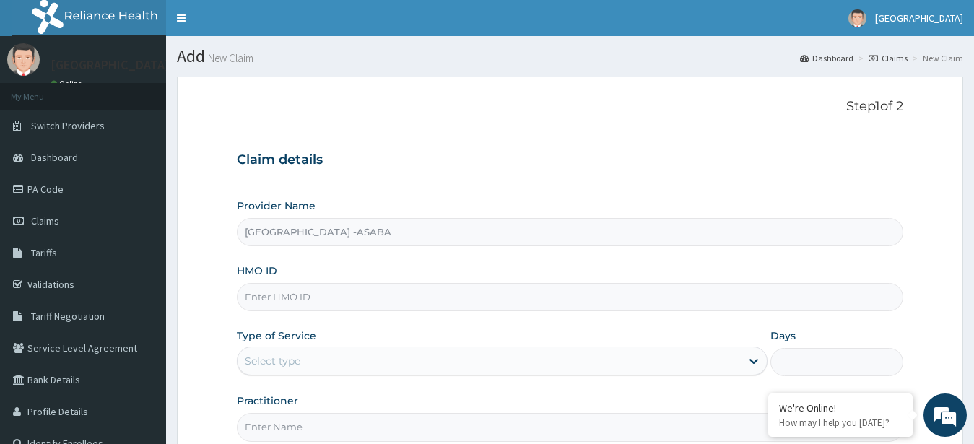
click at [480, 292] on input "HMO ID" at bounding box center [570, 297] width 667 height 28
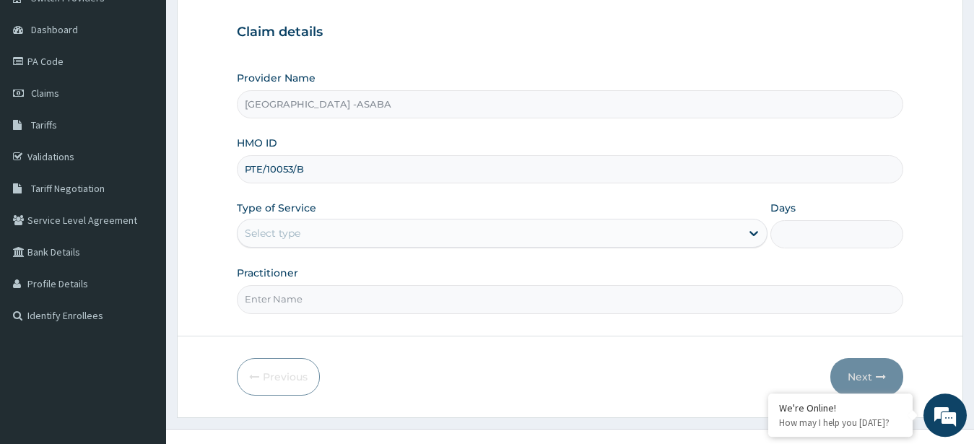
scroll to position [149, 0]
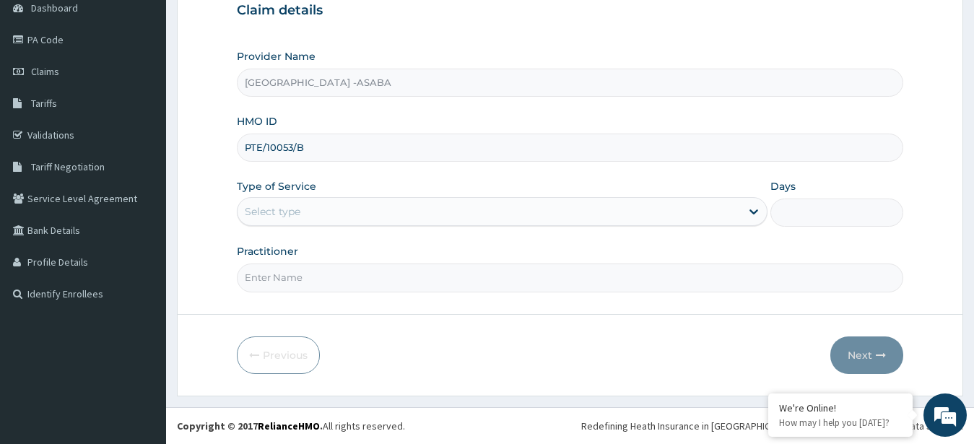
type input "PTE/10053/B"
click at [513, 193] on div "Type of Service Select type" at bounding box center [502, 203] width 531 height 48
click at [511, 210] on div "Select type" at bounding box center [490, 211] width 504 height 23
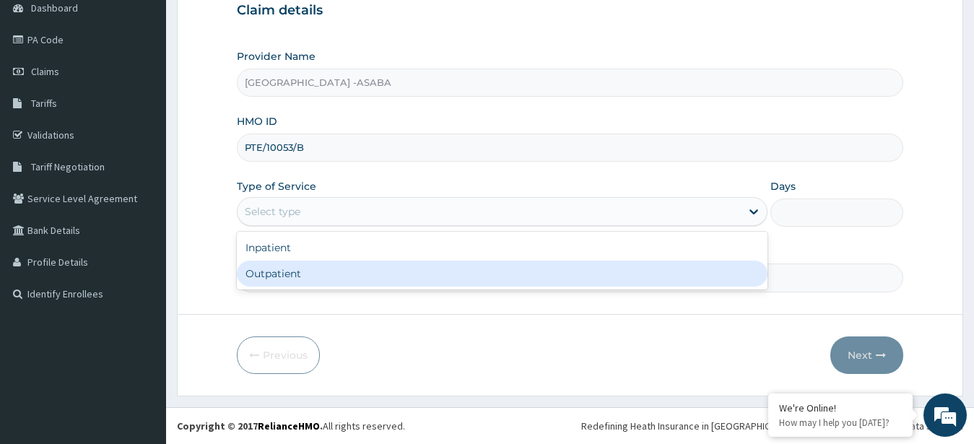
click at [494, 285] on div "Outpatient" at bounding box center [502, 274] width 531 height 26
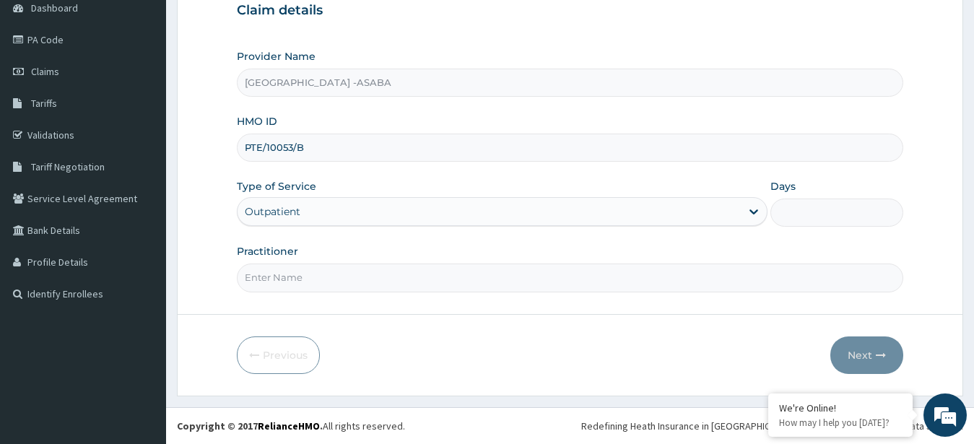
type input "1"
click at [479, 279] on input "Practitioner" at bounding box center [570, 278] width 667 height 28
type input "[PERSON_NAME]"
click at [864, 345] on button "Next" at bounding box center [866, 355] width 73 height 38
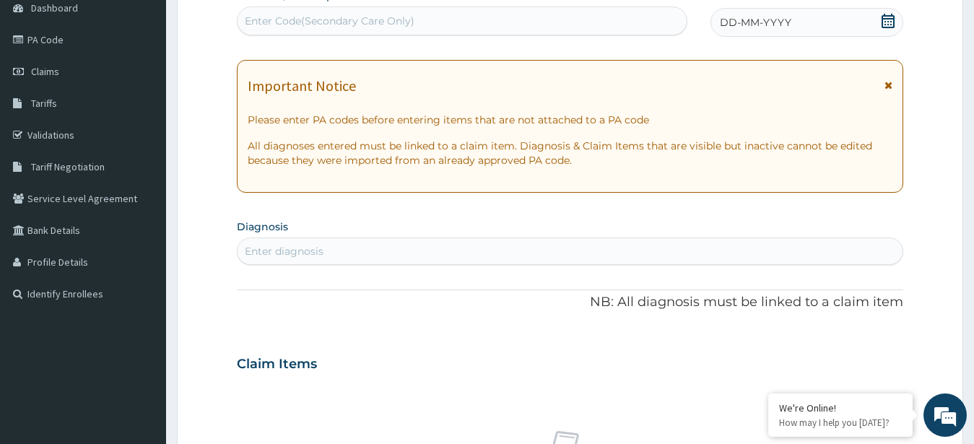
click at [848, 23] on div "DD-MM-YYYY" at bounding box center [808, 22] width 194 height 29
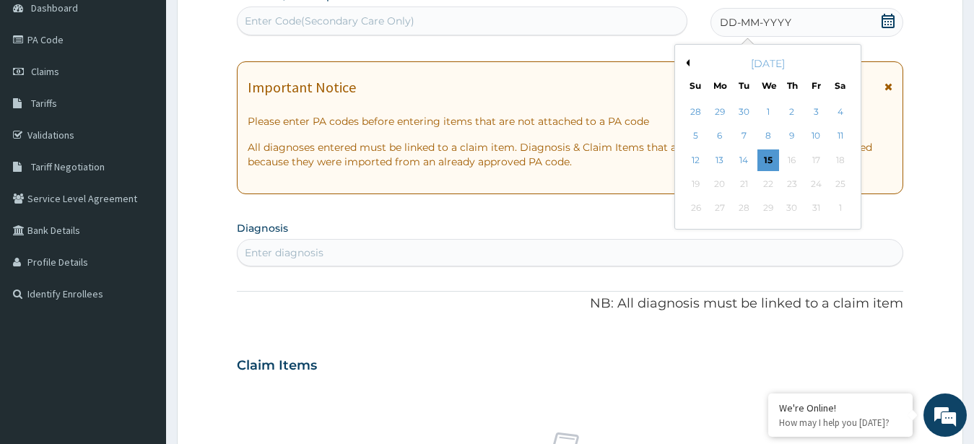
click at [687, 63] on button "Previous Month" at bounding box center [685, 62] width 7 height 7
click at [768, 108] on div "3" at bounding box center [768, 112] width 22 height 22
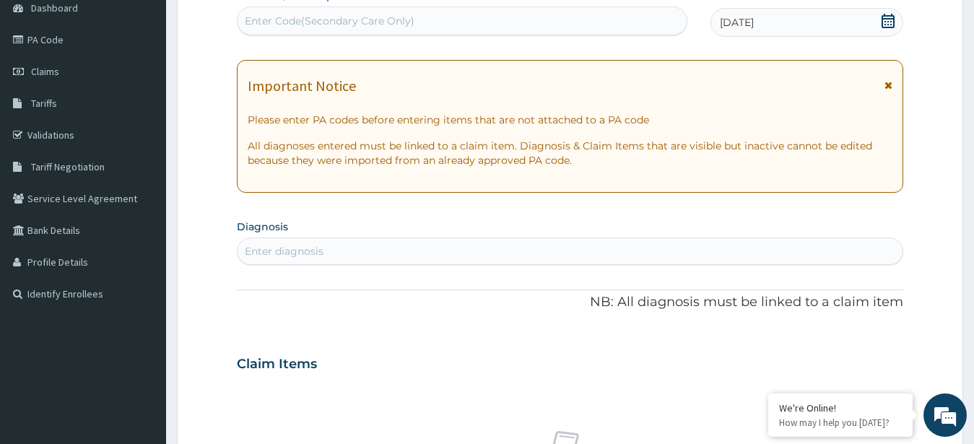
click at [421, 246] on div "Enter diagnosis" at bounding box center [571, 251] width 666 height 23
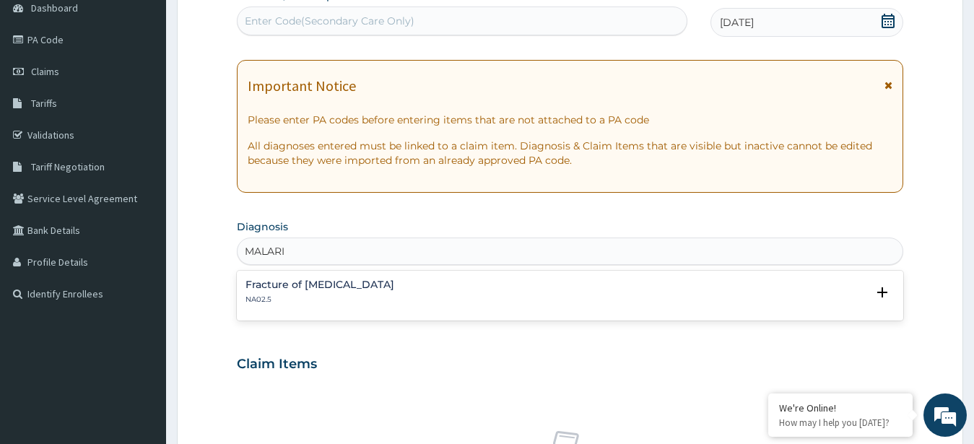
type input "[MEDICAL_DATA]"
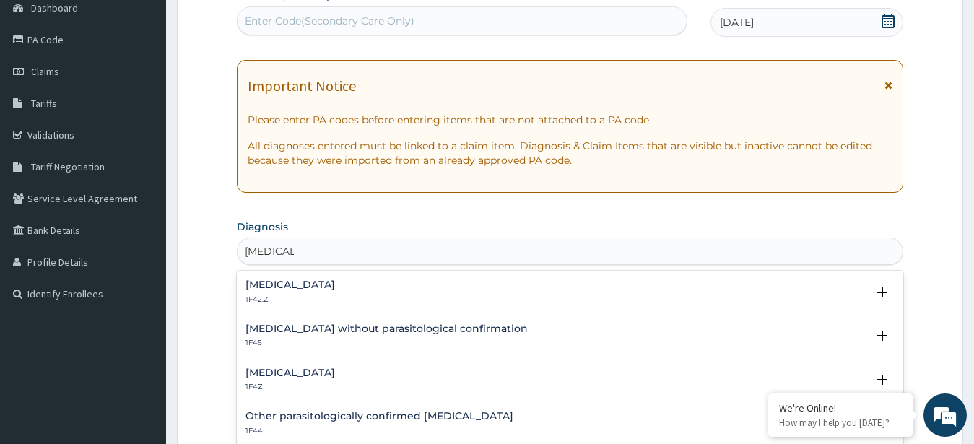
click at [259, 372] on h4 "[MEDICAL_DATA]" at bounding box center [291, 373] width 90 height 11
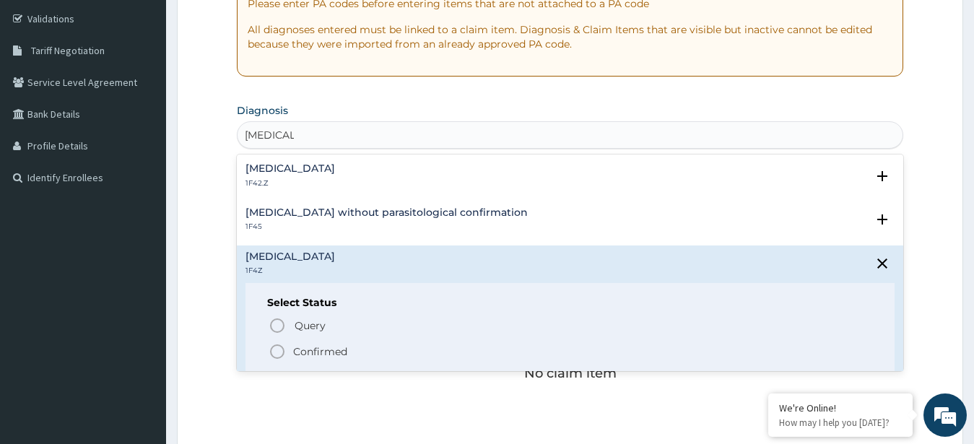
scroll to position [297, 0]
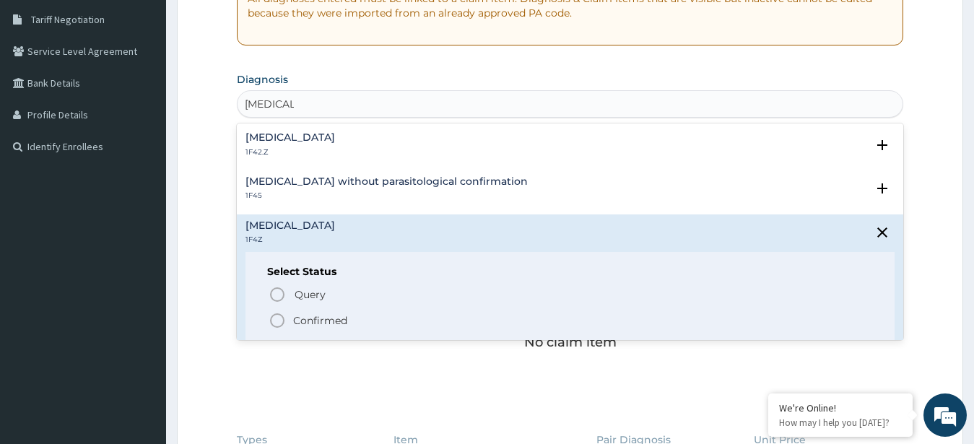
click at [275, 322] on icon "status option filled" at bounding box center [277, 320] width 17 height 17
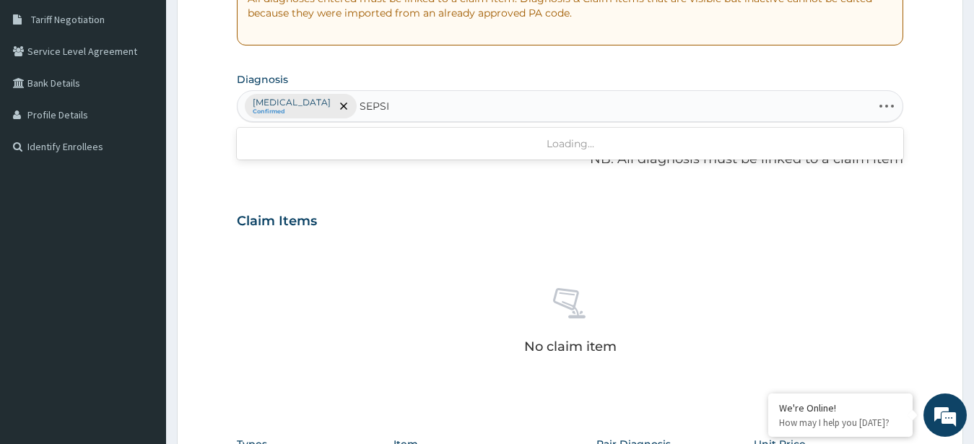
type input "[MEDICAL_DATA]"
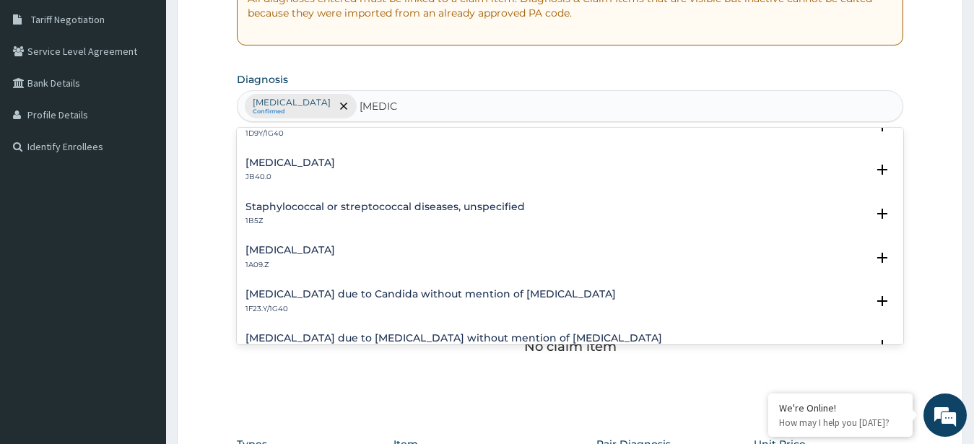
scroll to position [117, 0]
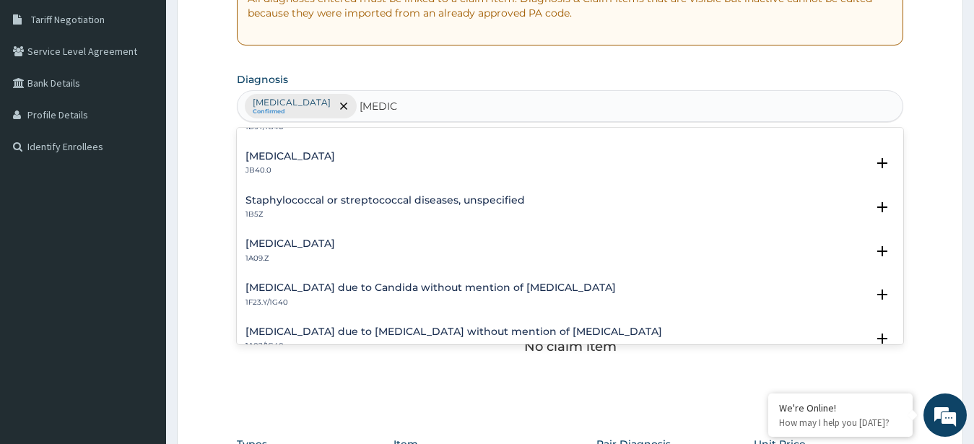
click at [290, 242] on h4 "[MEDICAL_DATA]" at bounding box center [291, 243] width 90 height 11
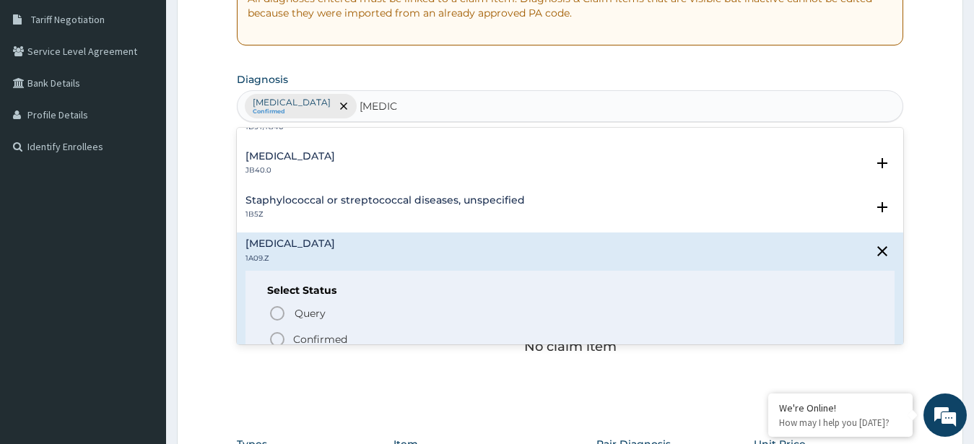
click at [274, 342] on icon "status option filled" at bounding box center [277, 339] width 17 height 17
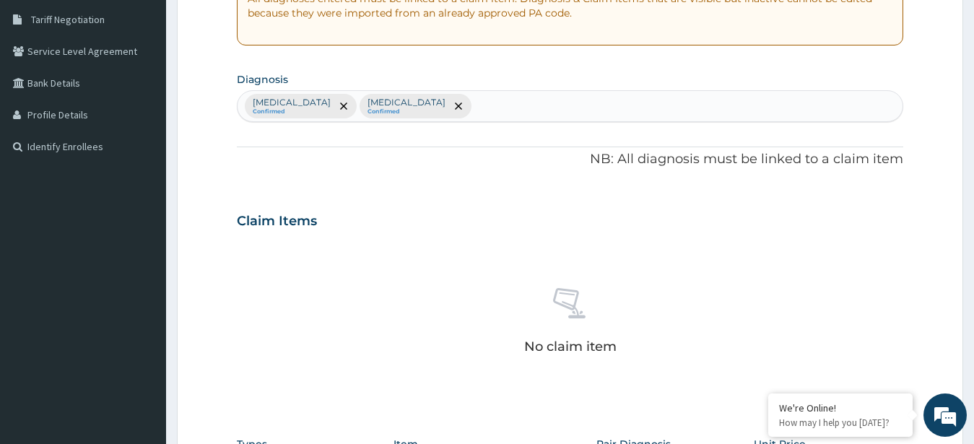
scroll to position [597, 0]
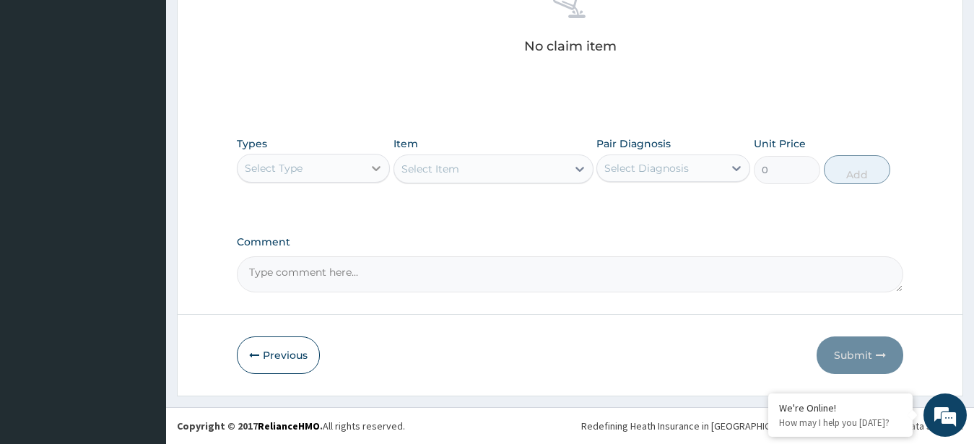
click at [365, 161] on div at bounding box center [376, 168] width 26 height 26
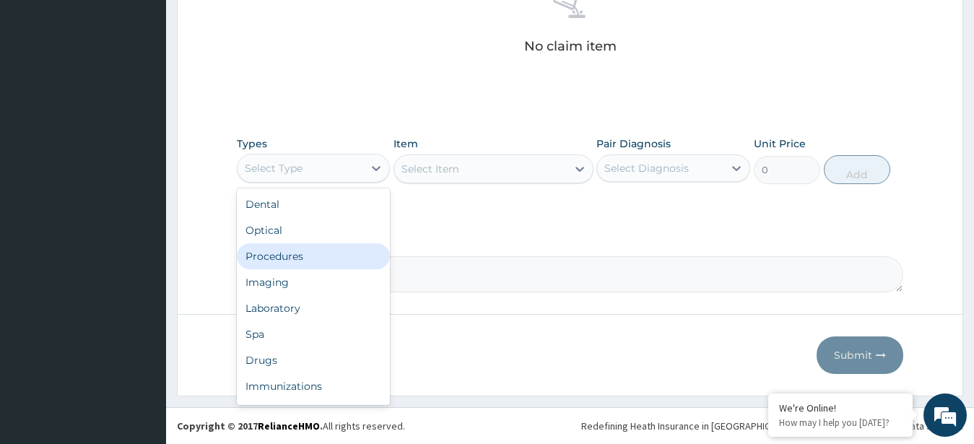
click at [290, 253] on div "Procedures" at bounding box center [314, 256] width 154 height 26
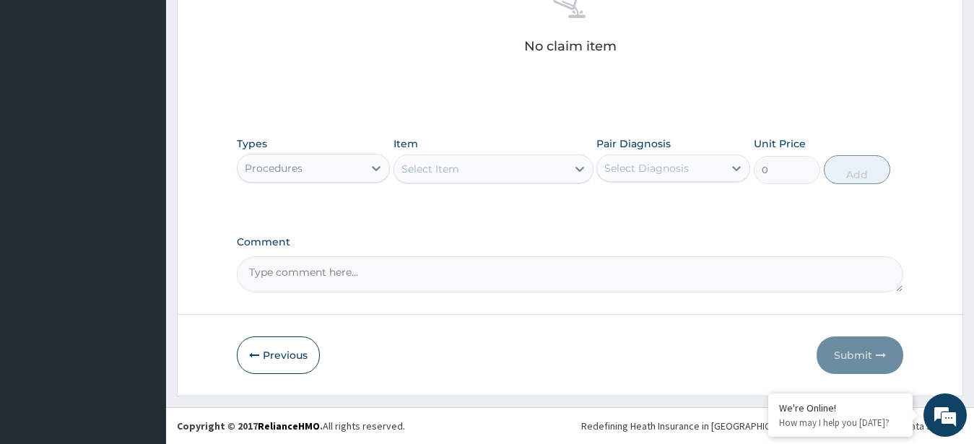
click at [529, 178] on div "Select Item" at bounding box center [480, 168] width 173 height 23
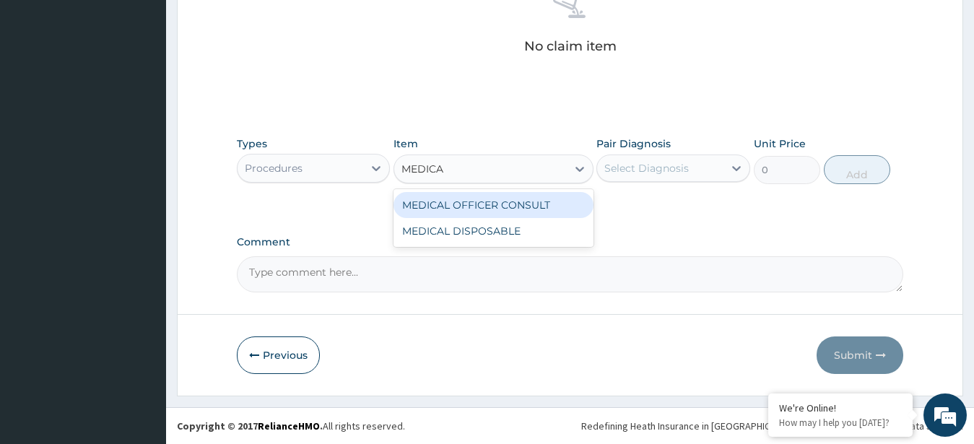
type input "MEDICAL"
click at [437, 208] on div "MEDICAL OFFICER CONSULT" at bounding box center [494, 205] width 200 height 26
type input "10000"
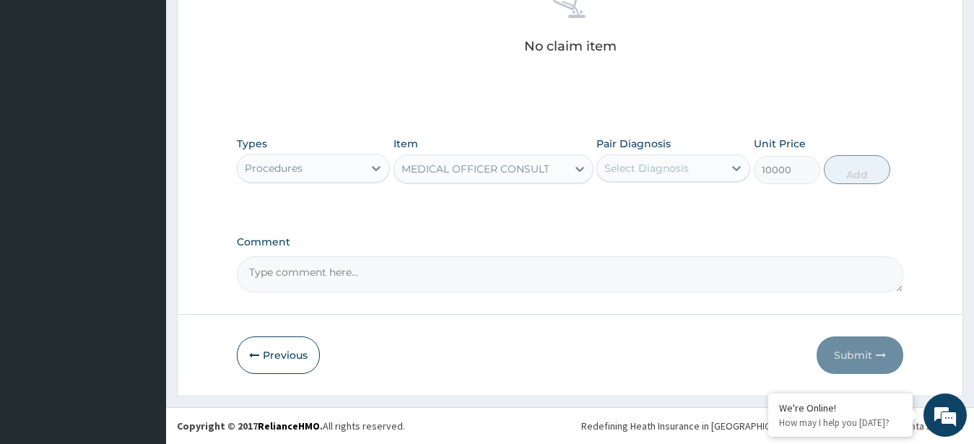
click at [691, 175] on div "Select Diagnosis" at bounding box center [660, 168] width 126 height 23
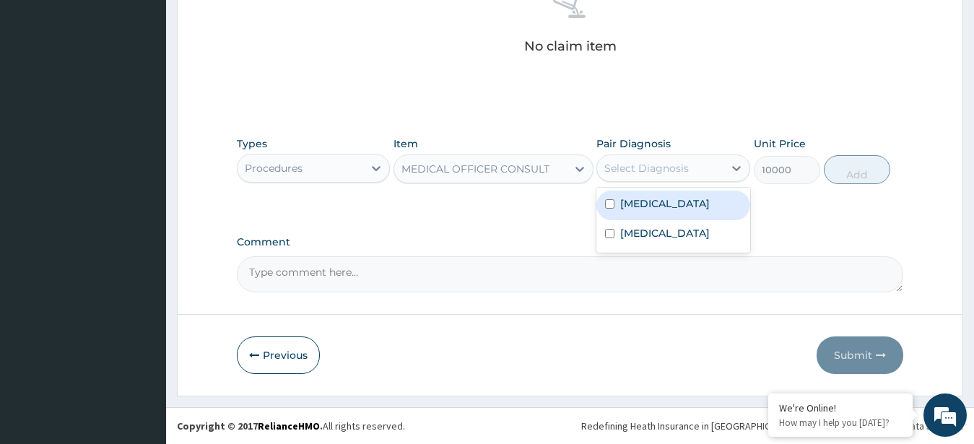
click at [669, 208] on label "[MEDICAL_DATA]" at bounding box center [665, 203] width 90 height 14
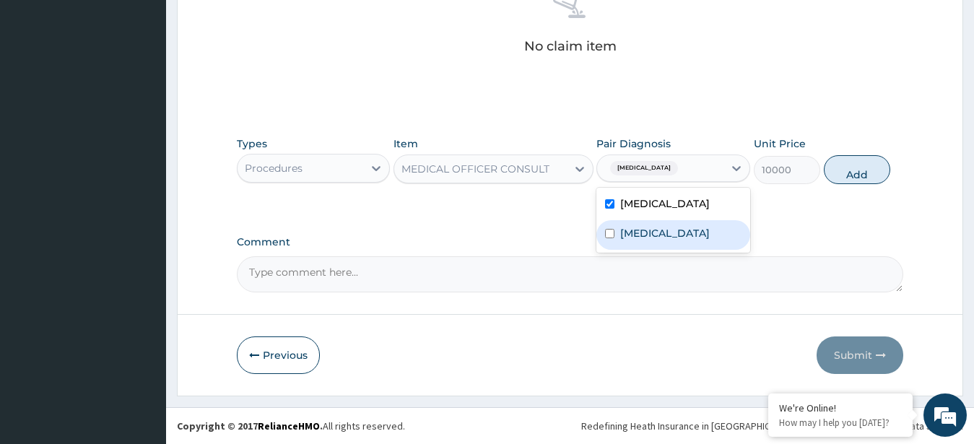
checkbox input "true"
click at [676, 238] on label "[MEDICAL_DATA]" at bounding box center [665, 233] width 90 height 14
checkbox input "true"
click at [844, 160] on button "Add" at bounding box center [857, 169] width 66 height 29
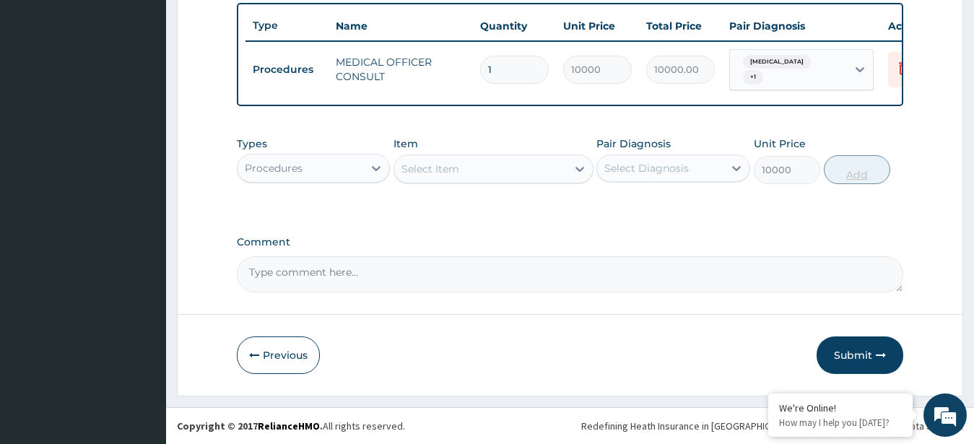
type input "0"
click at [371, 163] on icon at bounding box center [376, 168] width 14 height 14
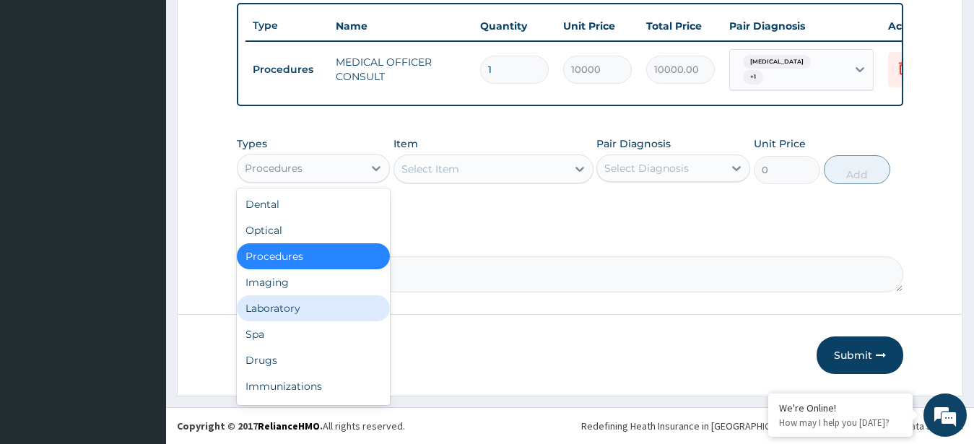
click at [282, 302] on div "Laboratory" at bounding box center [314, 308] width 154 height 26
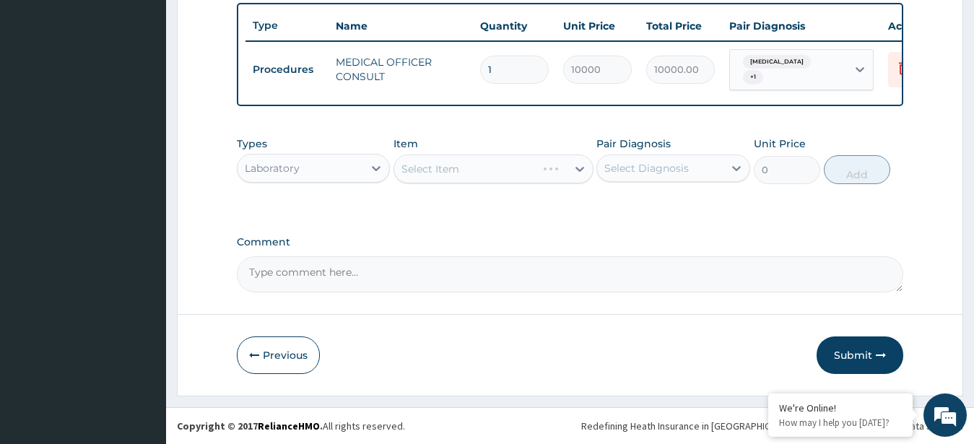
click at [511, 171] on div "Select Item" at bounding box center [494, 169] width 200 height 29
click at [511, 171] on div "Select Item" at bounding box center [480, 168] width 173 height 23
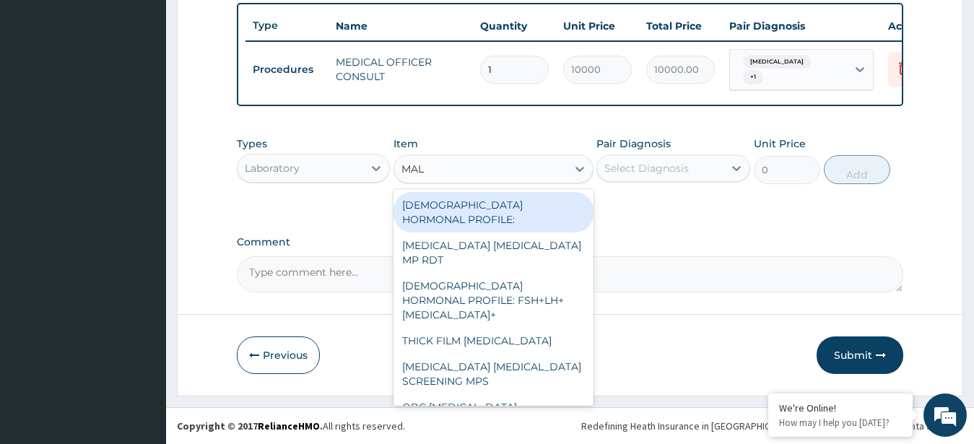
type input "MALA"
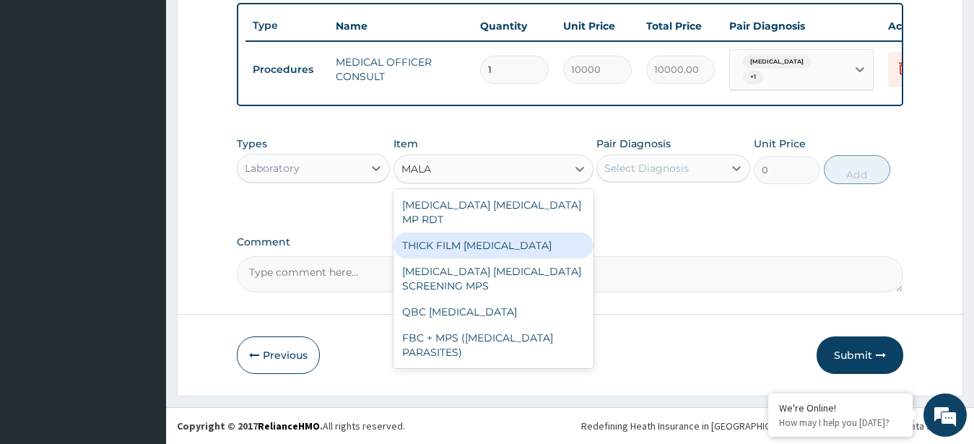
click at [516, 237] on div "THICK FILM [MEDICAL_DATA]" at bounding box center [494, 246] width 200 height 26
type input "2500"
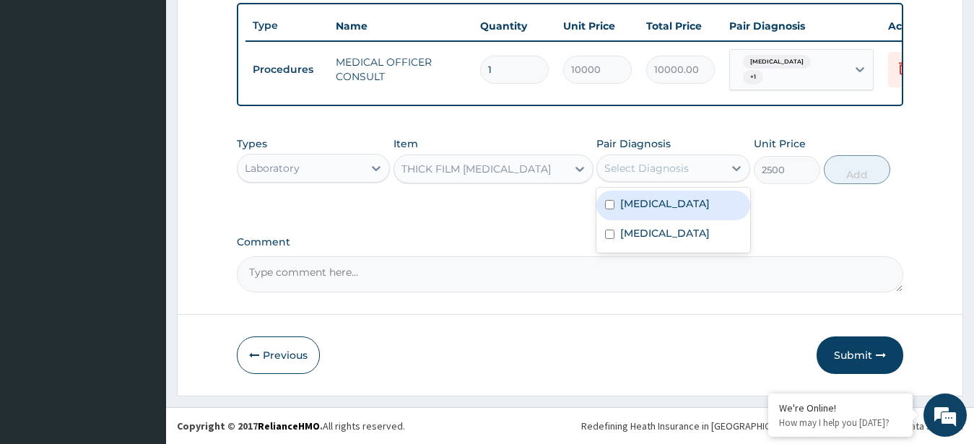
click at [646, 176] on div "Select Diagnosis" at bounding box center [660, 168] width 126 height 23
click at [646, 209] on label "[MEDICAL_DATA]" at bounding box center [665, 203] width 90 height 14
checkbox input "true"
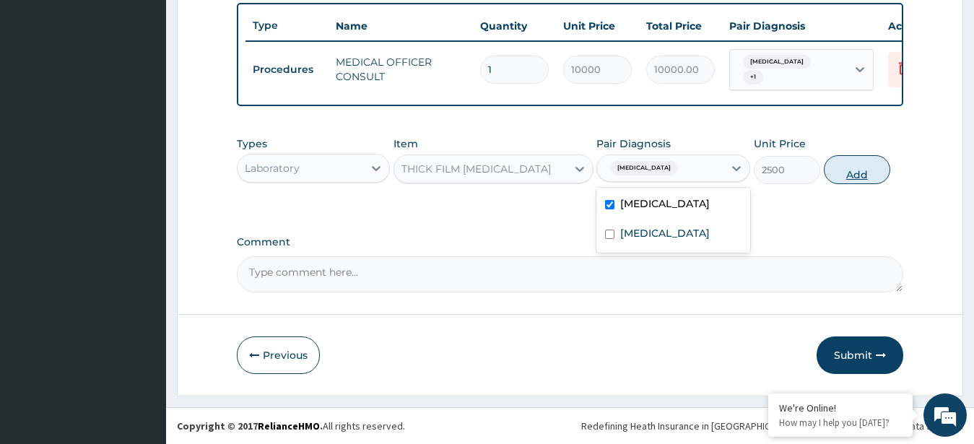
click at [848, 178] on button "Add" at bounding box center [857, 169] width 66 height 29
type input "0"
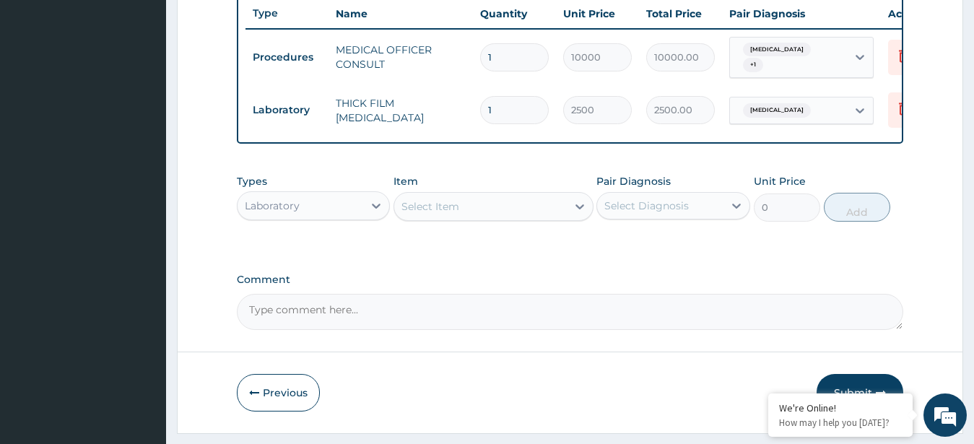
click at [464, 209] on div "Select Item" at bounding box center [480, 206] width 173 height 23
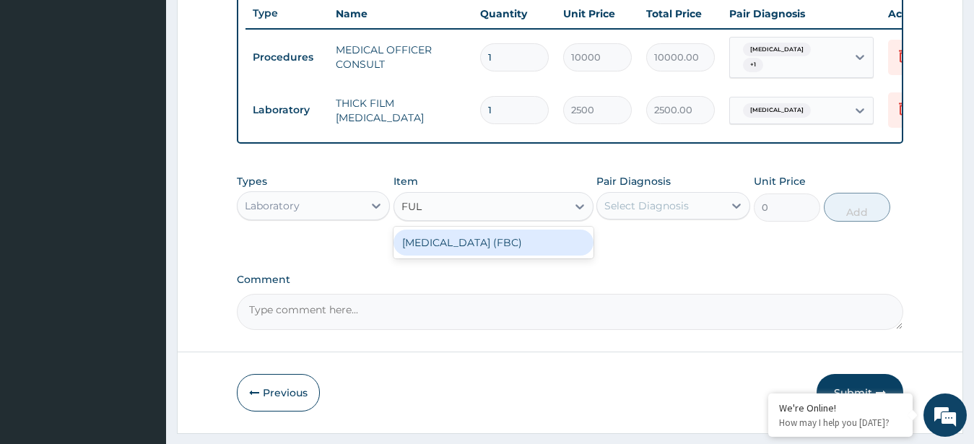
type input "FULL"
click at [466, 253] on div "[MEDICAL_DATA] (FBC)" at bounding box center [494, 243] width 200 height 26
type input "8000"
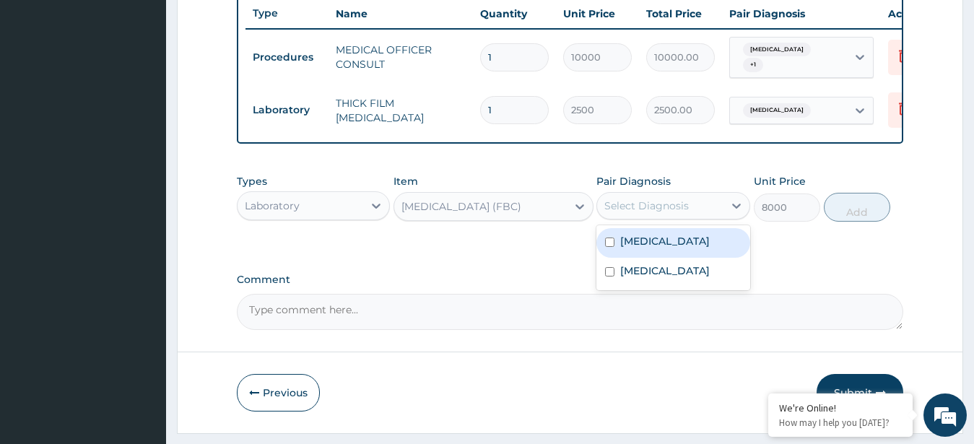
click at [665, 211] on div "Select Diagnosis" at bounding box center [660, 205] width 126 height 23
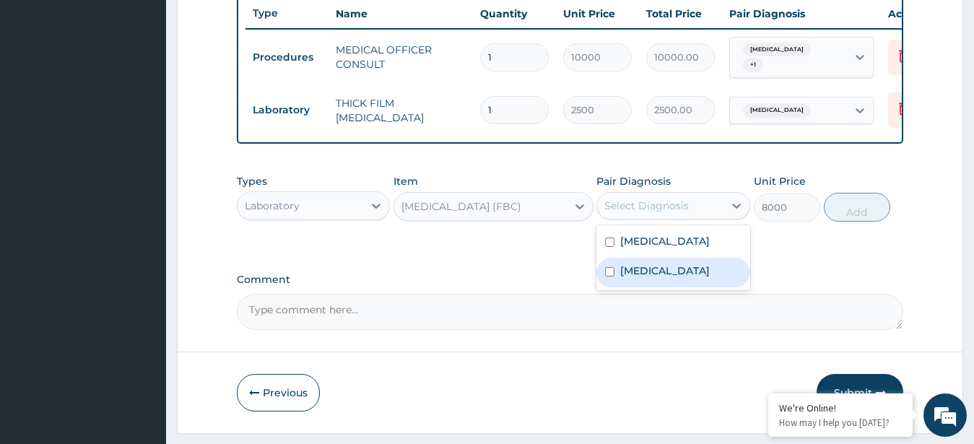
click at [696, 278] on label "[MEDICAL_DATA]" at bounding box center [665, 271] width 90 height 14
checkbox input "true"
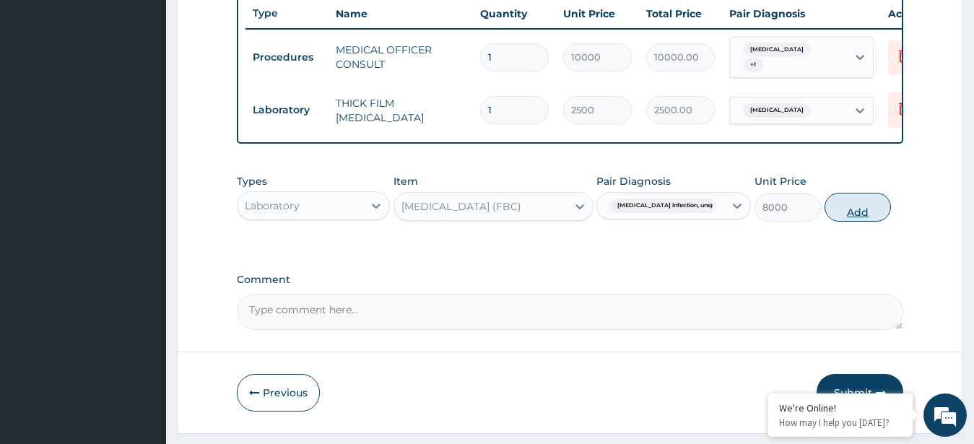
click at [859, 218] on button "Add" at bounding box center [858, 207] width 66 height 29
type input "0"
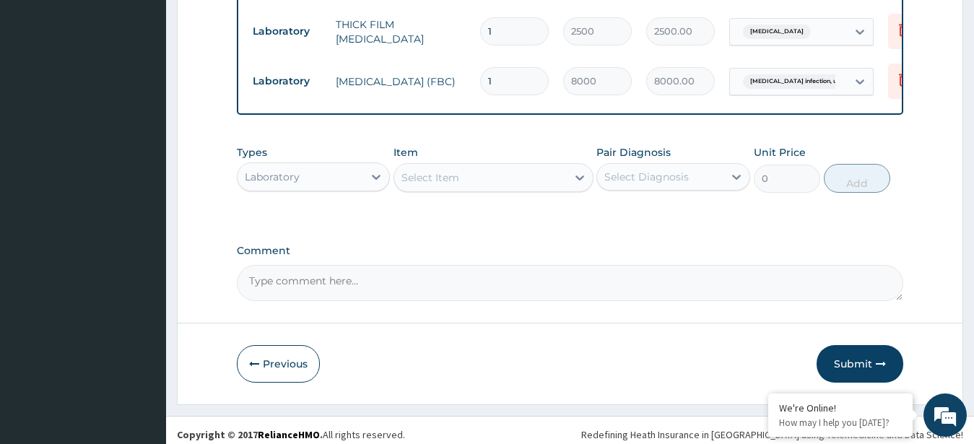
scroll to position [643, 0]
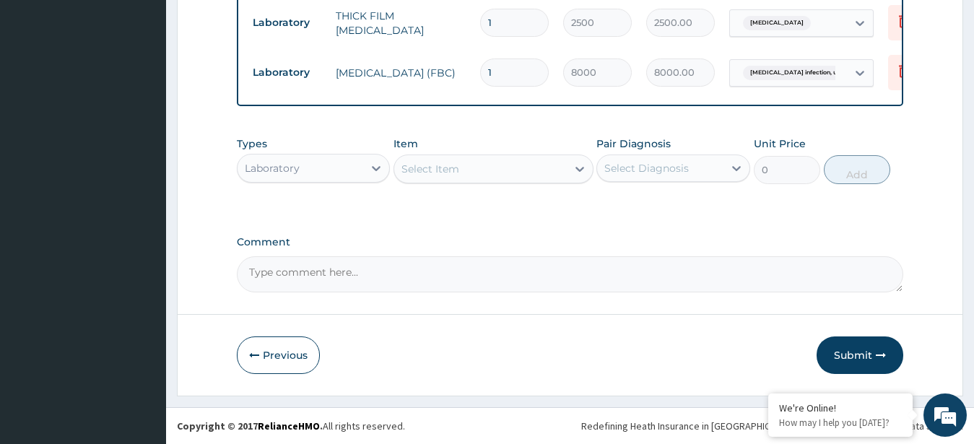
click at [347, 162] on div "Laboratory" at bounding box center [301, 168] width 126 height 23
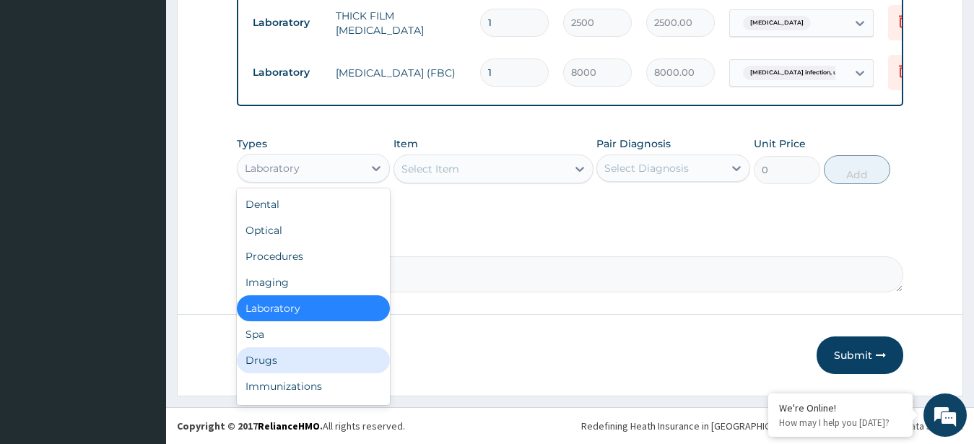
click at [321, 362] on div "Drugs" at bounding box center [314, 360] width 154 height 26
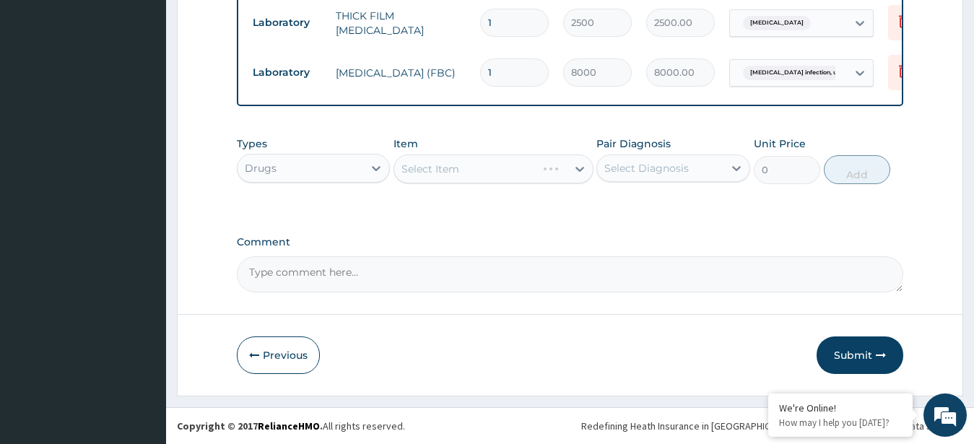
click at [505, 172] on div "Select Item" at bounding box center [494, 169] width 200 height 29
